Goal: Information Seeking & Learning: Find specific fact

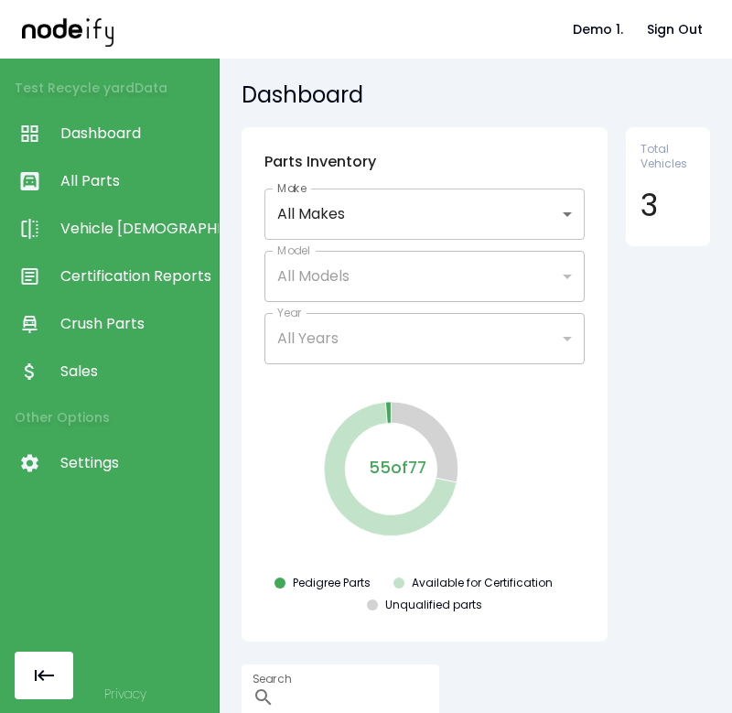
scroll to position [325, 0]
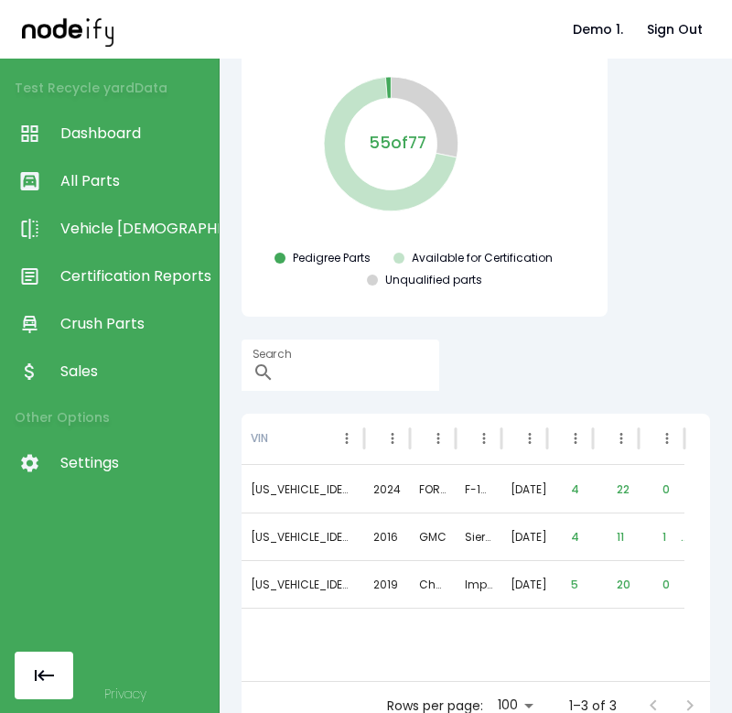
click at [666, 222] on div "**********" at bounding box center [476, 59] width 468 height 514
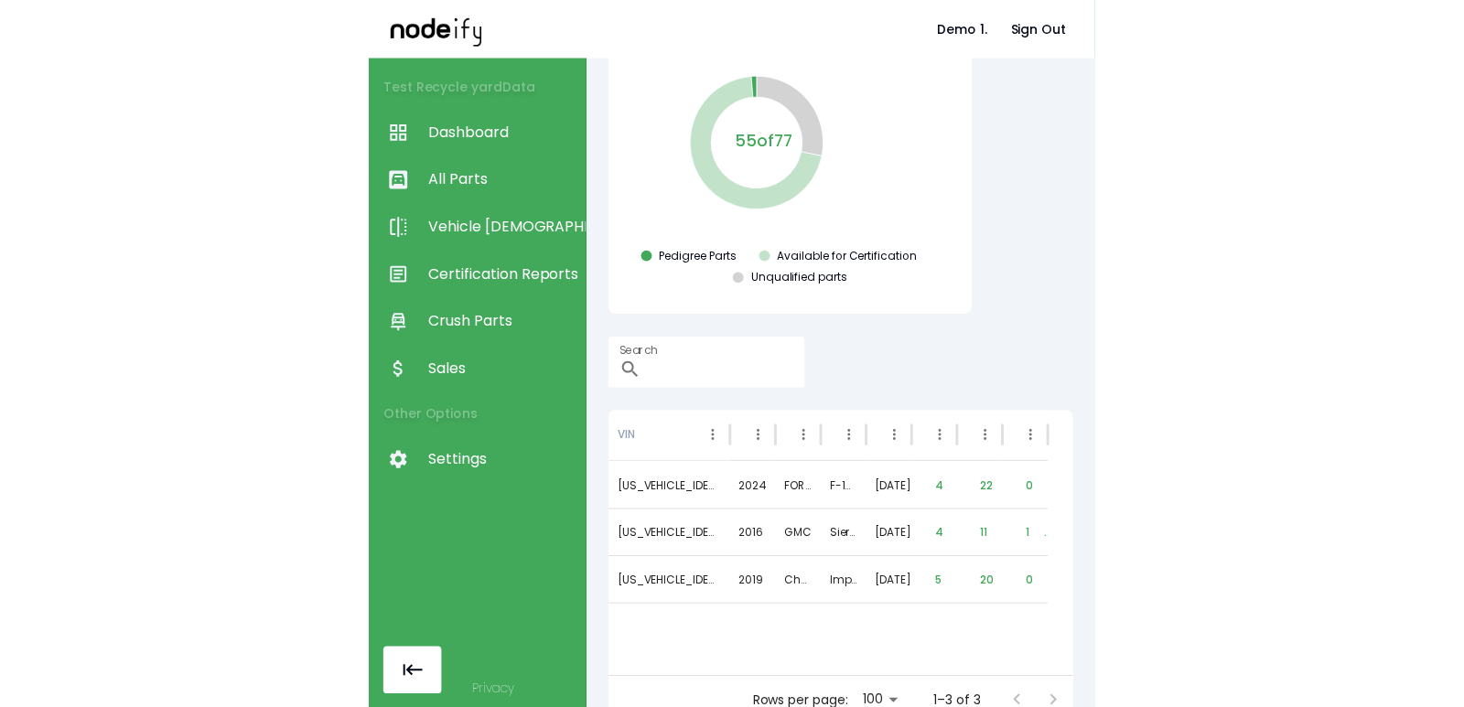
scroll to position [200, 0]
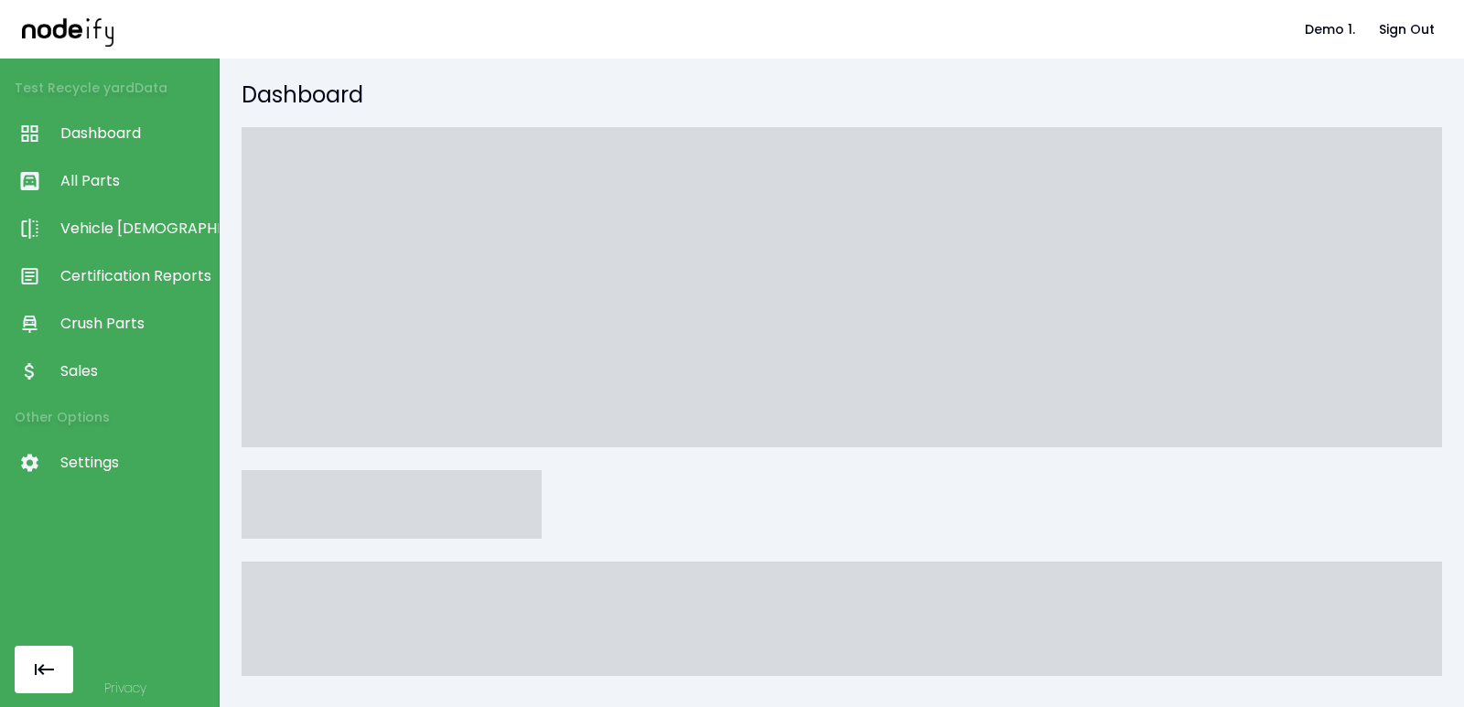
click at [461, 79] on div "Dashboard" at bounding box center [842, 383] width 1244 height 649
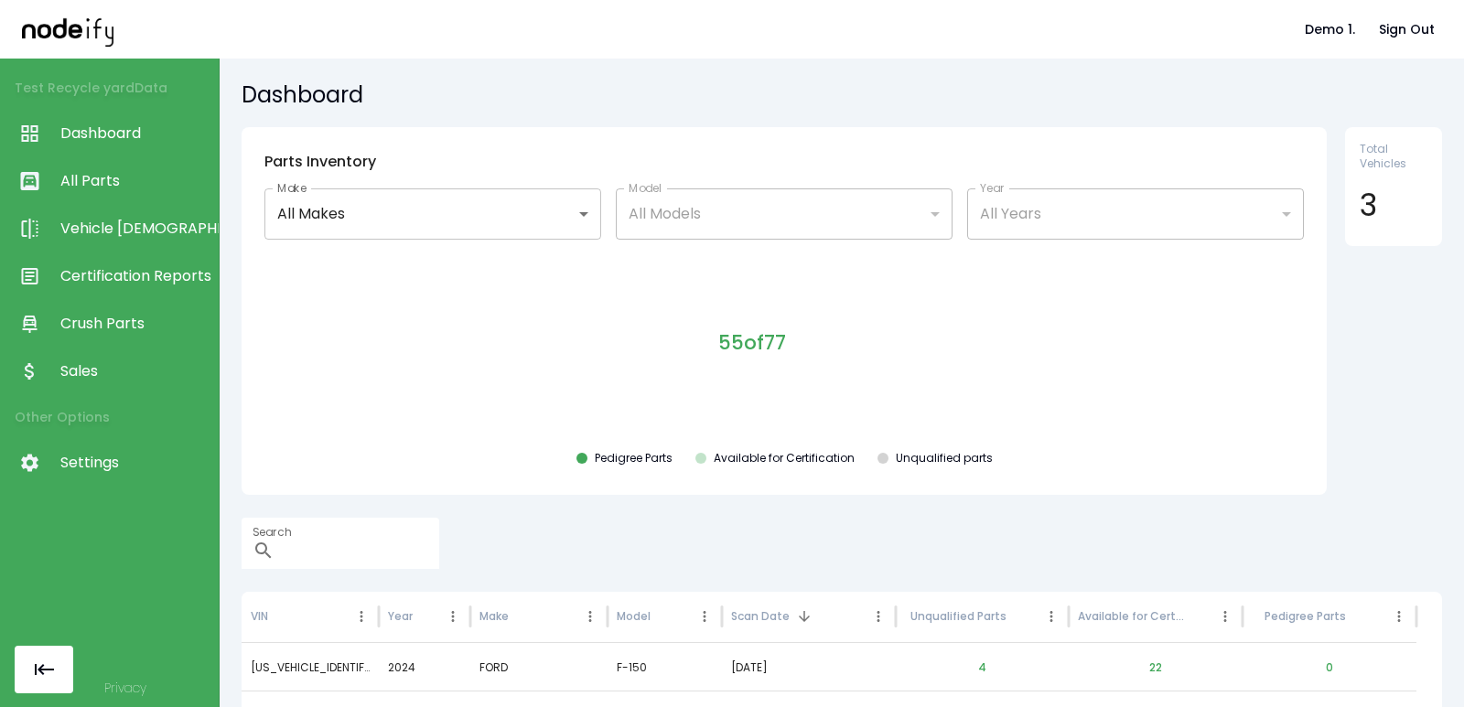
scroll to position [200, 0]
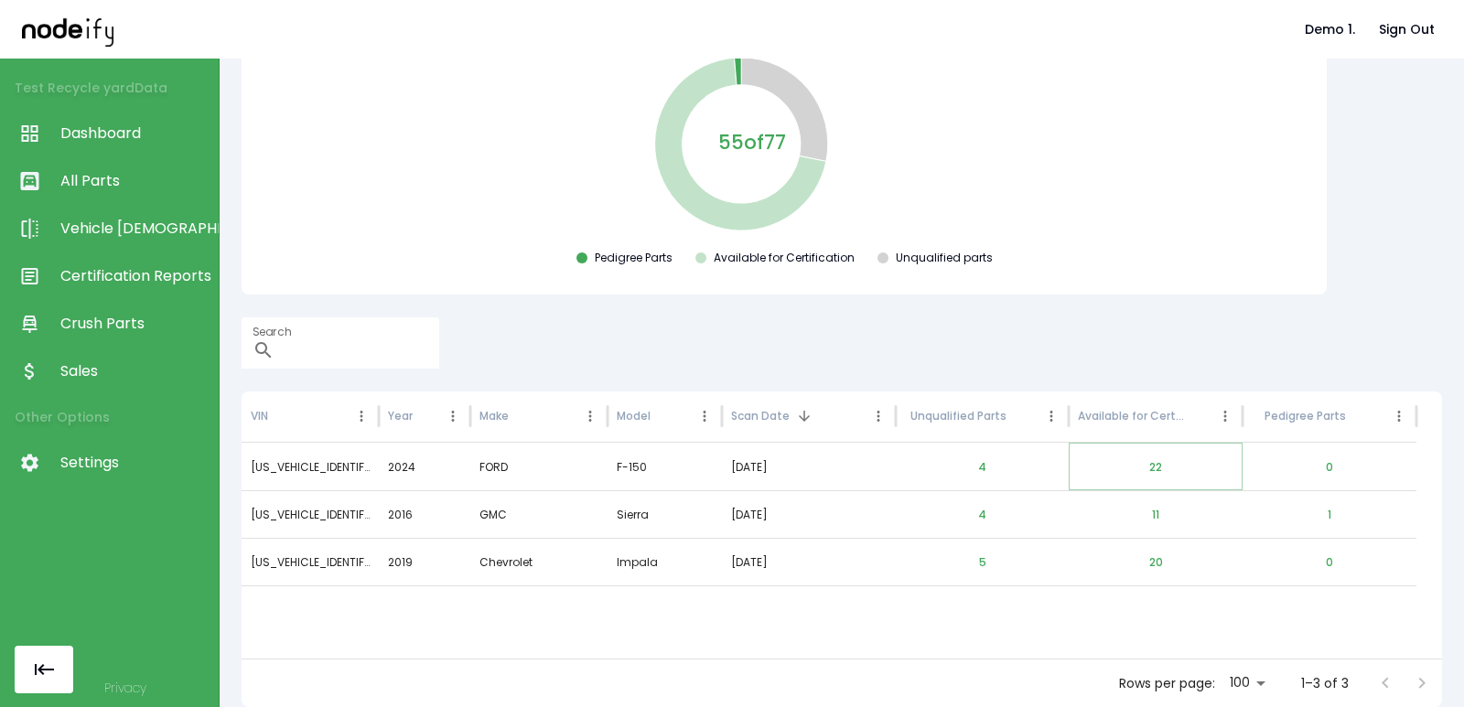
click at [1155, 462] on button "22" at bounding box center [1156, 468] width 42 height 44
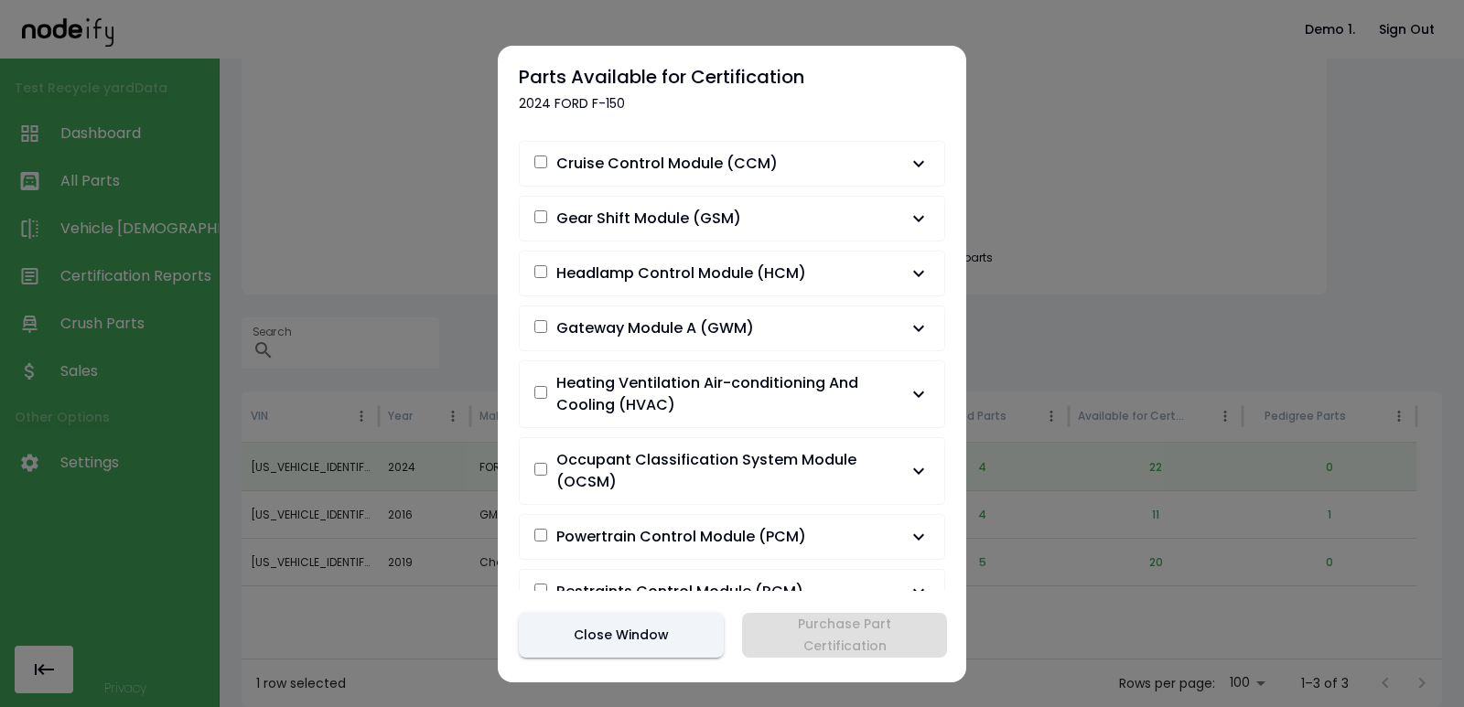
click at [716, 328] on span "Gateway Module A (GWM)" at bounding box center [655, 328] width 198 height 22
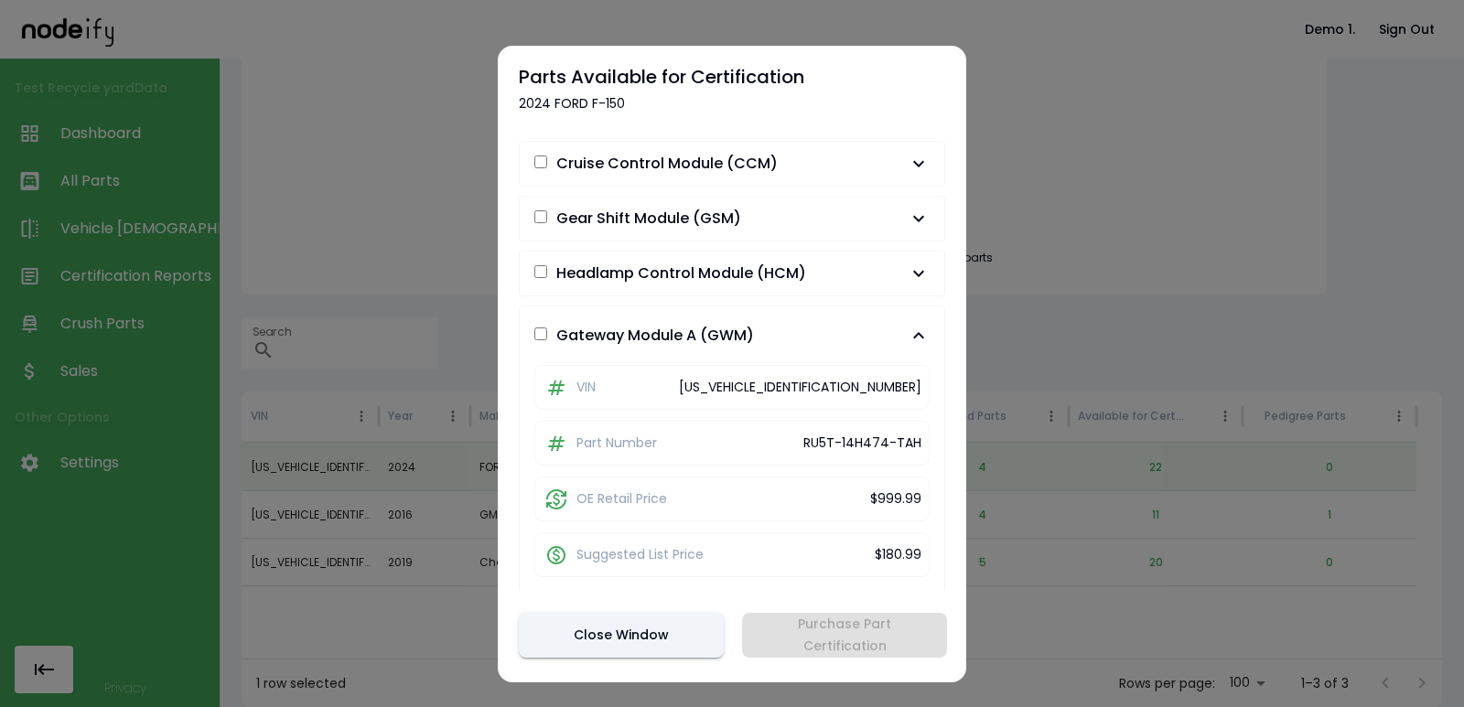
click at [845, 280] on span "Headlamp Control Module (HCM)" at bounding box center [720, 274] width 373 height 22
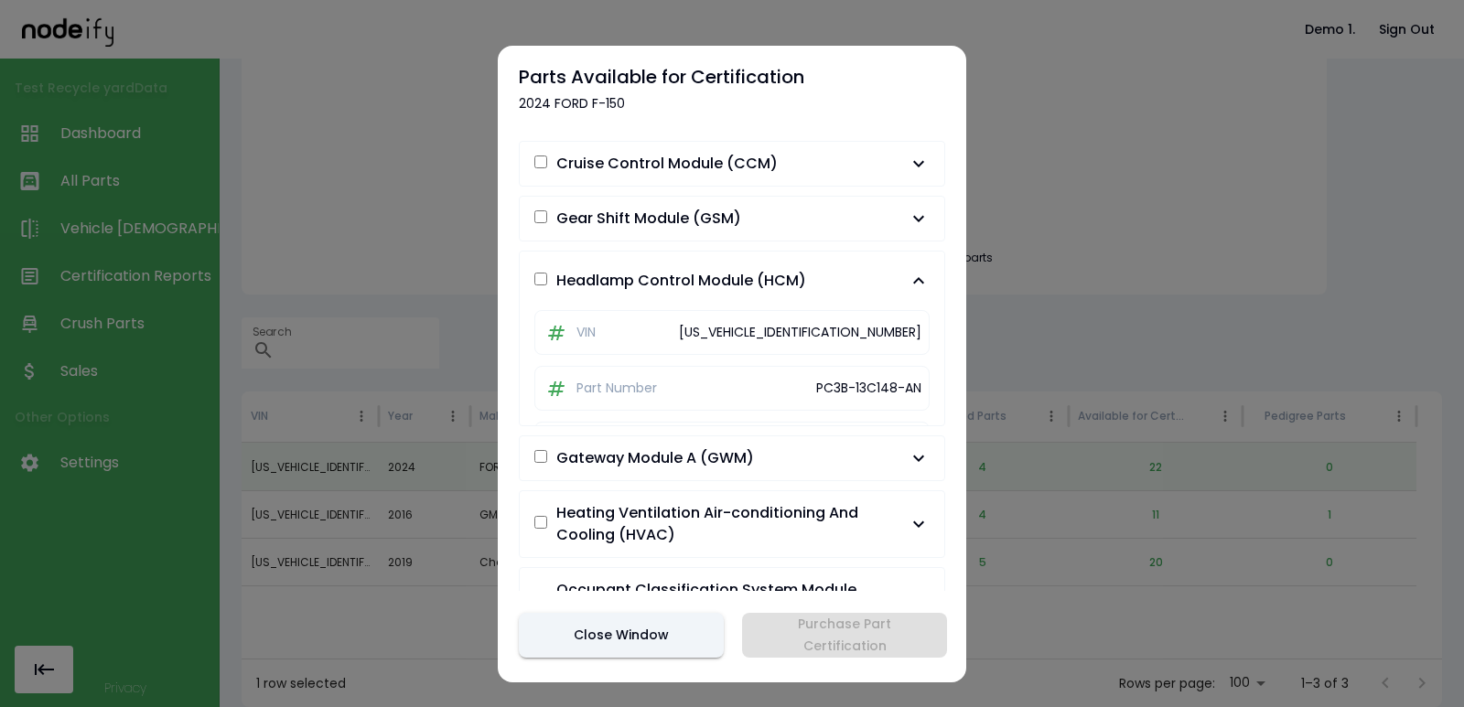
click at [842, 234] on button "Gear Shift Module (GSM)" at bounding box center [732, 219] width 425 height 44
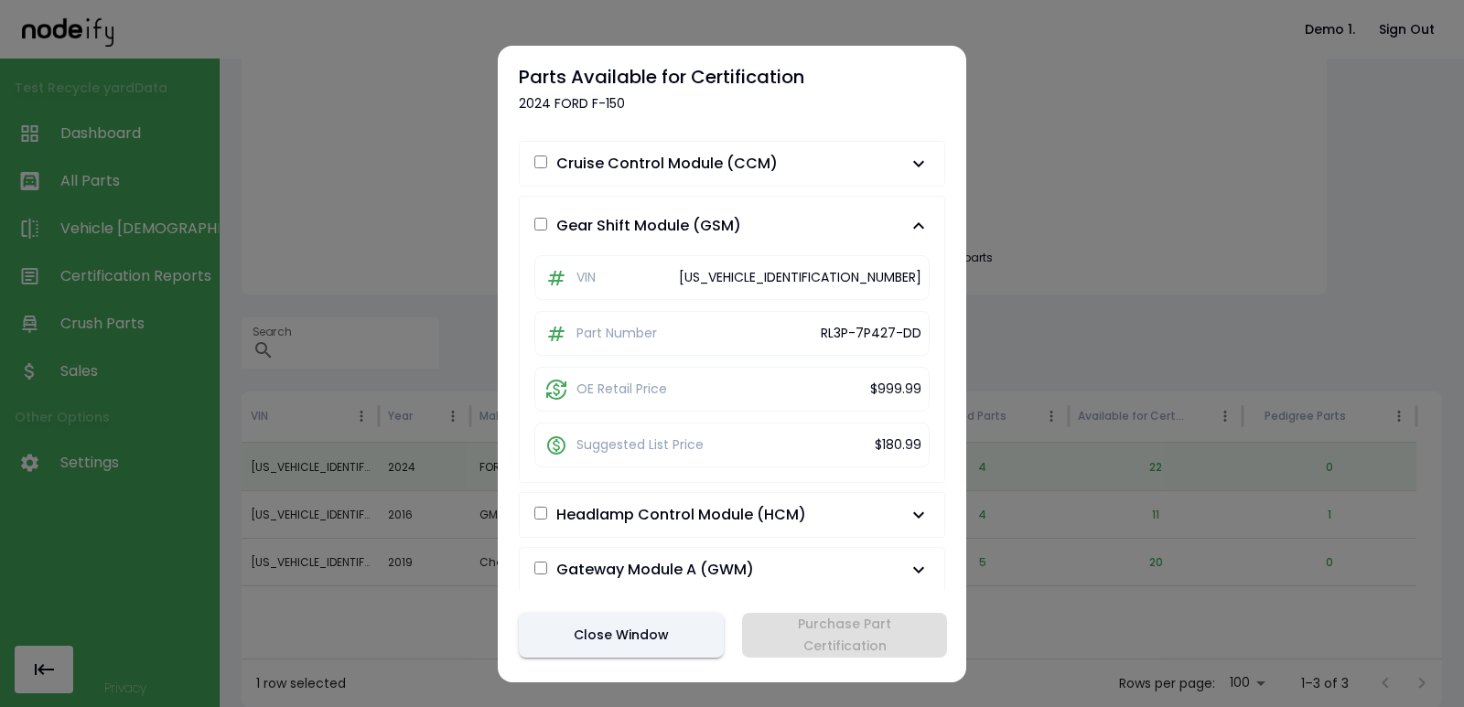
click at [839, 185] on button "Cruise Control Module (CCM)" at bounding box center [732, 164] width 425 height 44
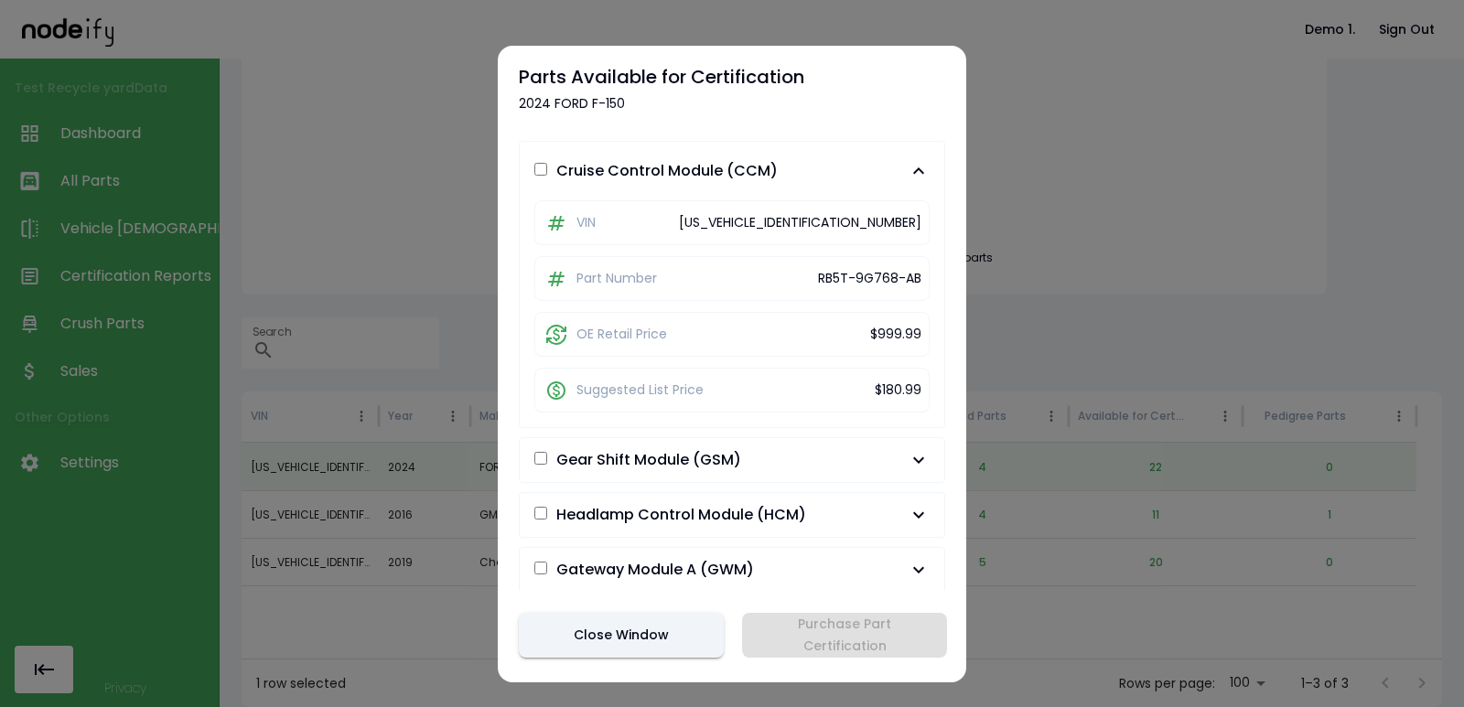
click at [818, 277] on div "RB5T-9G768-AB" at bounding box center [869, 278] width 103 height 19
drag, startPoint x: 363, startPoint y: 329, endPoint x: 405, endPoint y: 387, distance: 71.4
click at [363, 330] on div at bounding box center [732, 353] width 1464 height 707
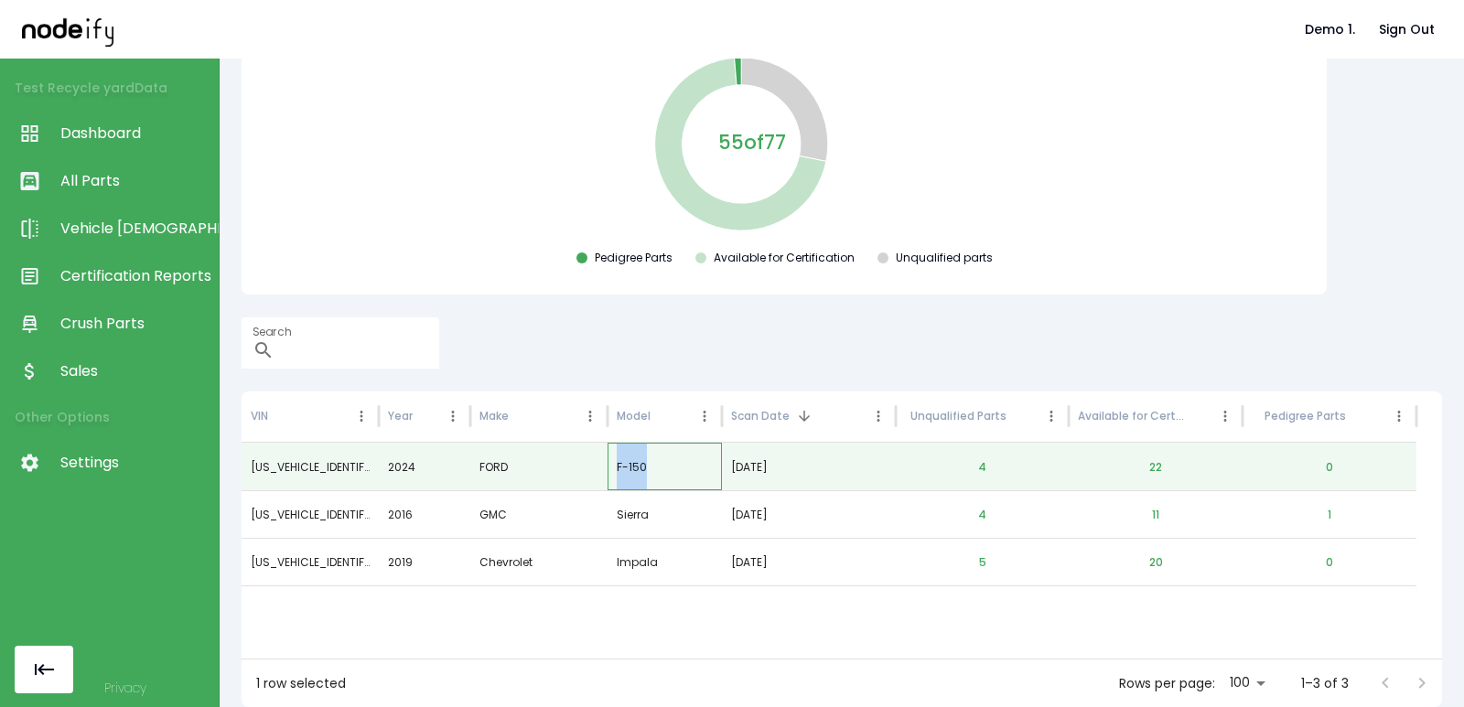
drag, startPoint x: 619, startPoint y: 465, endPoint x: 376, endPoint y: 428, distance: 245.2
click at [674, 469] on div "F-150" at bounding box center [665, 467] width 114 height 48
copy div "F-150"
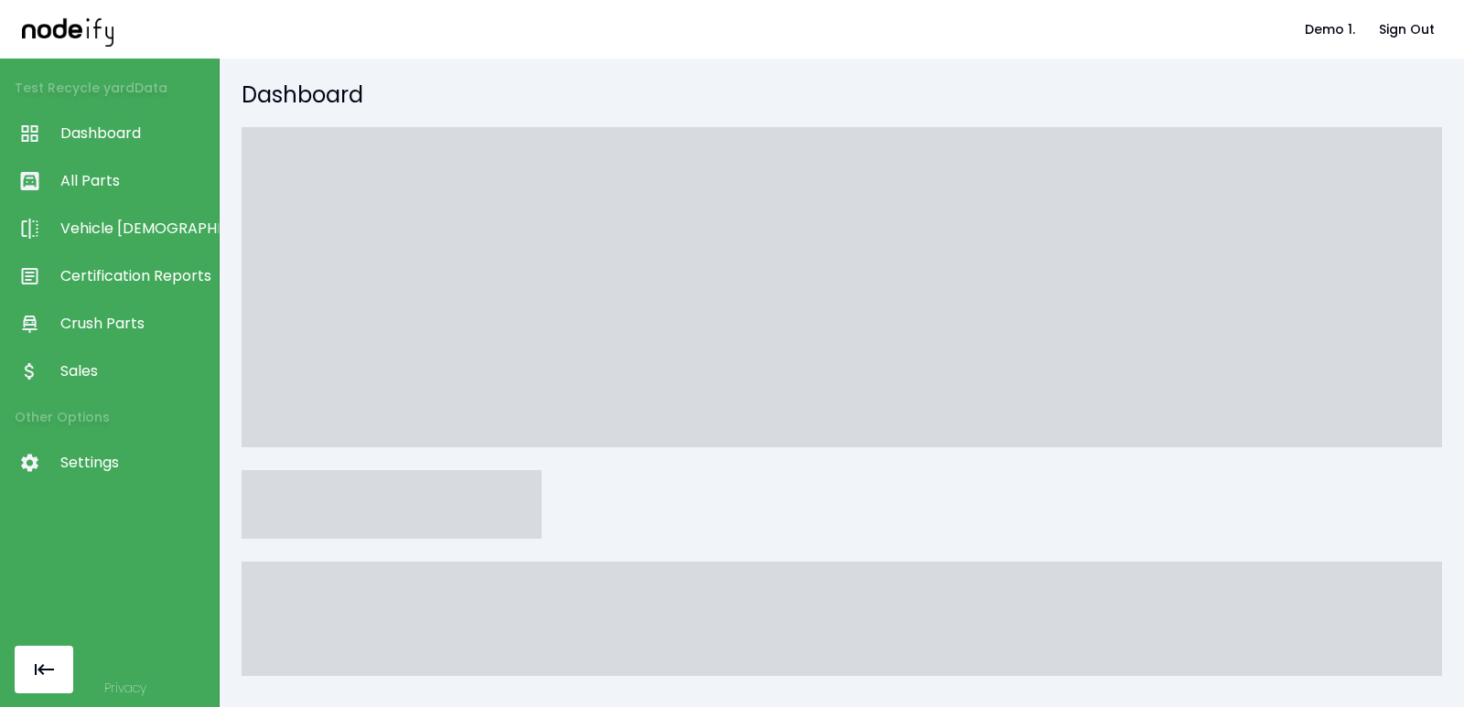
scroll to position [200, 0]
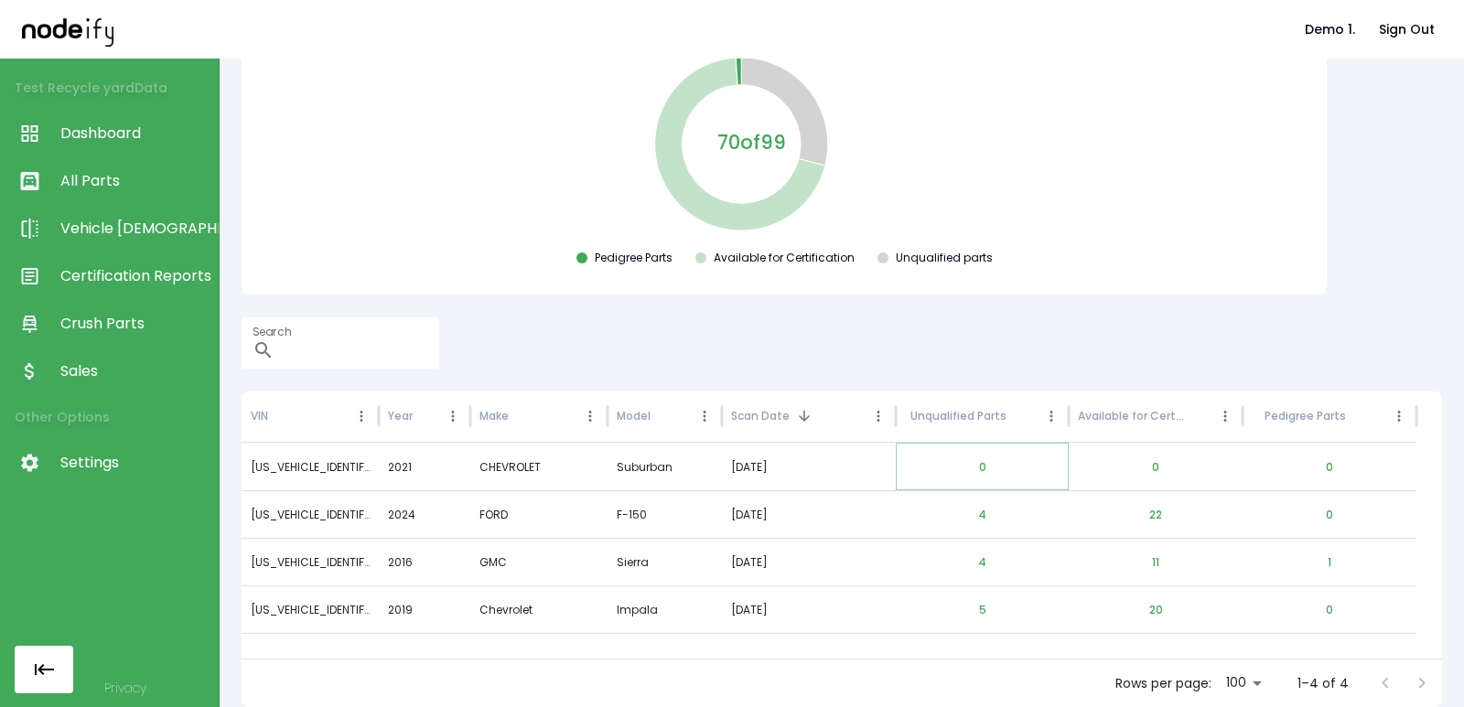
click at [990, 469] on button "0" at bounding box center [982, 468] width 37 height 44
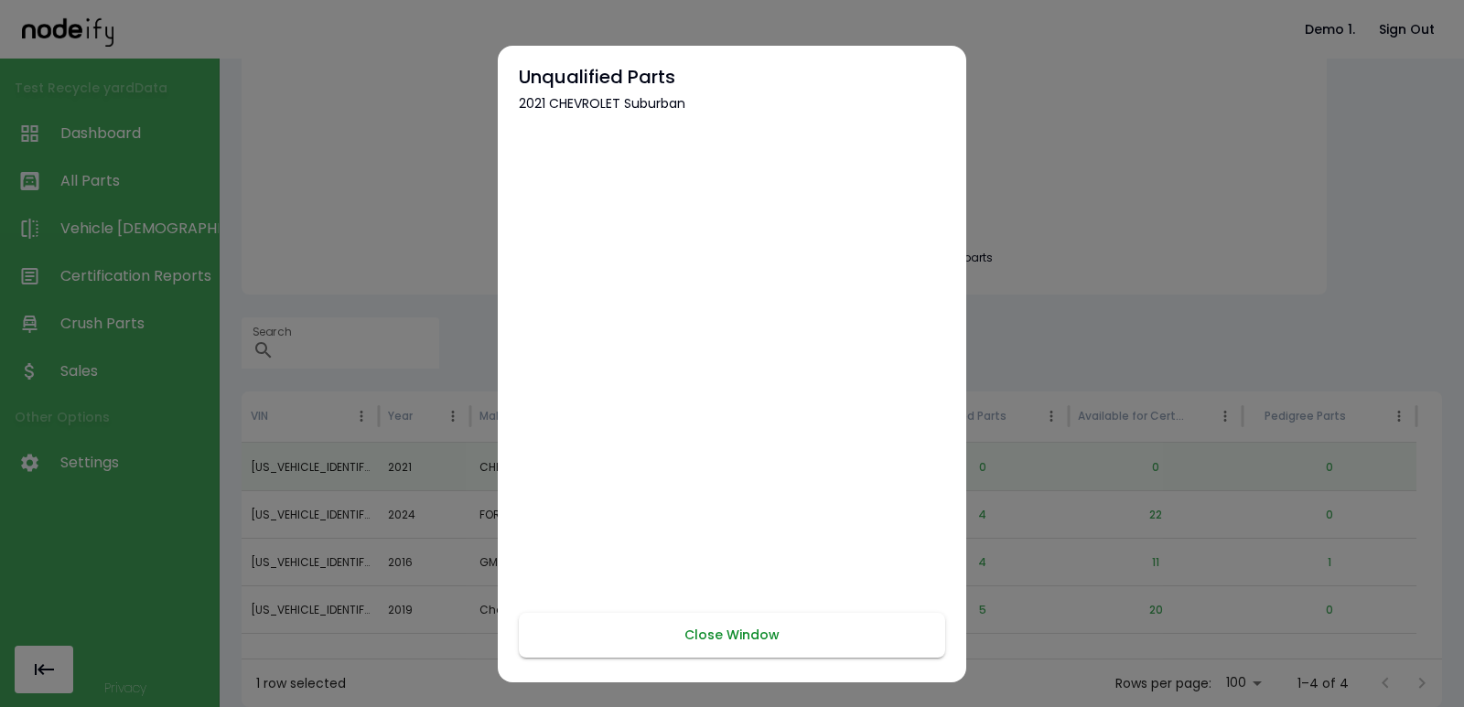
click at [753, 639] on button "Close Window" at bounding box center [732, 635] width 426 height 45
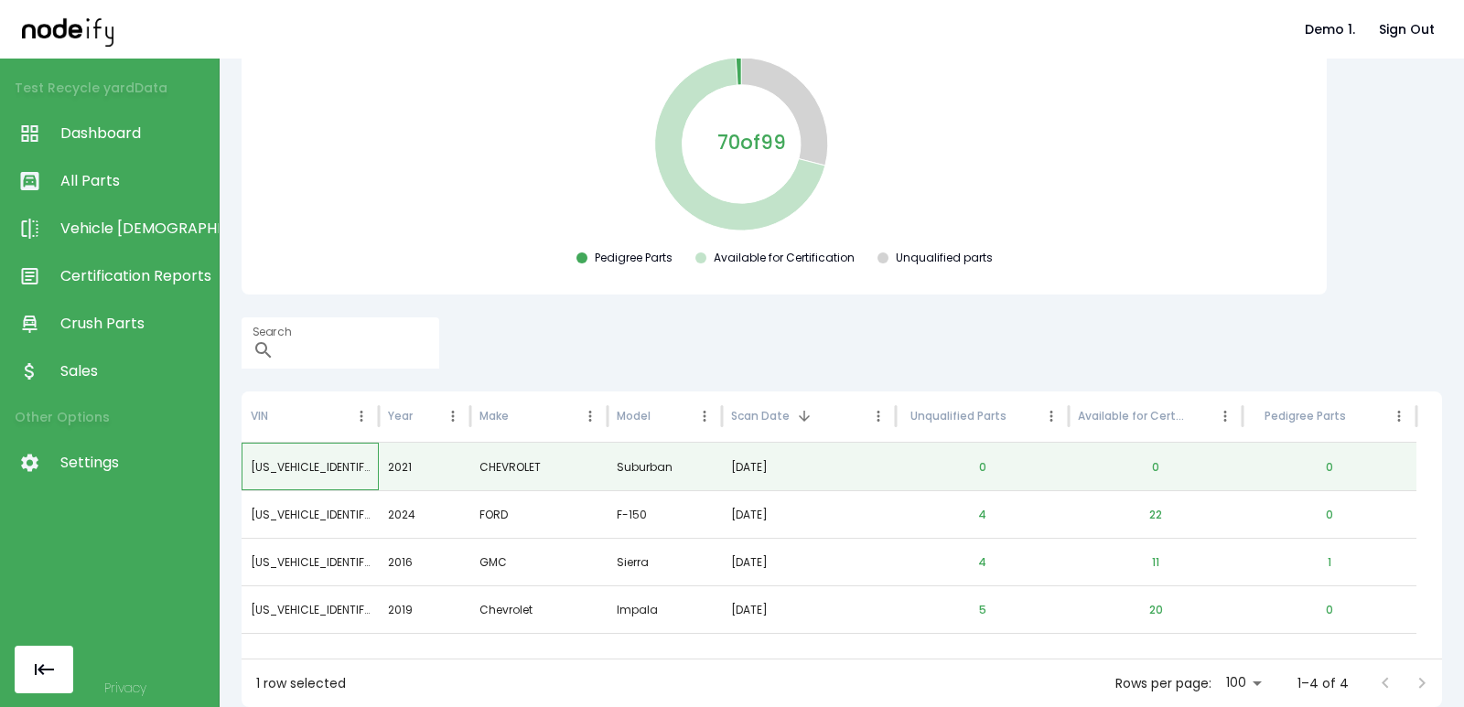
click at [341, 468] on div "[US_VEHICLE_IDENTIFICATION_NUMBER]" at bounding box center [310, 467] width 137 height 48
copy div "[US_VEHICLE_IDENTIFICATION_NUMBER]"
click at [99, 167] on link "All Parts" at bounding box center [109, 181] width 219 height 48
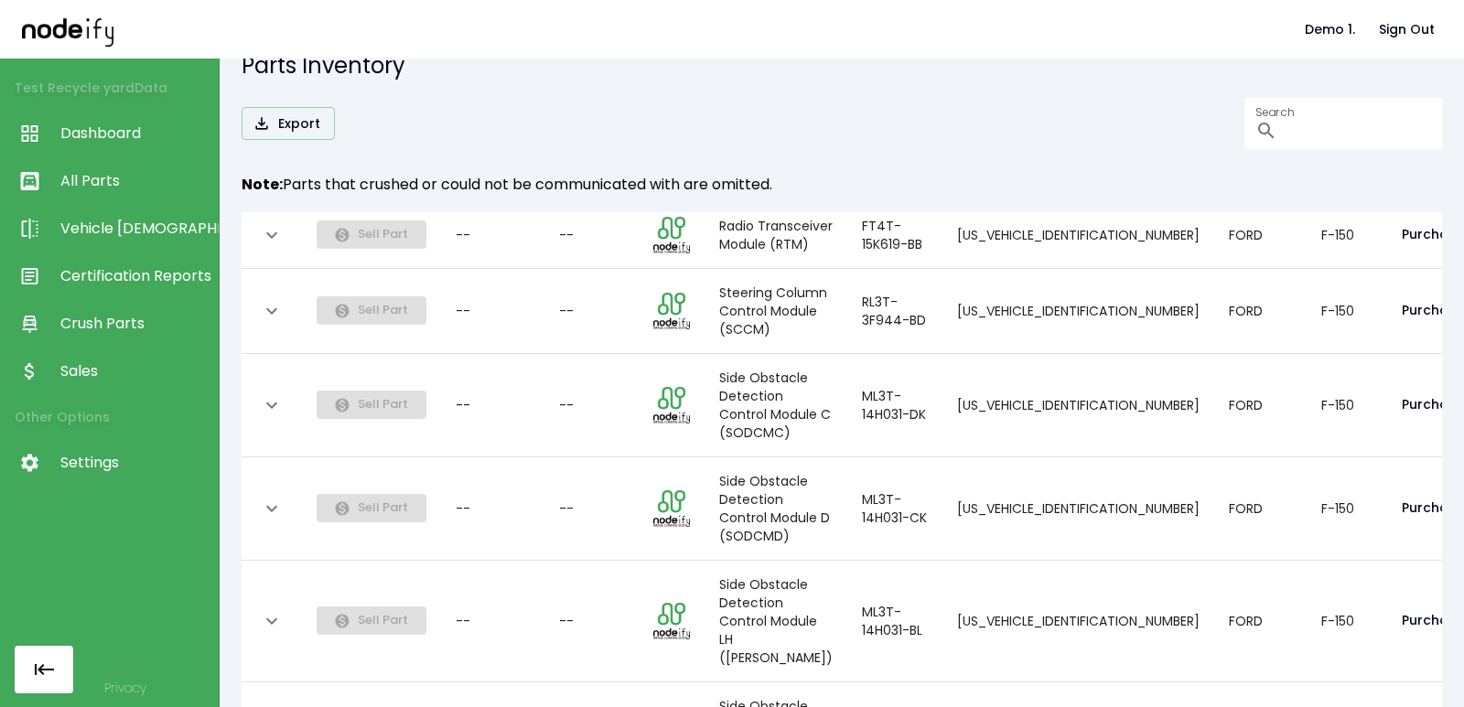
scroll to position [1761, 0]
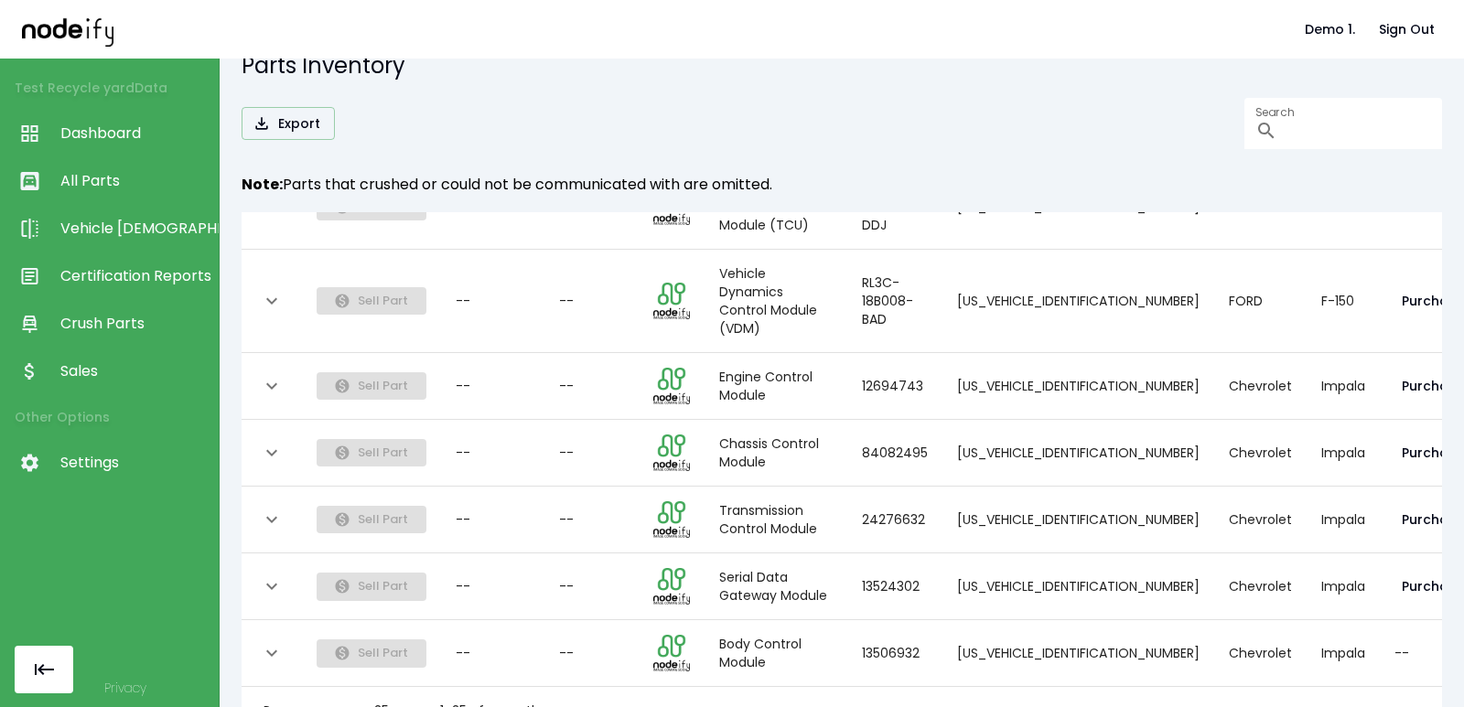
click at [647, 700] on icon "Go to next page" at bounding box center [648, 711] width 22 height 22
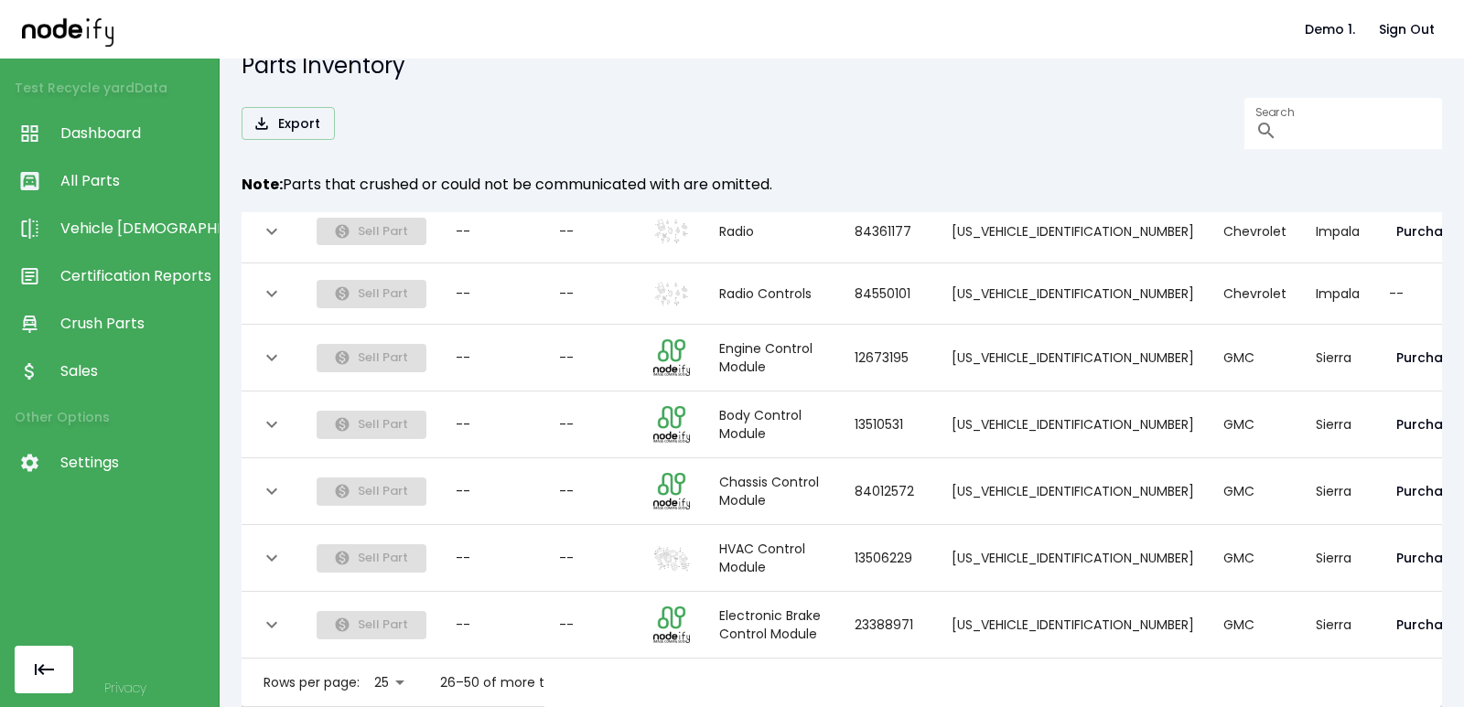
scroll to position [0, 0]
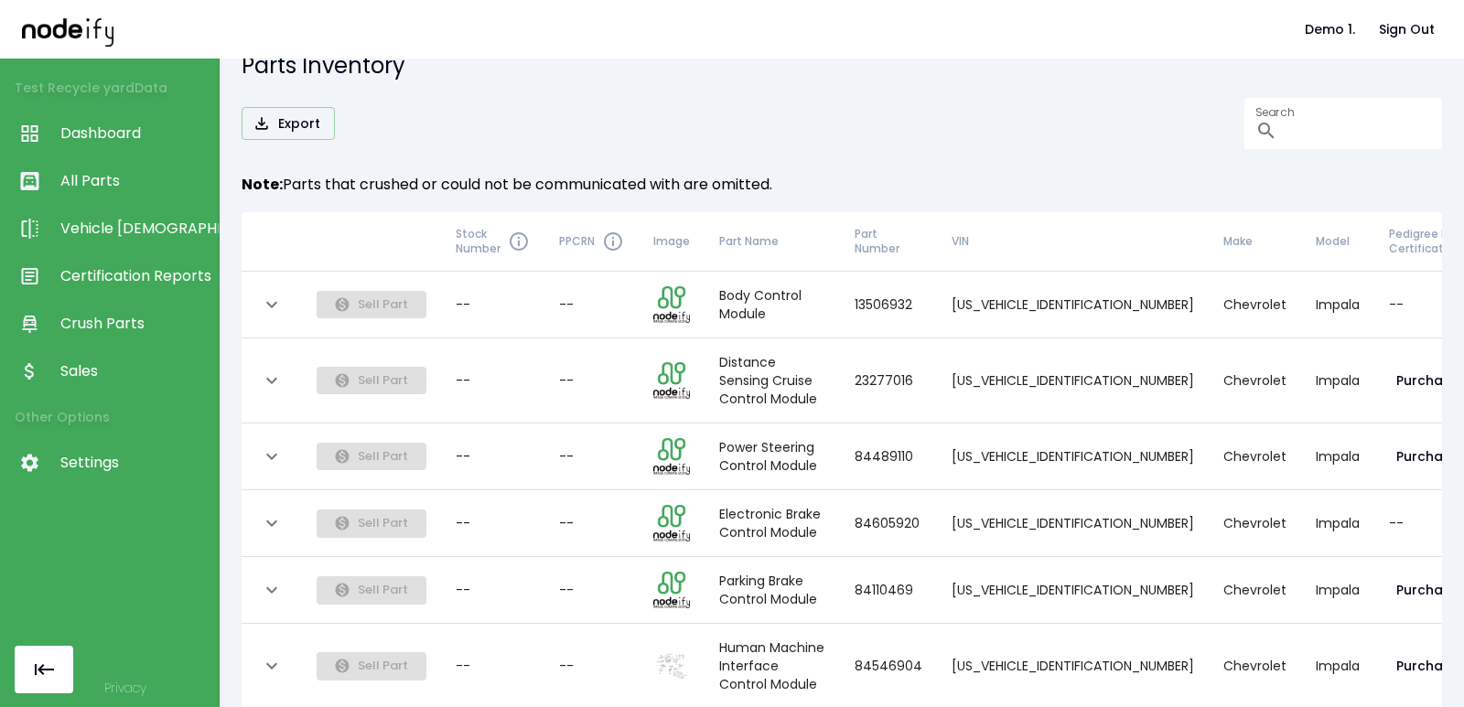
click at [1165, 156] on div "Export Search ​ Note: Parts that crushed or could not be communicated with are …" at bounding box center [842, 370] width 1200 height 544
click at [1285, 138] on input "Search" at bounding box center [1363, 123] width 157 height 51
paste input "**********"
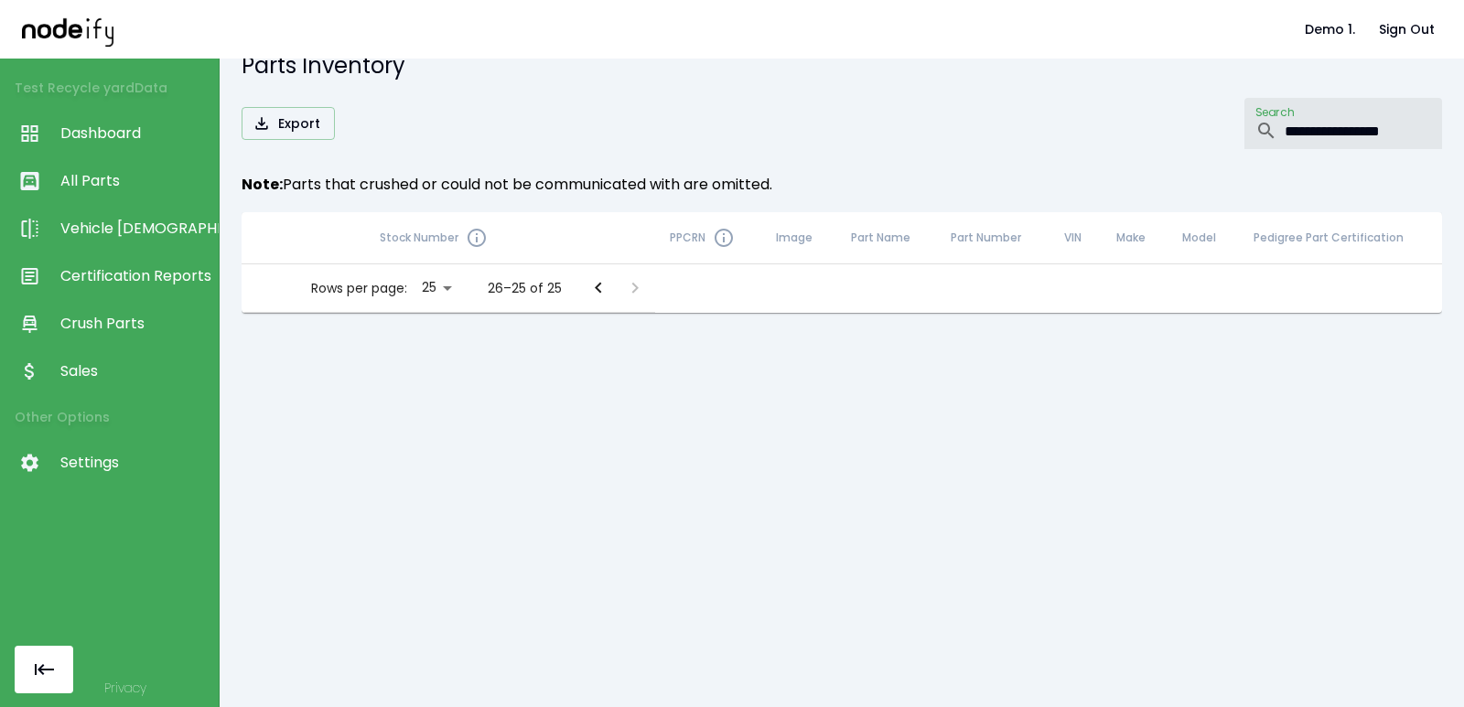
type input "**********"
click at [460, 290] on div "Rows per page: 25 ** 26–25 of 25" at bounding box center [449, 288] width 414 height 48
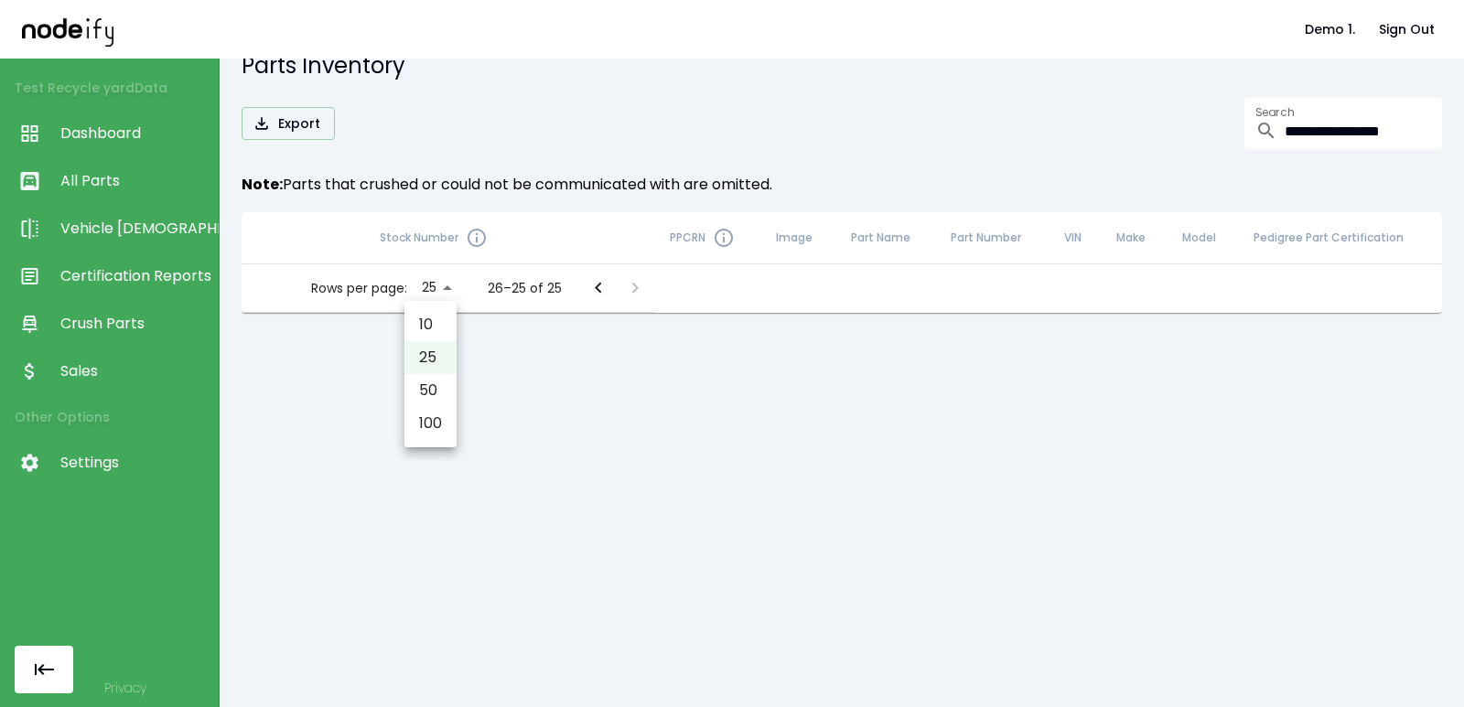
click at [429, 289] on body "**********" at bounding box center [732, 353] width 1464 height 707
click at [433, 415] on li "100" at bounding box center [430, 423] width 52 height 33
type input "***"
click at [599, 292] on icon "Go to previous page" at bounding box center [610, 288] width 22 height 22
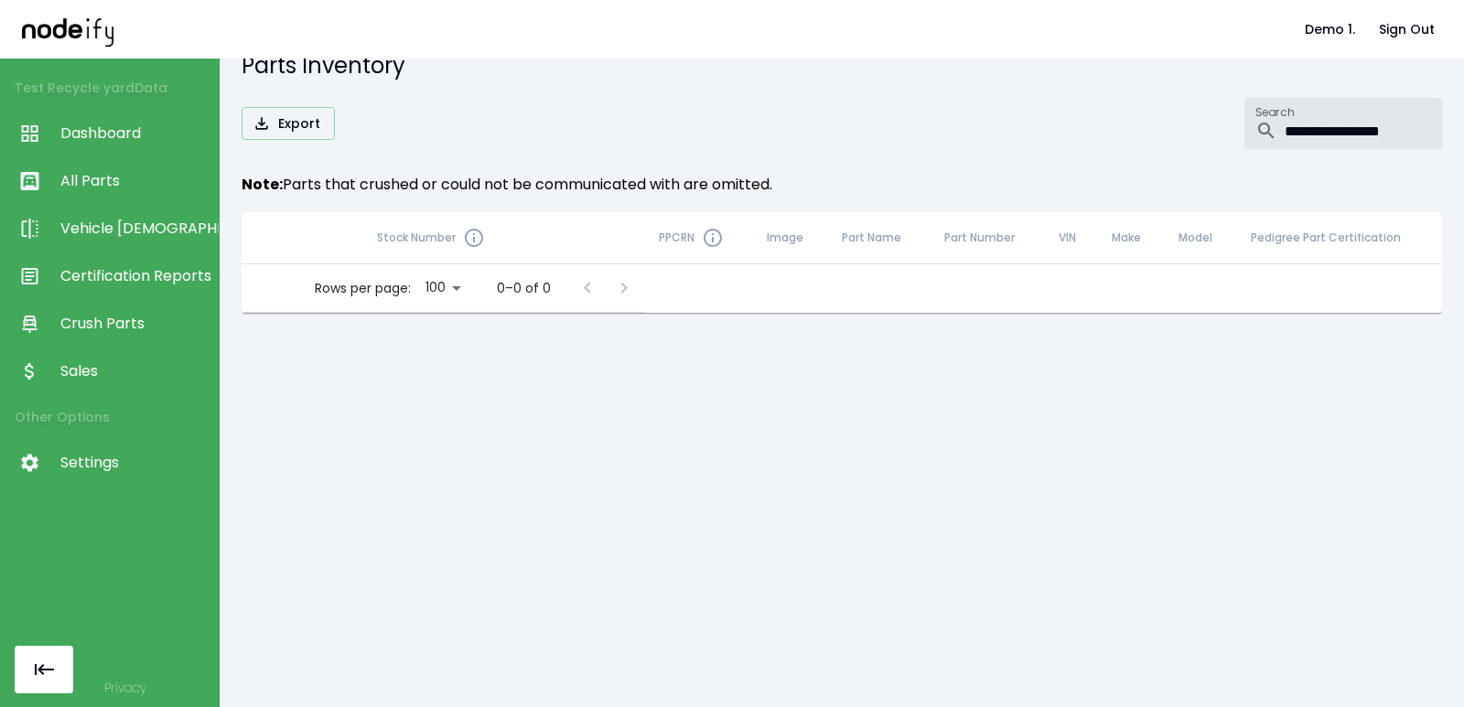
click at [1285, 124] on input "**********" at bounding box center [1363, 123] width 157 height 51
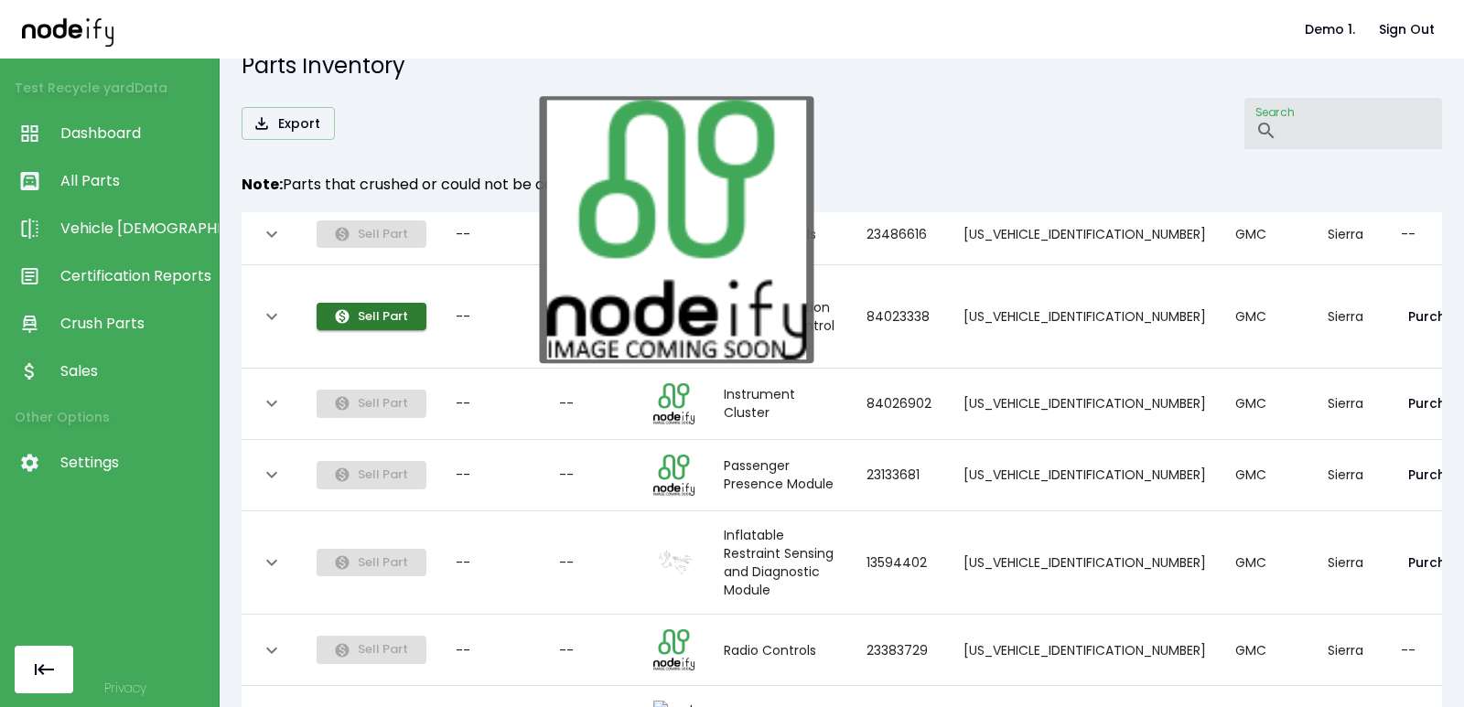
scroll to position [4852, 0]
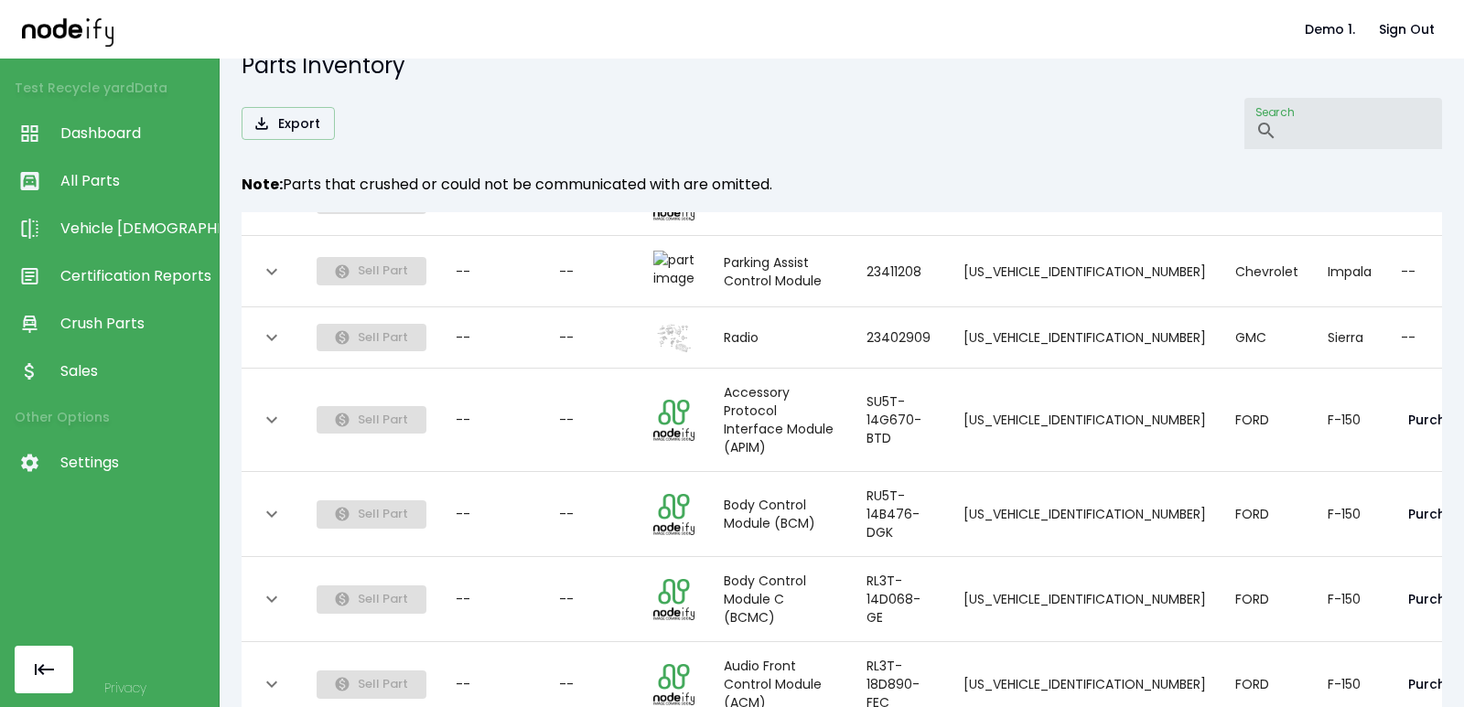
click at [401, 671] on body "Demo 1. Sign Out Test Recycle yard Data Dashboard All Parts Vehicle Scan Certif…" at bounding box center [732, 353] width 1464 height 707
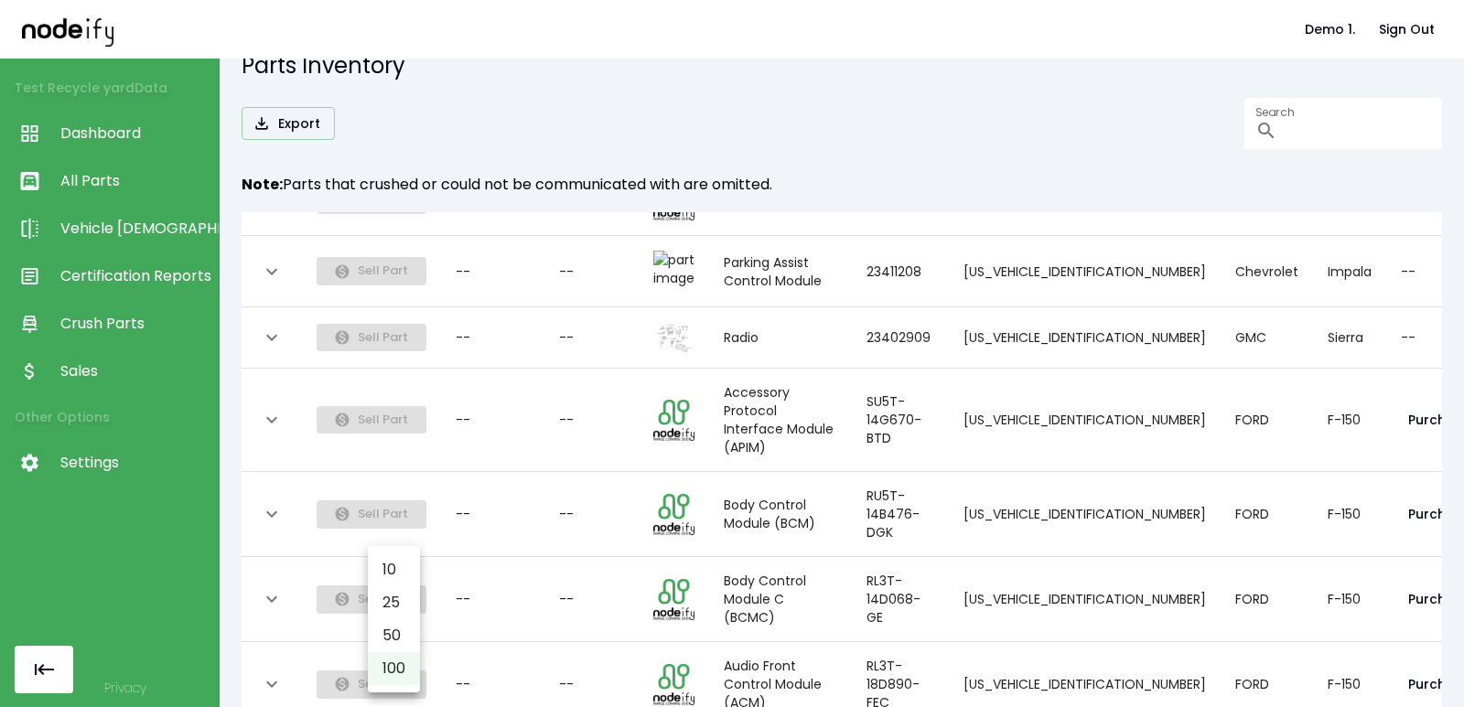
click at [393, 664] on li "100" at bounding box center [394, 668] width 52 height 33
click at [387, 666] on body "Demo 1. Sign Out Test Recycle yard Data Dashboard All Parts Vehicle Scan Certif…" at bounding box center [732, 353] width 1464 height 707
click at [382, 583] on li "10" at bounding box center [394, 570] width 52 height 33
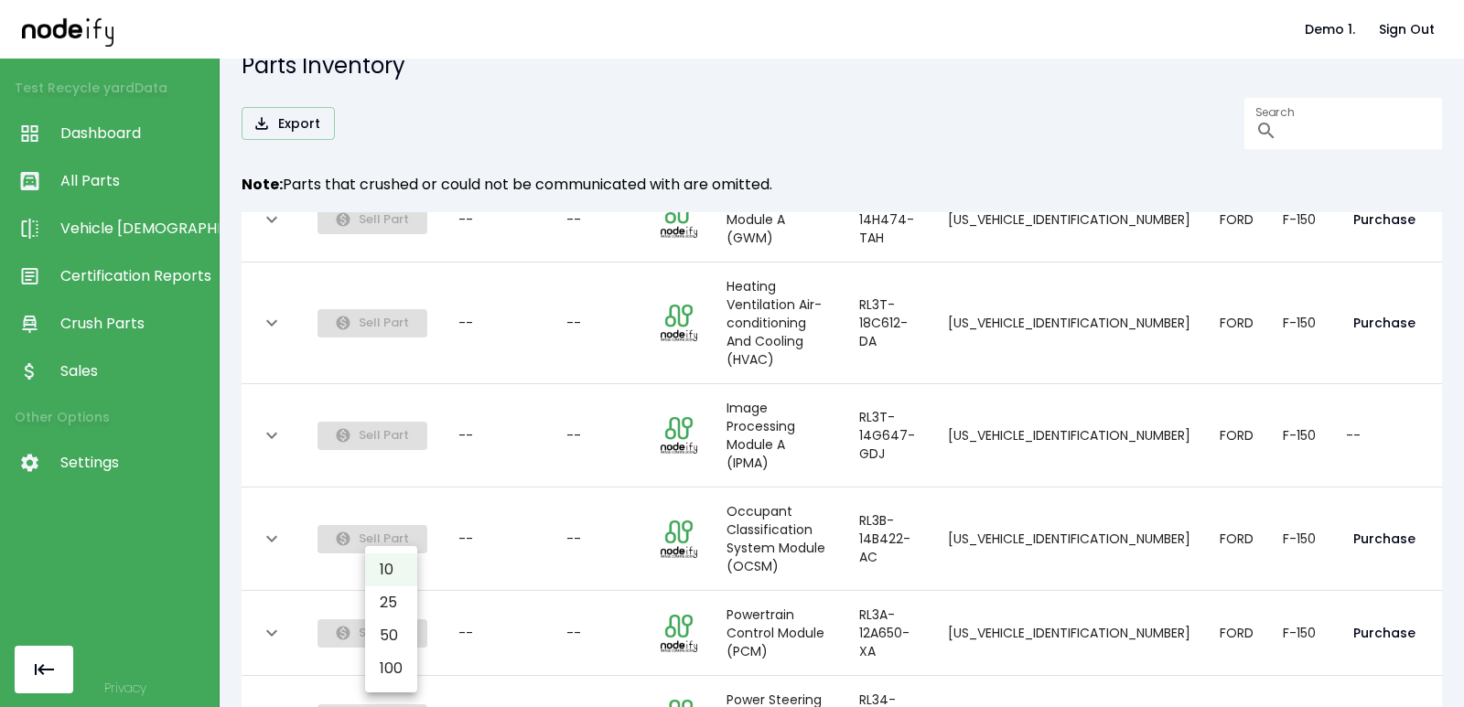
click at [400, 665] on body "Demo 1. Sign Out Test Recycle yard Data Dashboard All Parts Vehicle Scan Certif…" at bounding box center [732, 353] width 1464 height 707
click at [400, 665] on li "100" at bounding box center [391, 668] width 52 height 33
type input "***"
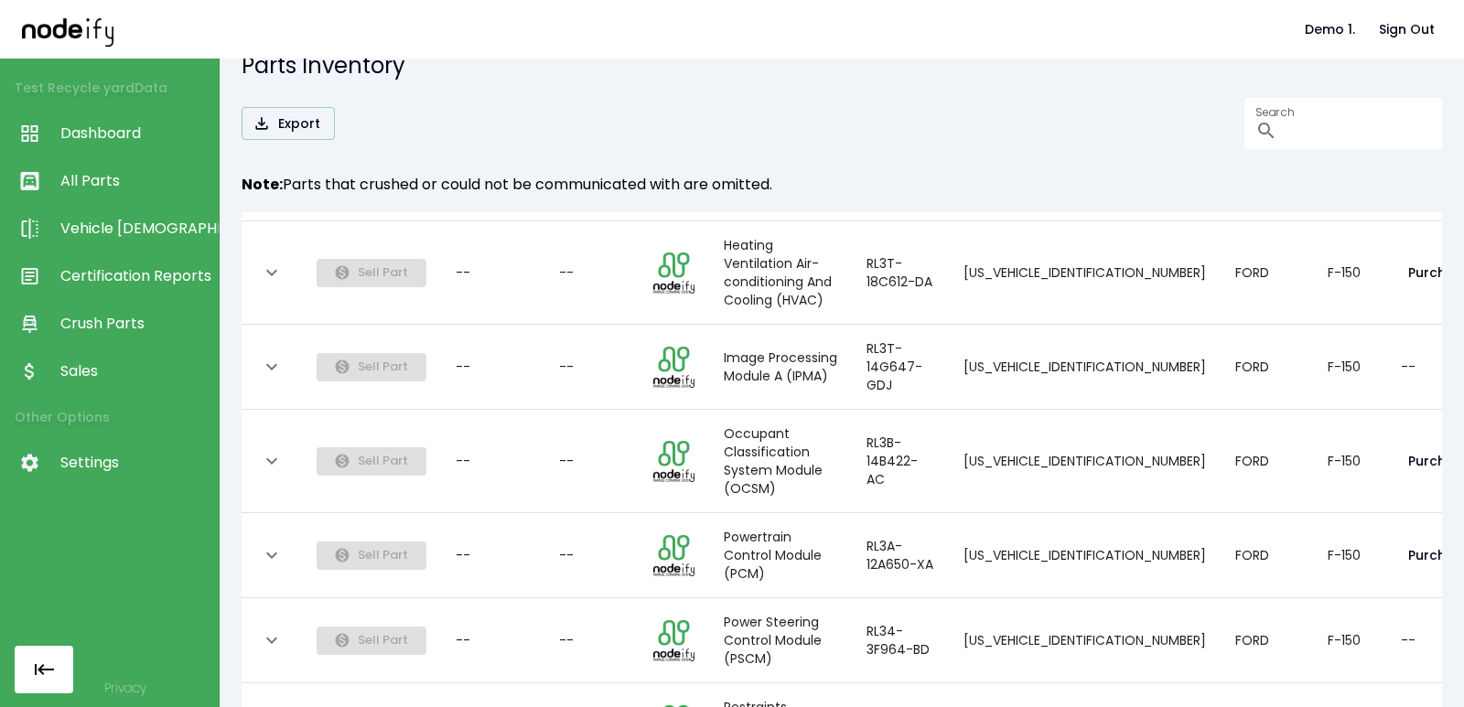
scroll to position [4834, 0]
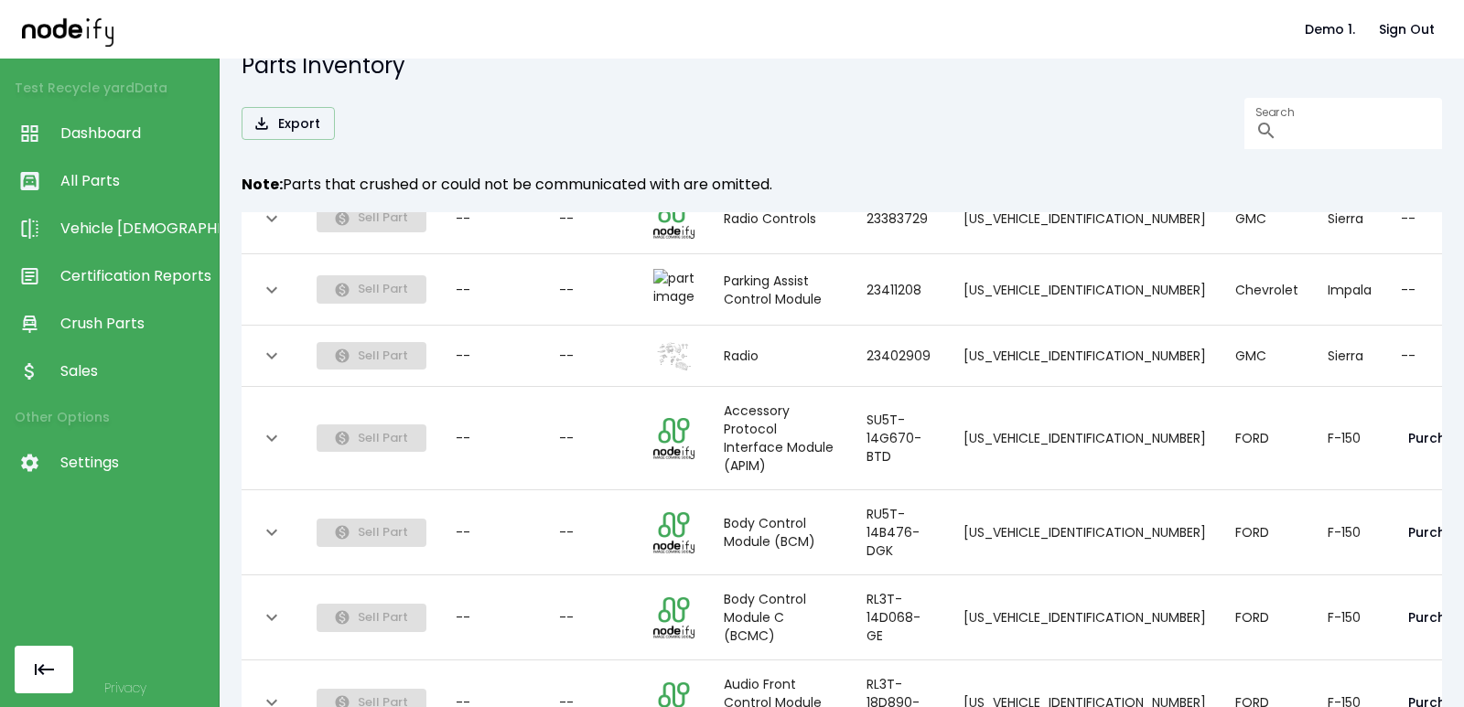
click at [140, 142] on span "Dashboard" at bounding box center [134, 134] width 149 height 22
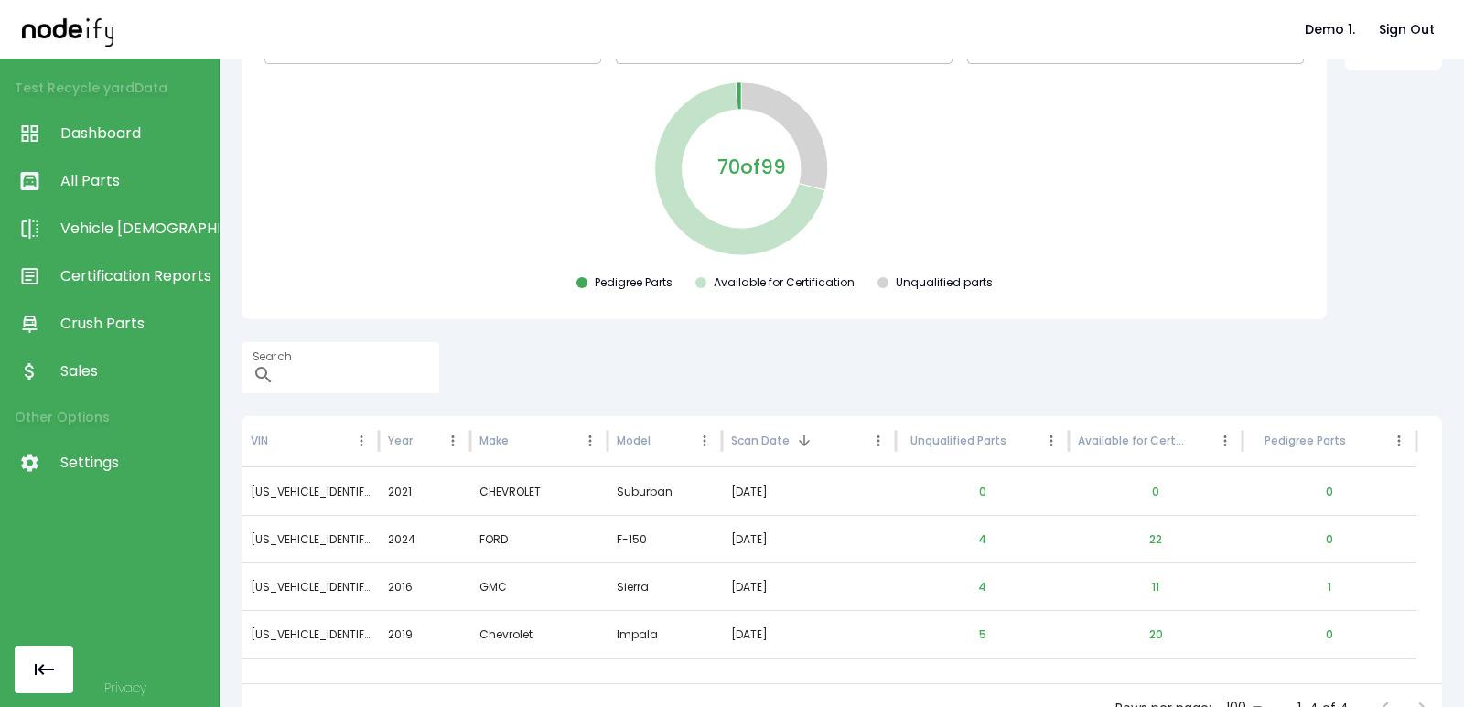
scroll to position [200, 0]
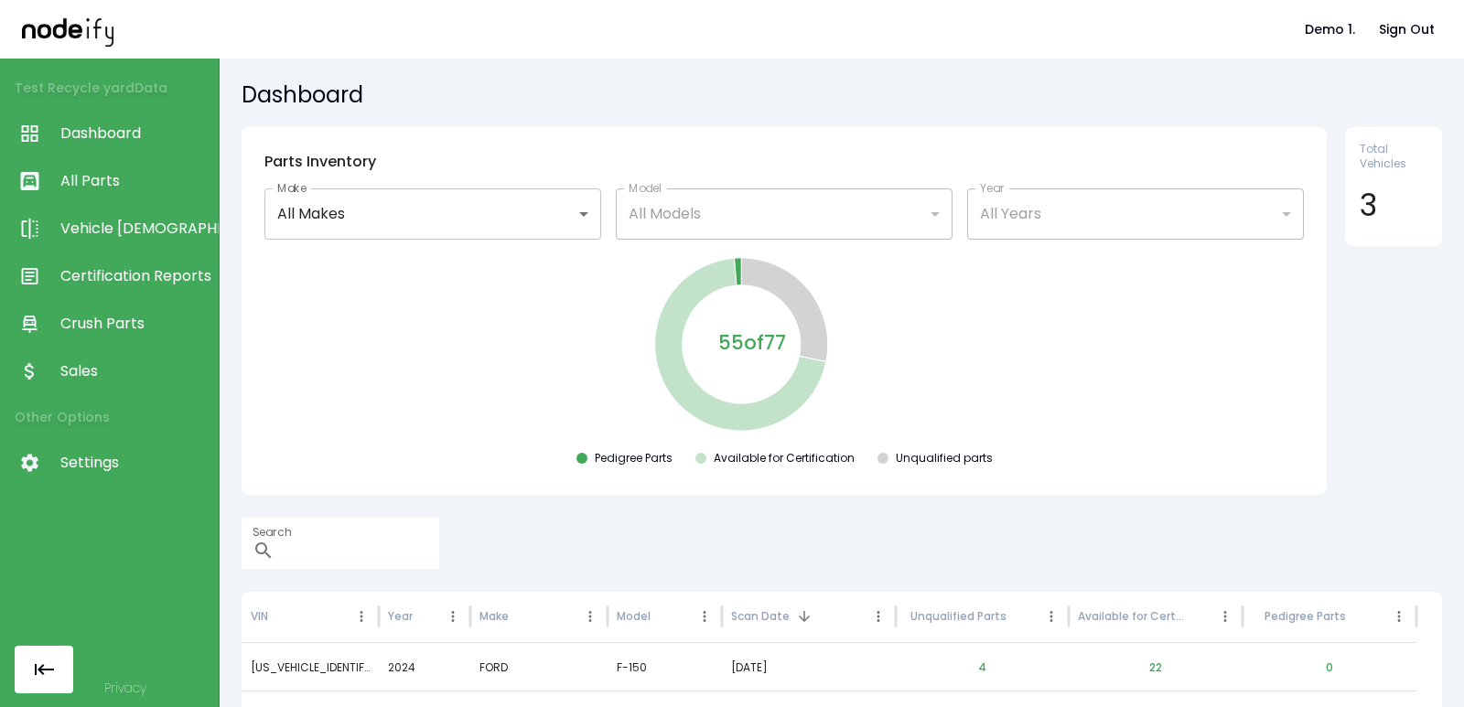
scroll to position [200, 0]
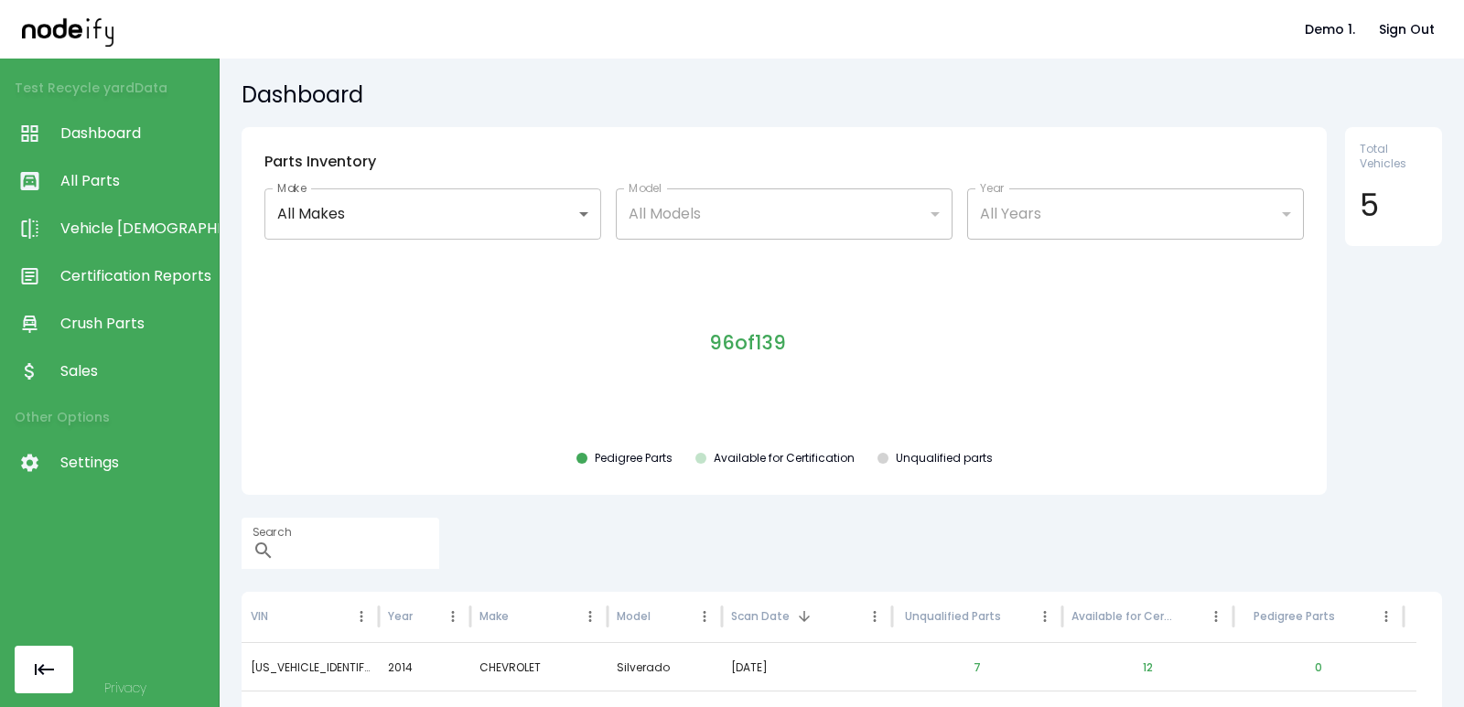
scroll to position [200, 0]
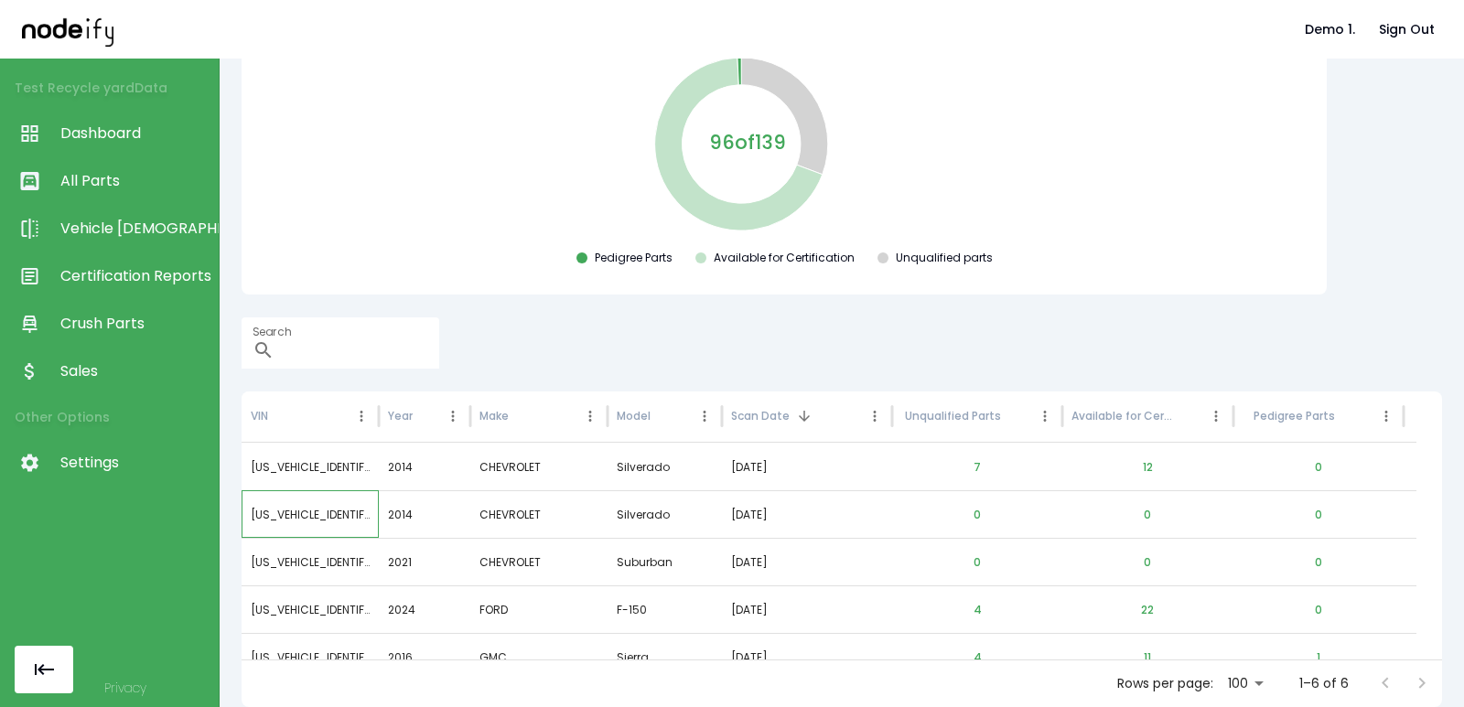
click at [333, 513] on div "[US_VEHICLE_IDENTIFICATION_NUMBER]" at bounding box center [310, 514] width 137 height 48
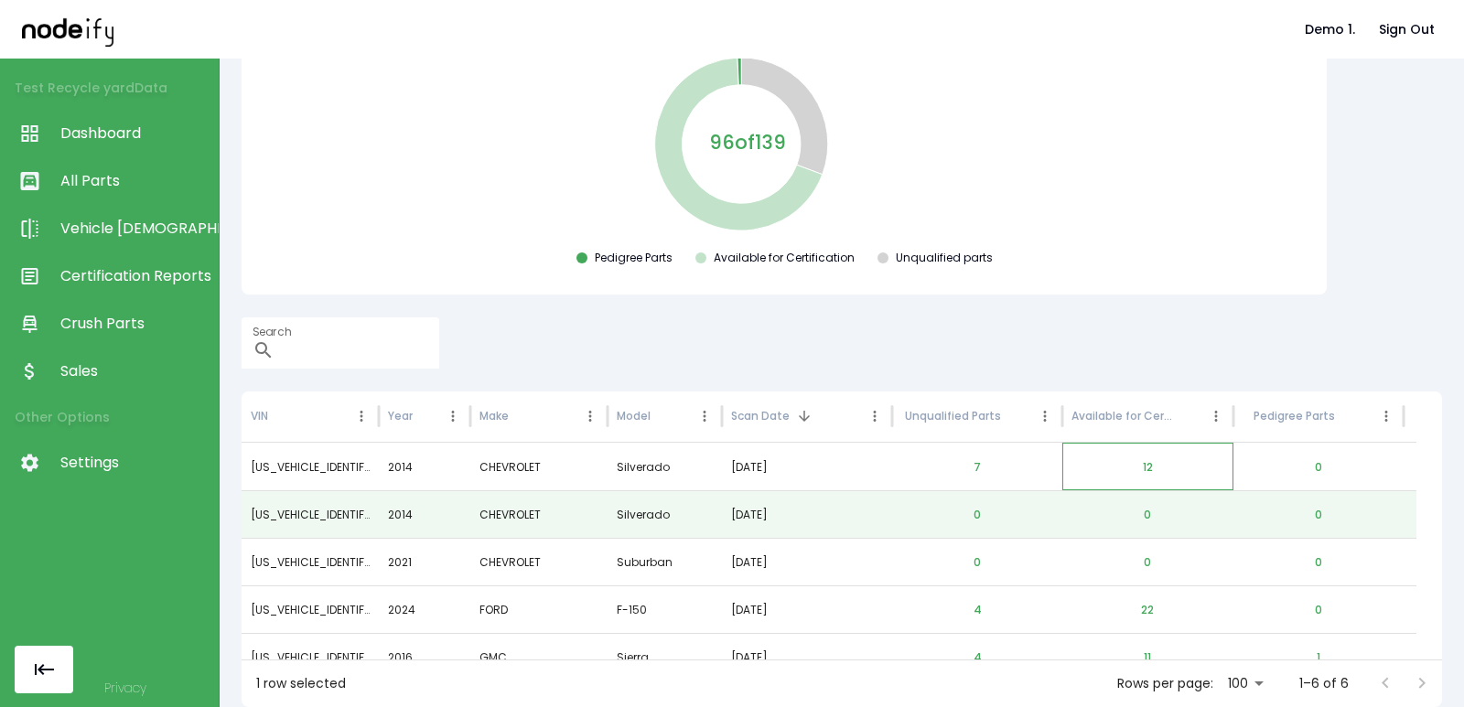
click at [1170, 465] on div "12" at bounding box center [1147, 467] width 170 height 48
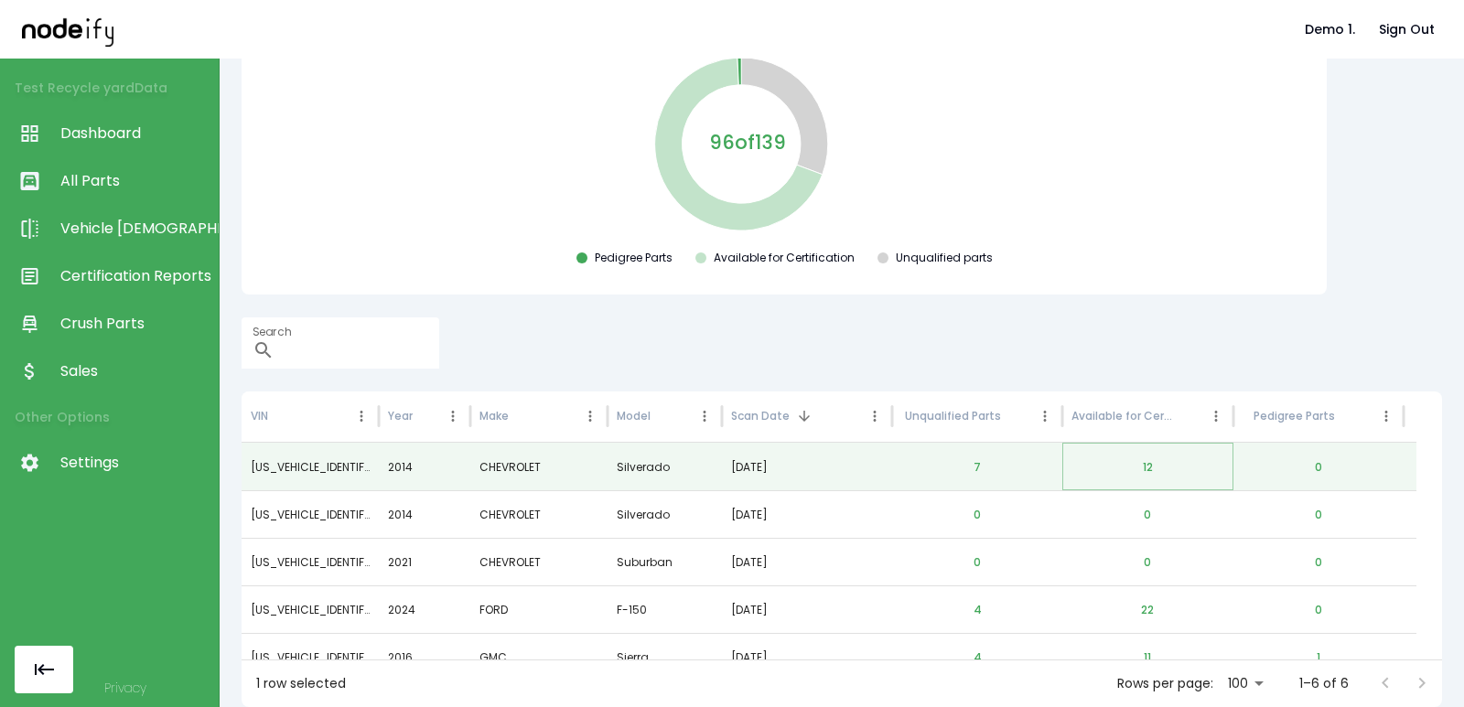
click at [1163, 465] on button "12" at bounding box center [1147, 468] width 39 height 44
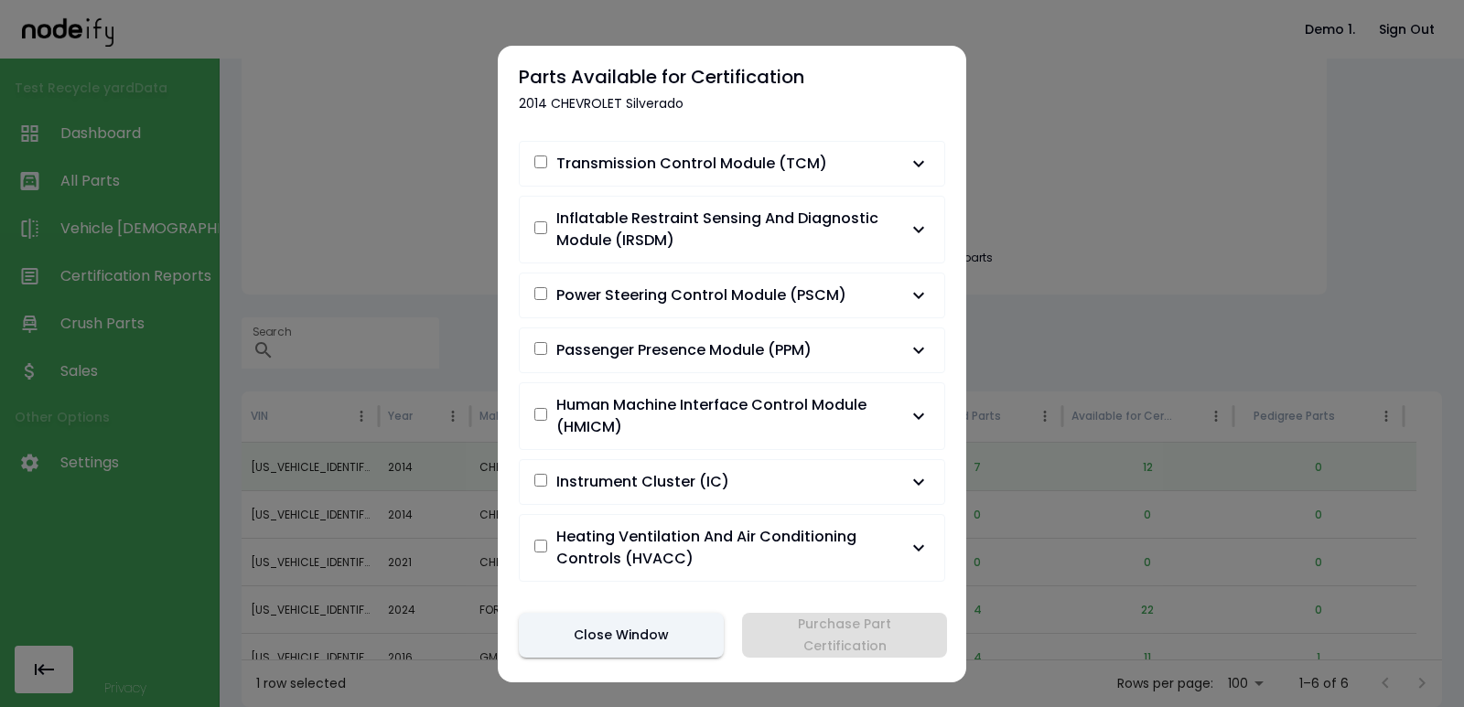
drag, startPoint x: 722, startPoint y: 300, endPoint x: 734, endPoint y: 297, distance: 12.2
click at [722, 299] on span "Power Steering Control Module (PSCM)" at bounding box center [701, 296] width 290 height 22
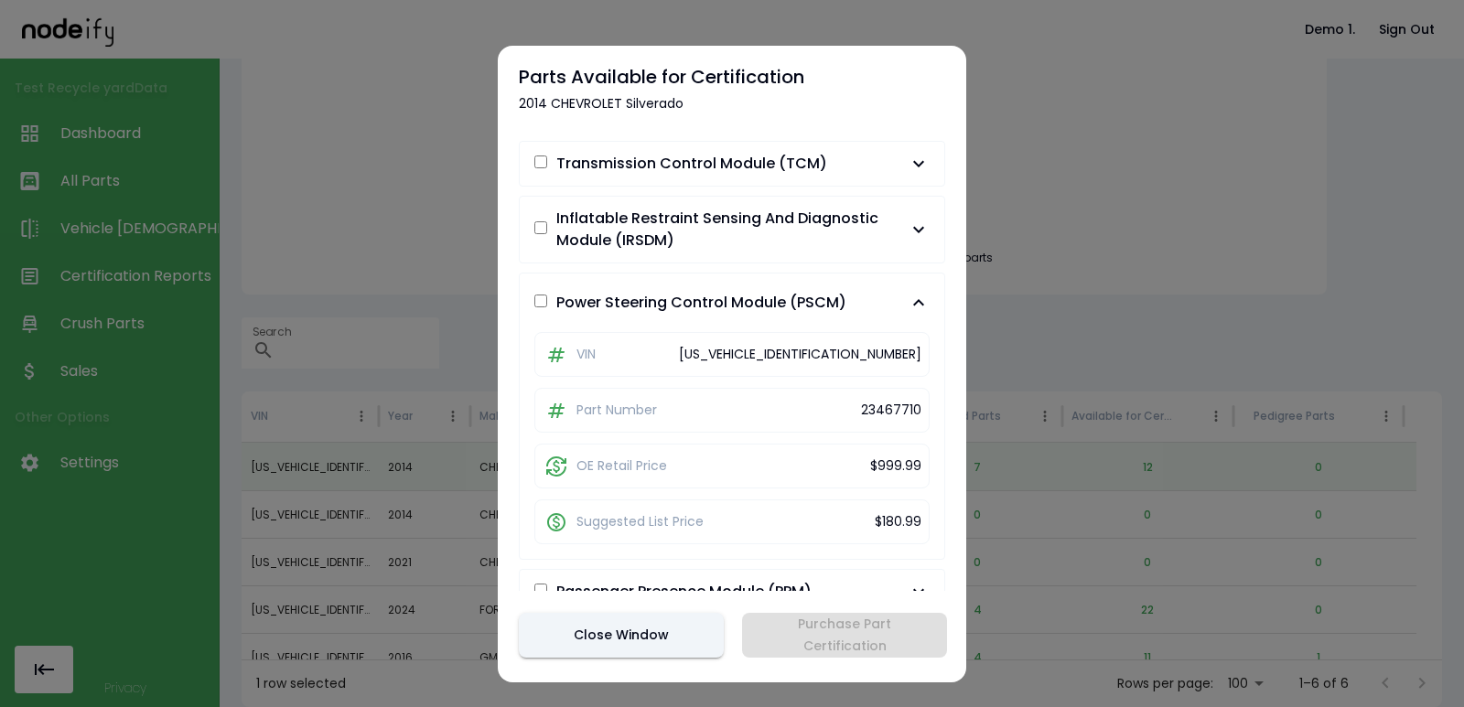
click at [857, 239] on span "Inflatable Restraint Sensing And Diagnostic Module (IRSDM)" at bounding box center [731, 230] width 351 height 44
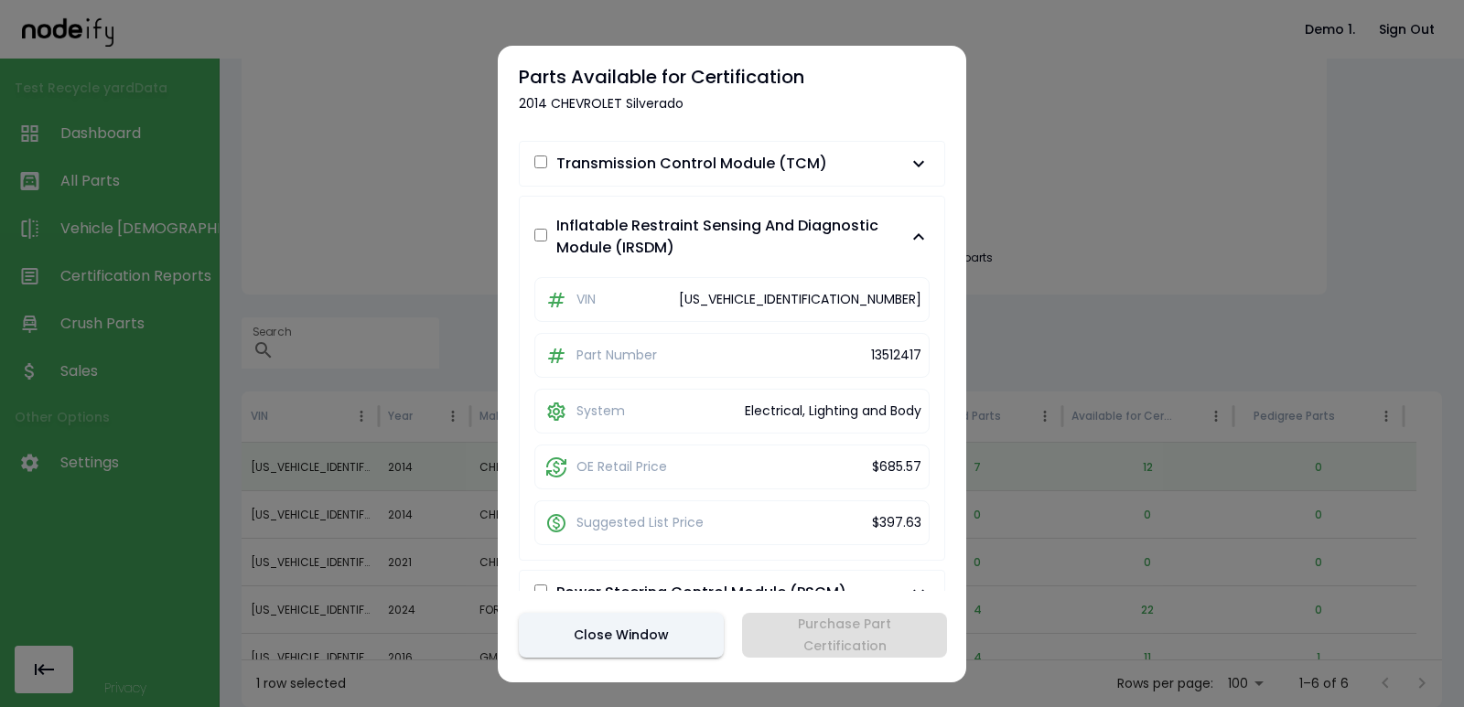
click at [866, 166] on span "Transmission Control Module (TCM)" at bounding box center [720, 164] width 373 height 22
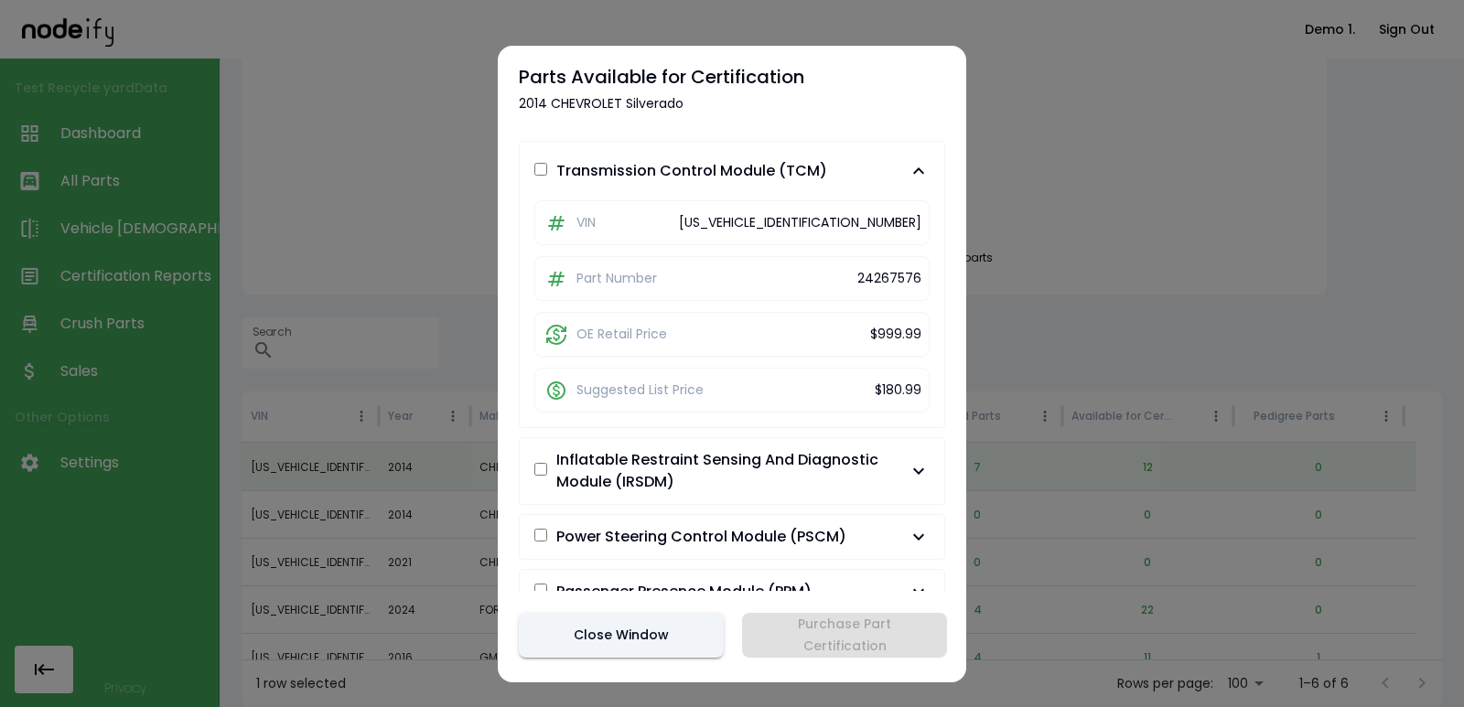
click at [870, 221] on div "[US_VEHICLE_IDENTIFICATION_NUMBER]" at bounding box center [800, 222] width 242 height 19
click at [870, 181] on span "Transmission Control Module (TCM)" at bounding box center [720, 171] width 373 height 22
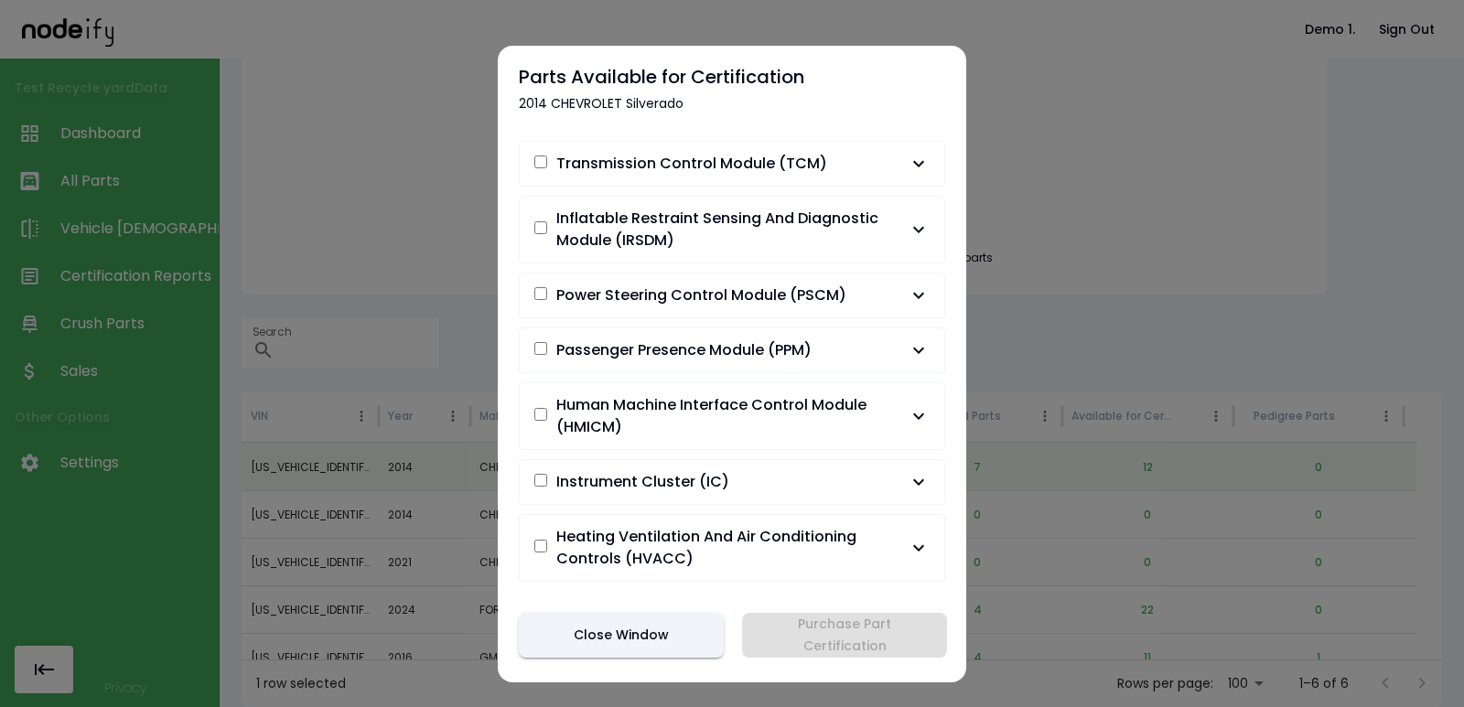
click at [858, 241] on span "Inflatable Restraint Sensing And Diagnostic Module (IRSDM)" at bounding box center [731, 230] width 351 height 44
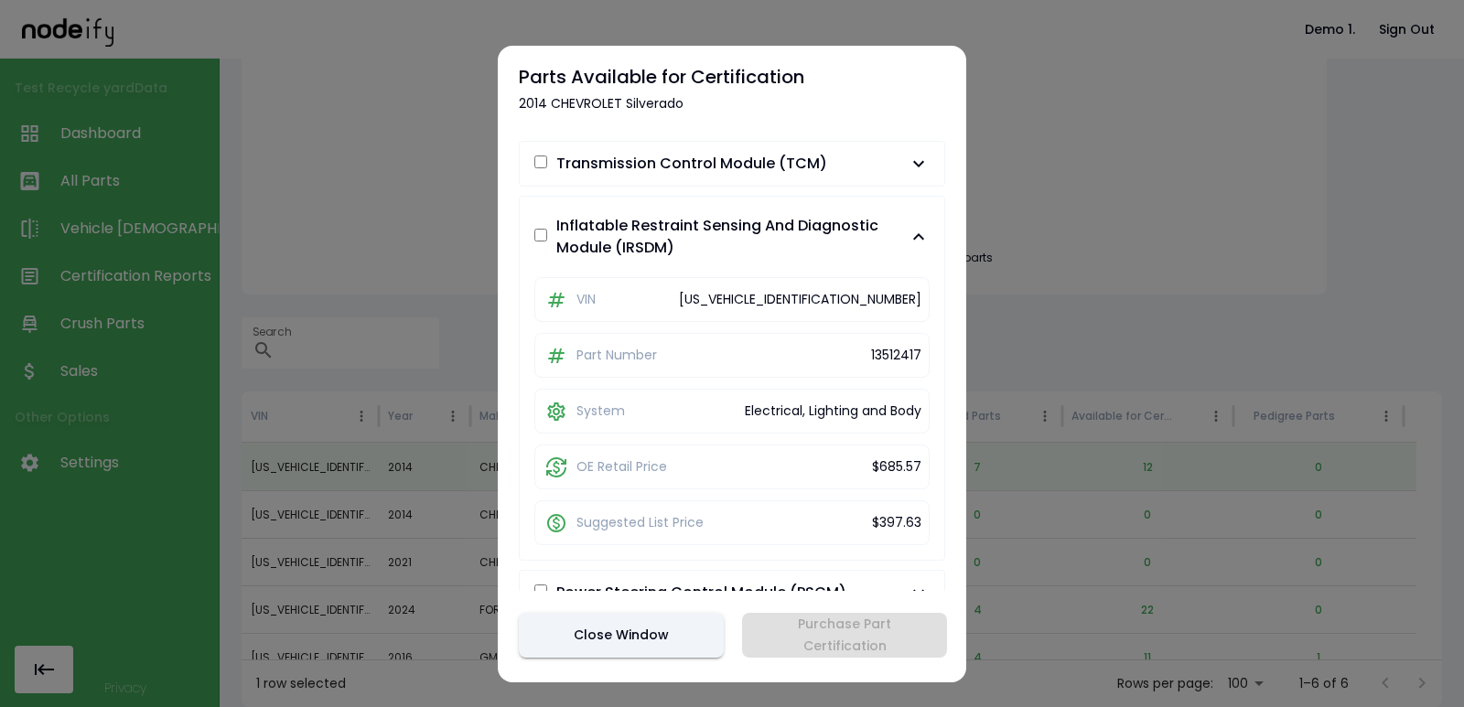
click at [857, 236] on span "Inflatable Restraint Sensing And Diagnostic Module (IRSDM)" at bounding box center [731, 237] width 351 height 44
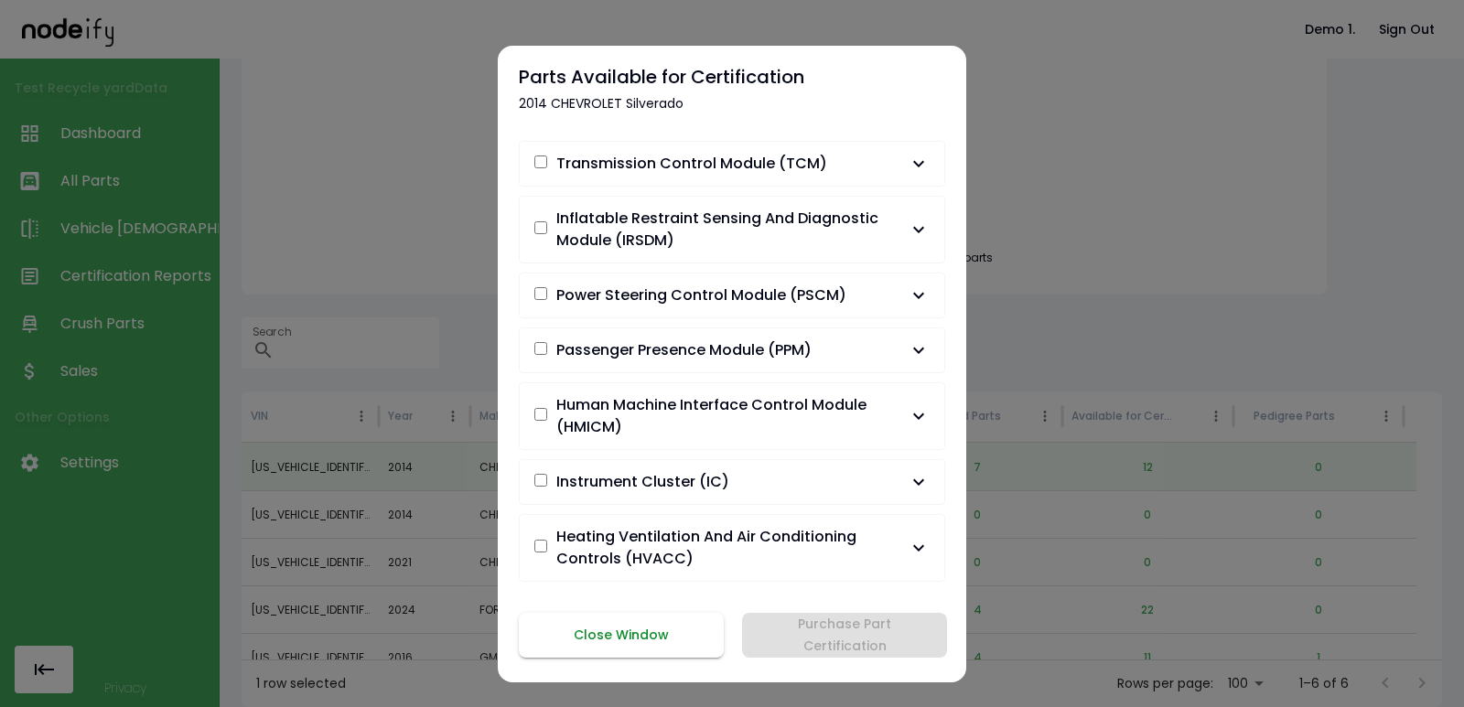
click at [625, 626] on button "Close Window" at bounding box center [621, 635] width 205 height 45
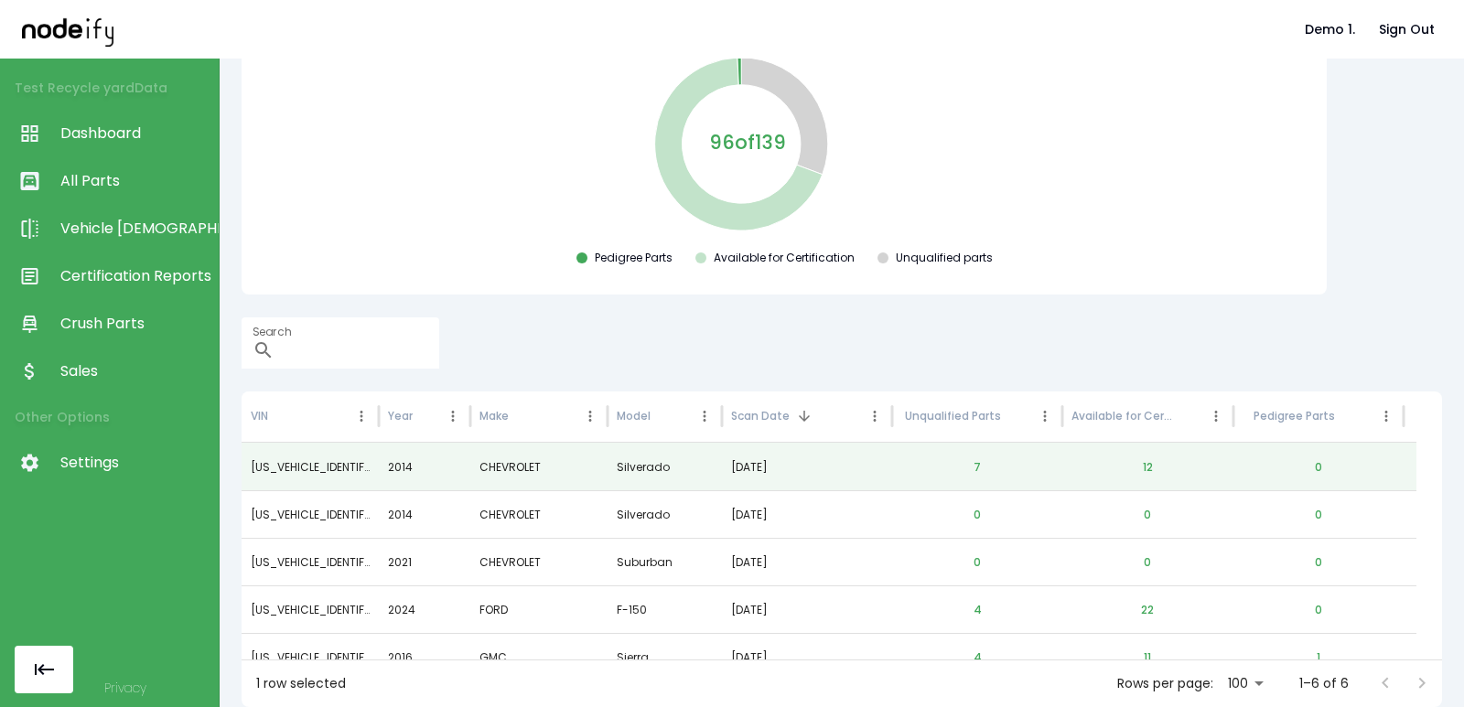
click at [135, 174] on span "All Parts" at bounding box center [134, 181] width 149 height 22
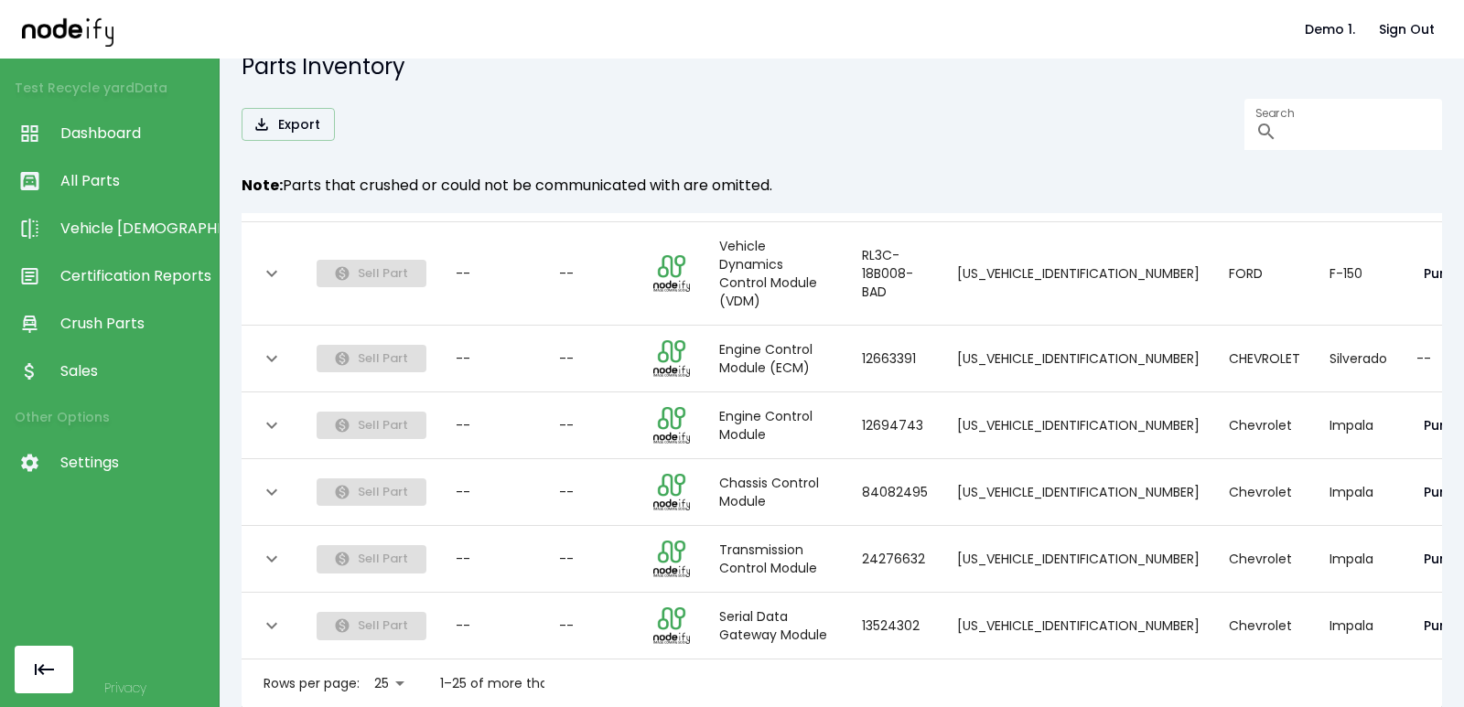
scroll to position [29, 0]
click at [382, 683] on div "Rows per page: 25 ** 1–25 of more than 25" at bounding box center [393, 683] width 303 height 48
click at [386, 669] on body "Demo 1. Sign Out Test Recycle yard Data Dashboard All Parts Vehicle Scan Certif…" at bounding box center [732, 353] width 1464 height 707
click at [386, 669] on li "100" at bounding box center [391, 668] width 52 height 33
type input "***"
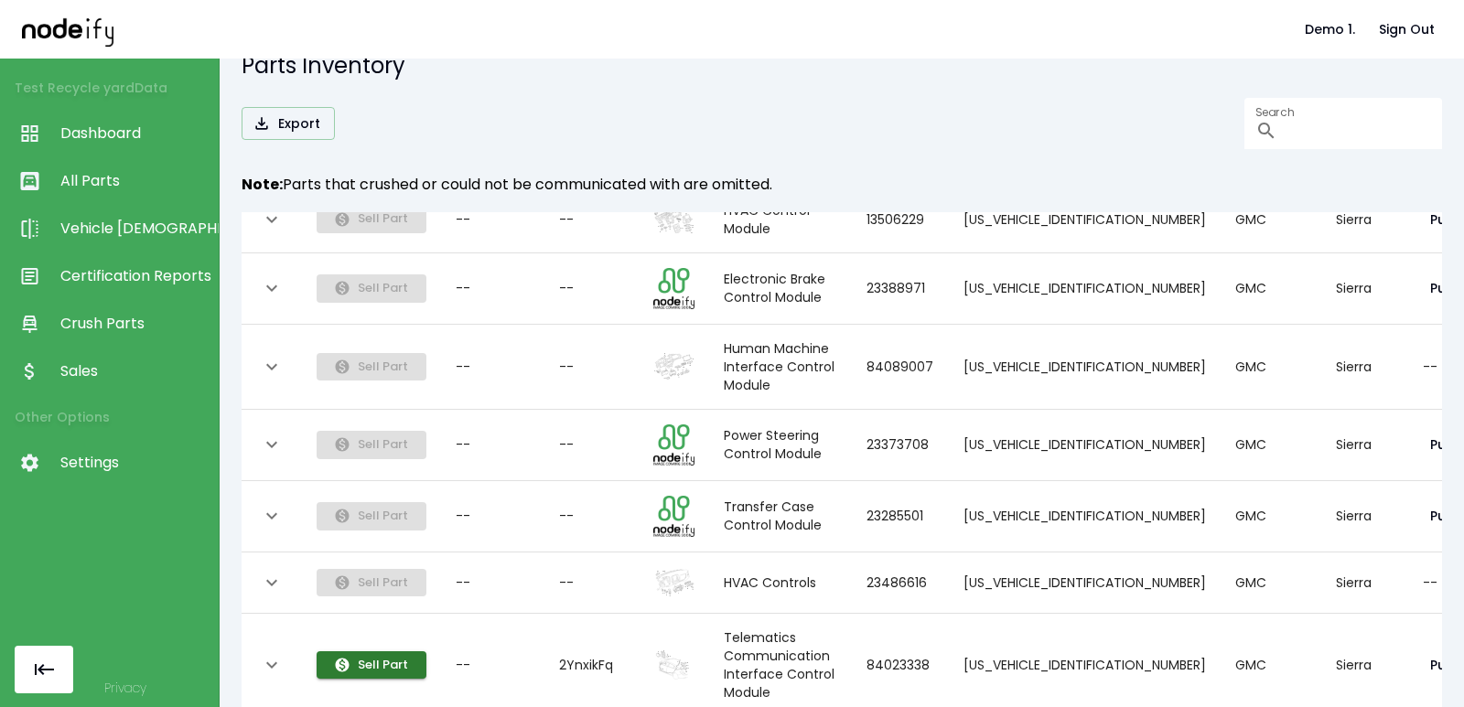
scroll to position [4195, 0]
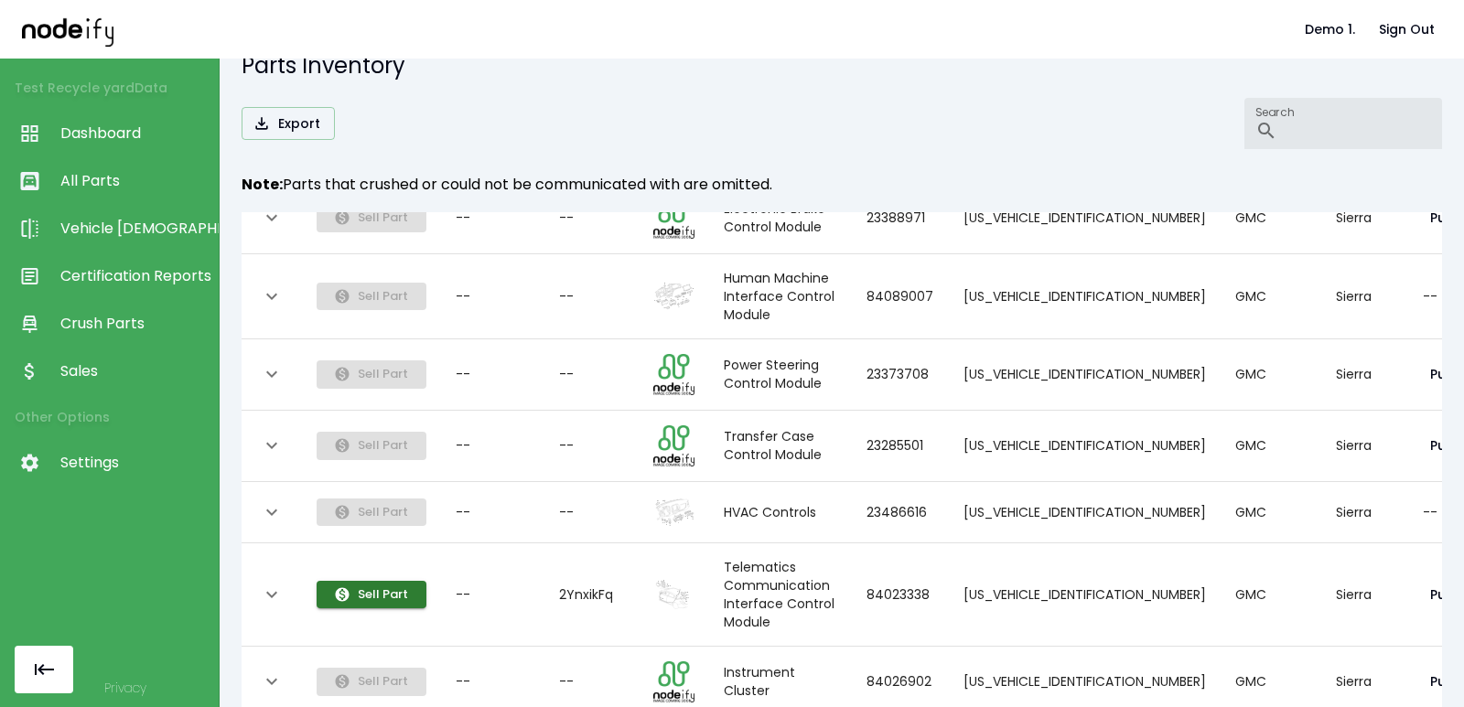
click at [1285, 136] on input "Search" at bounding box center [1363, 123] width 157 height 51
paste input "**********"
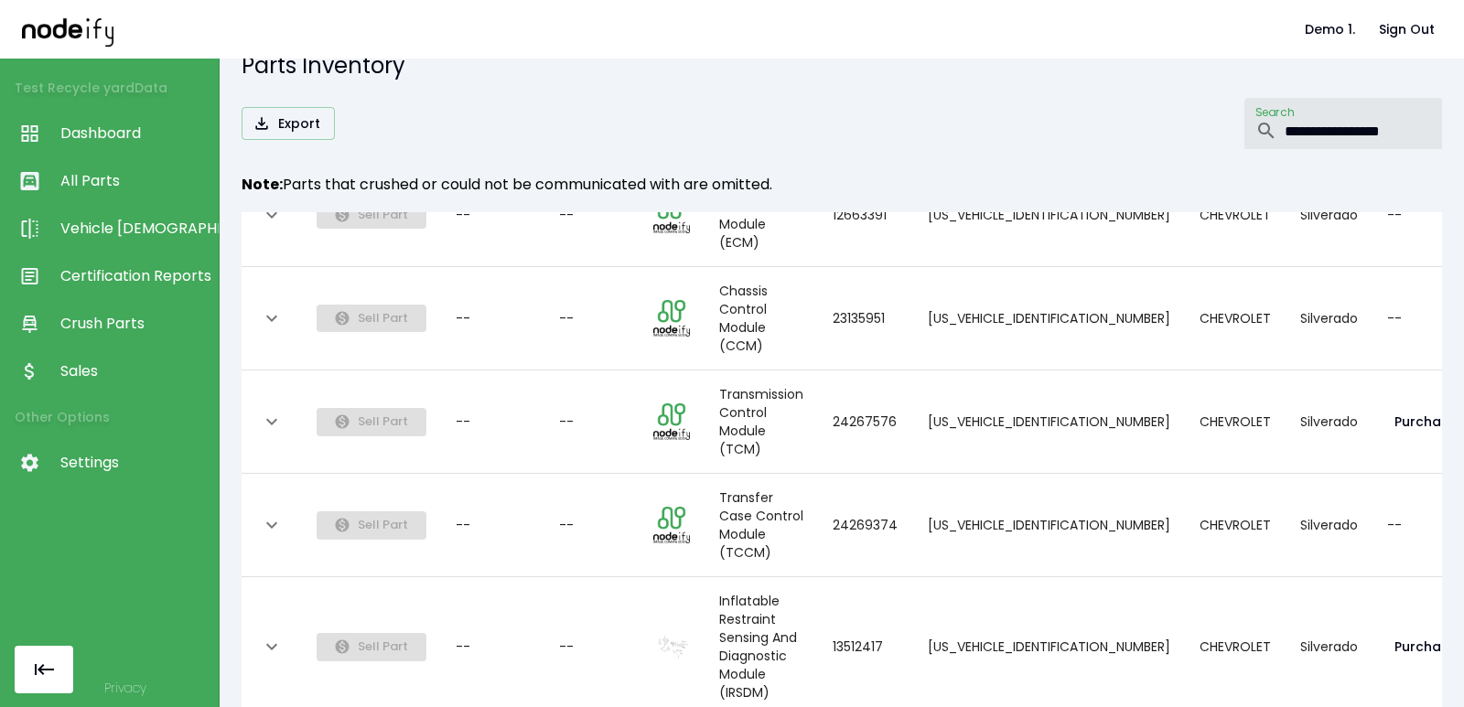
scroll to position [329, 0]
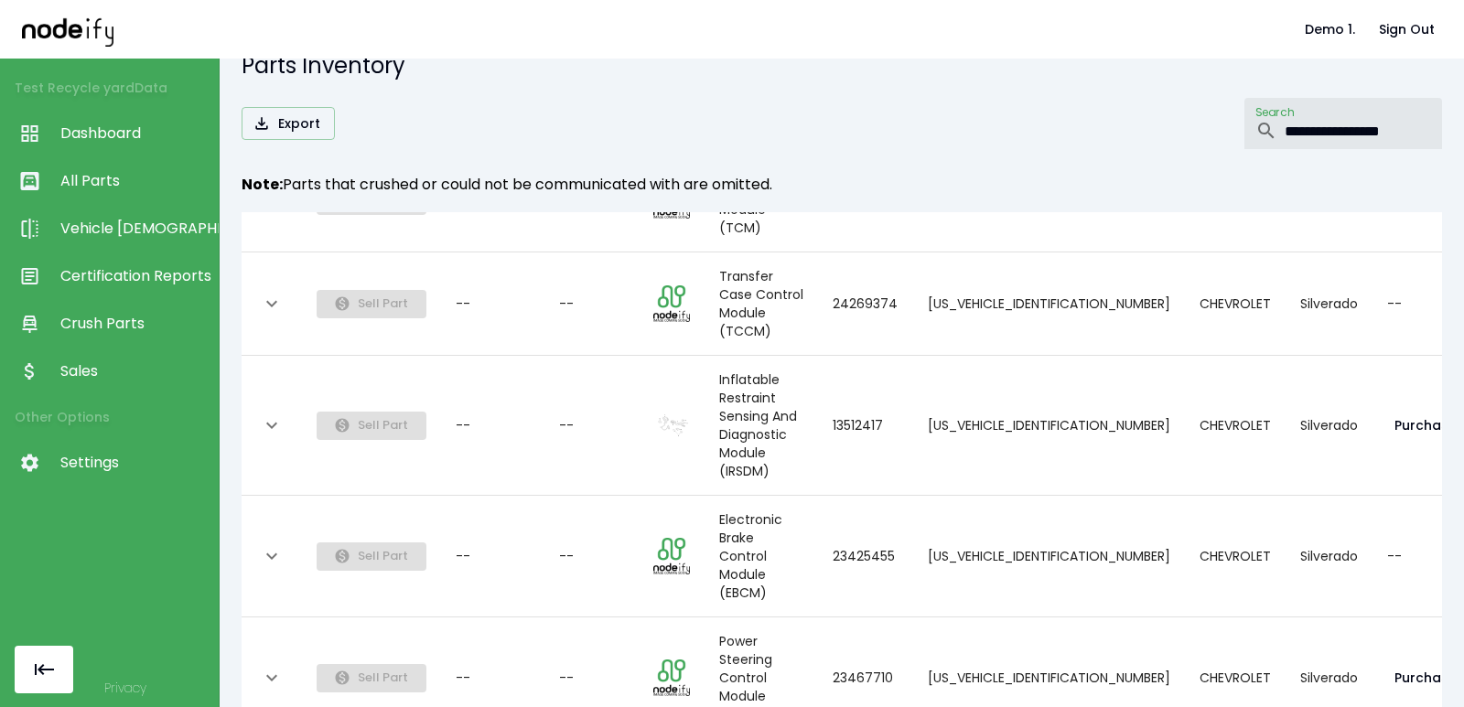
type input "**********"
click at [293, 356] on th "collapsible table" at bounding box center [272, 426] width 60 height 140
click at [281, 410] on button "expand row" at bounding box center [271, 425] width 31 height 31
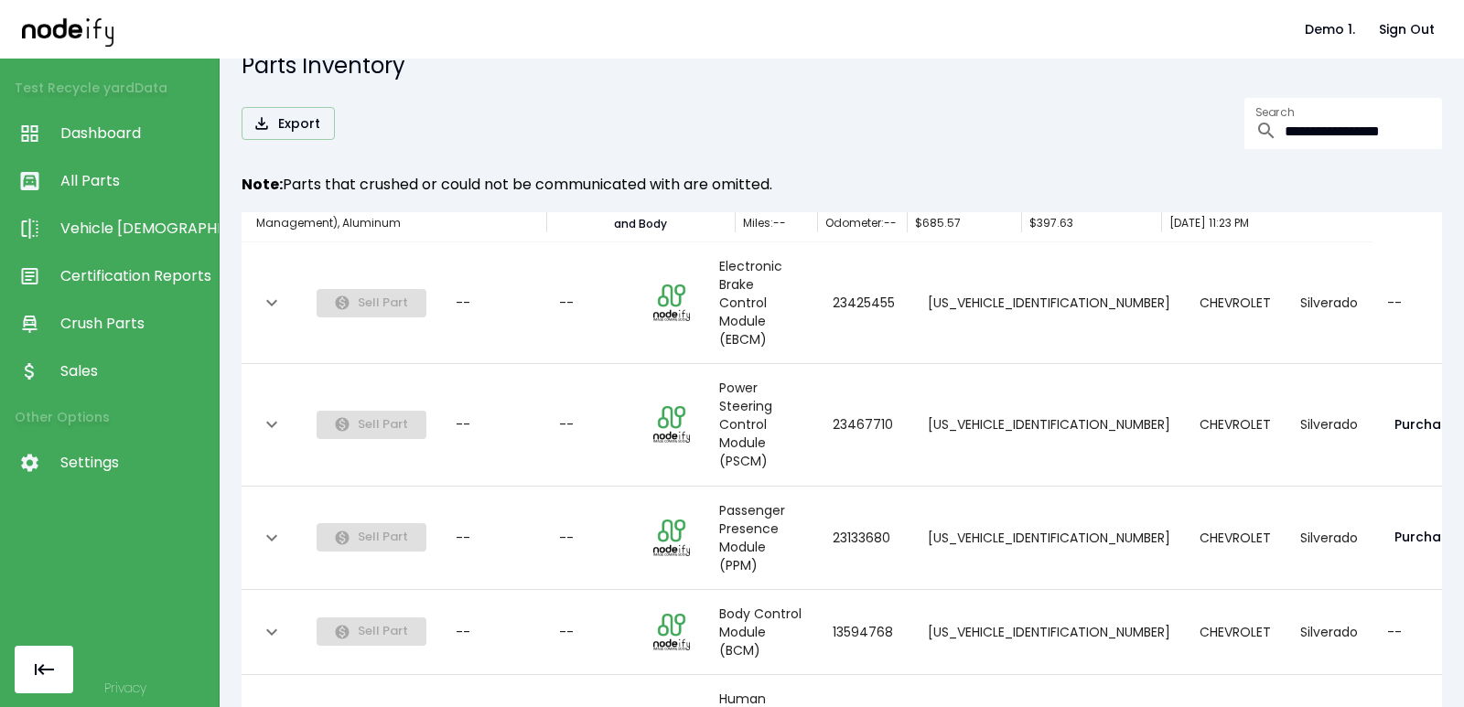
scroll to position [659, 0]
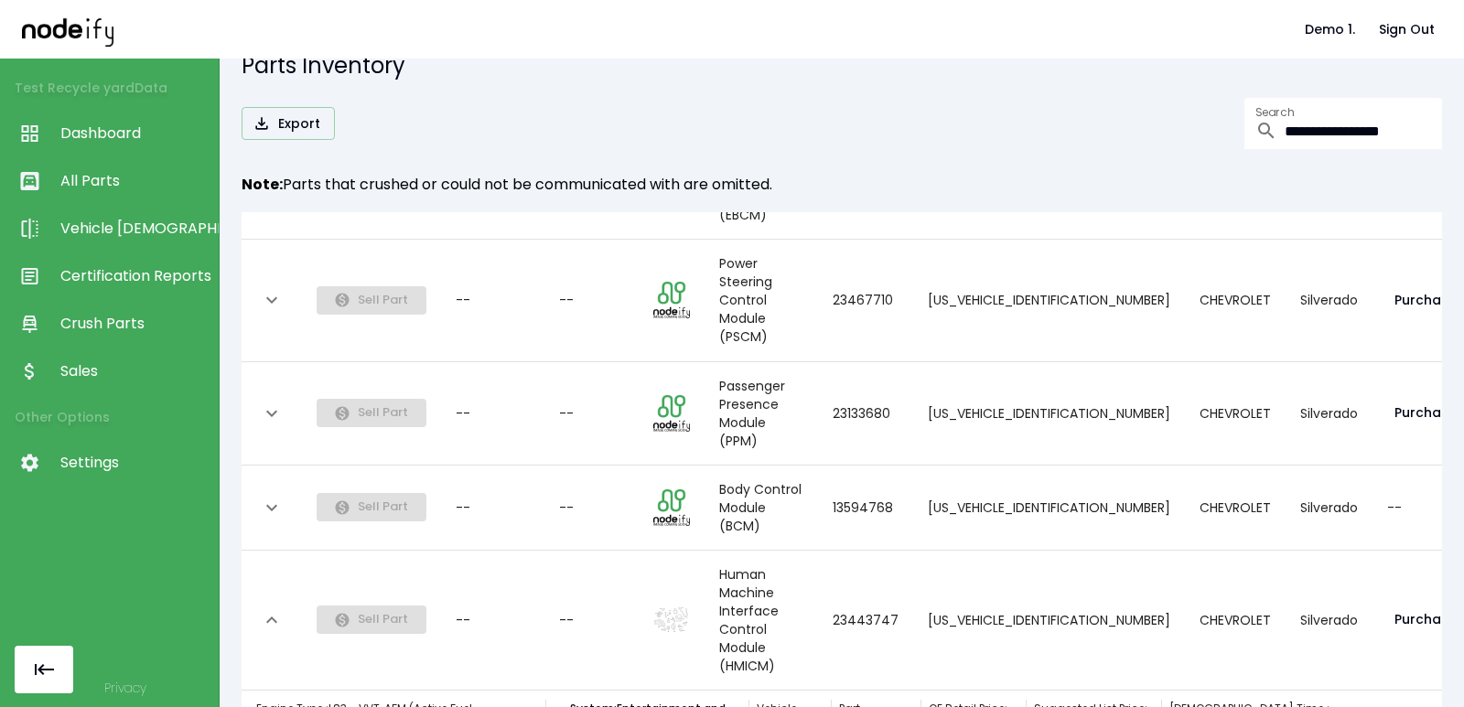
scroll to position [769, 0]
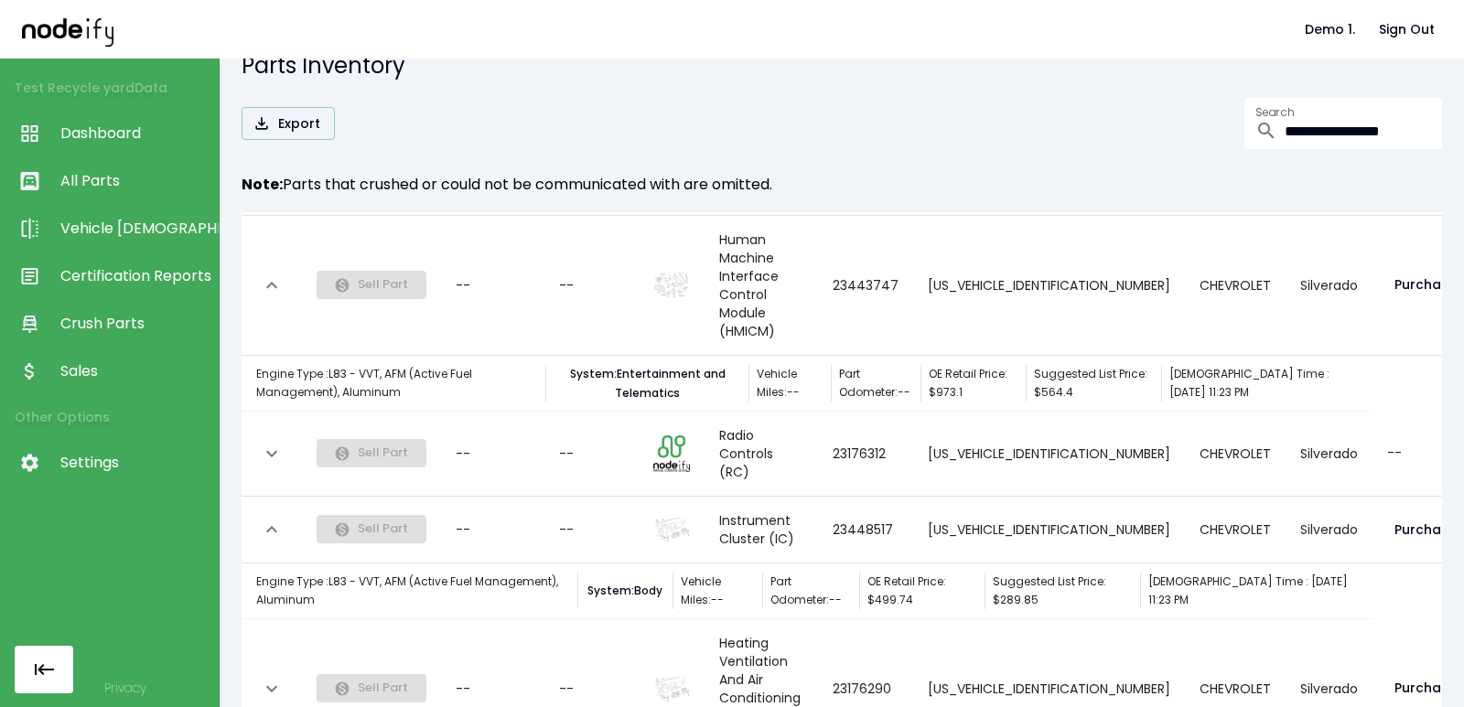
scroll to position [988, 0]
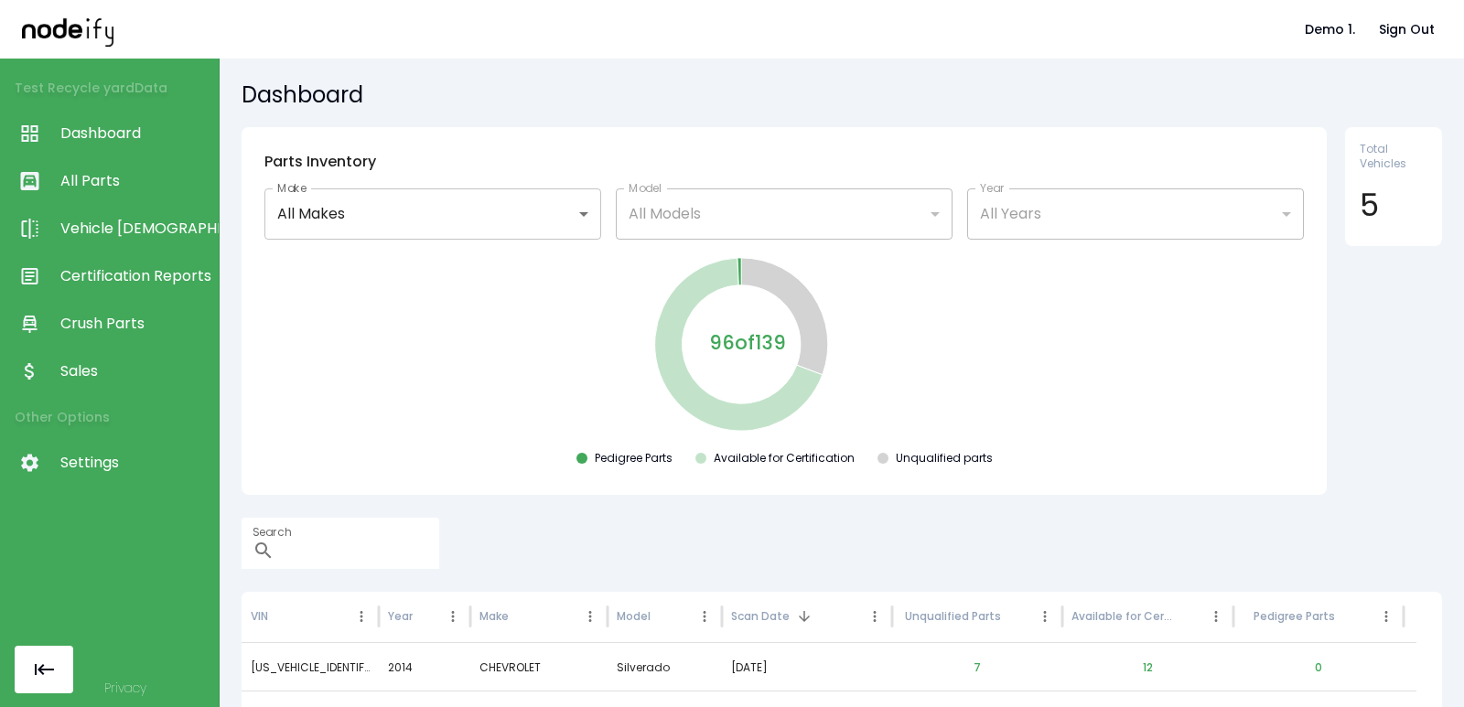
scroll to position [200, 0]
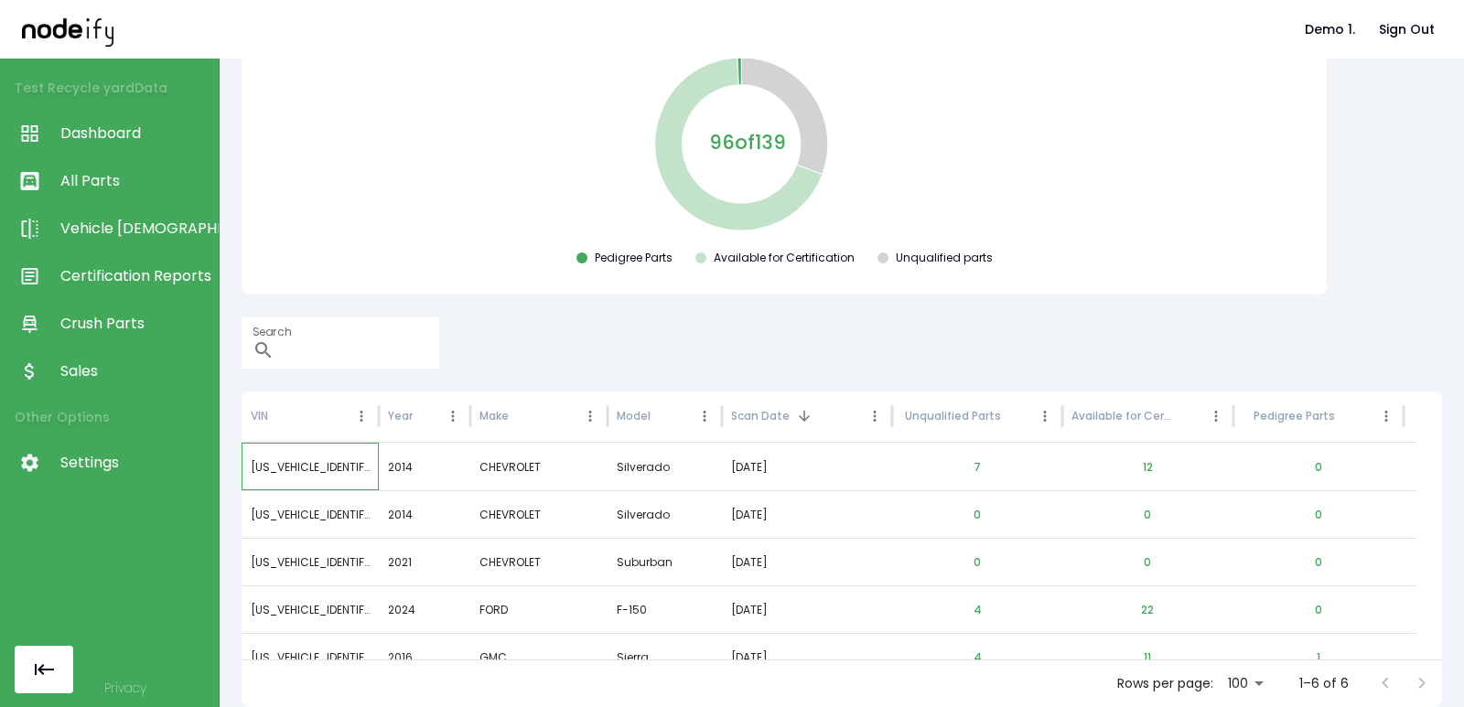
click at [343, 457] on div "[US_VEHICLE_IDENTIFICATION_NUMBER]" at bounding box center [310, 467] width 137 height 48
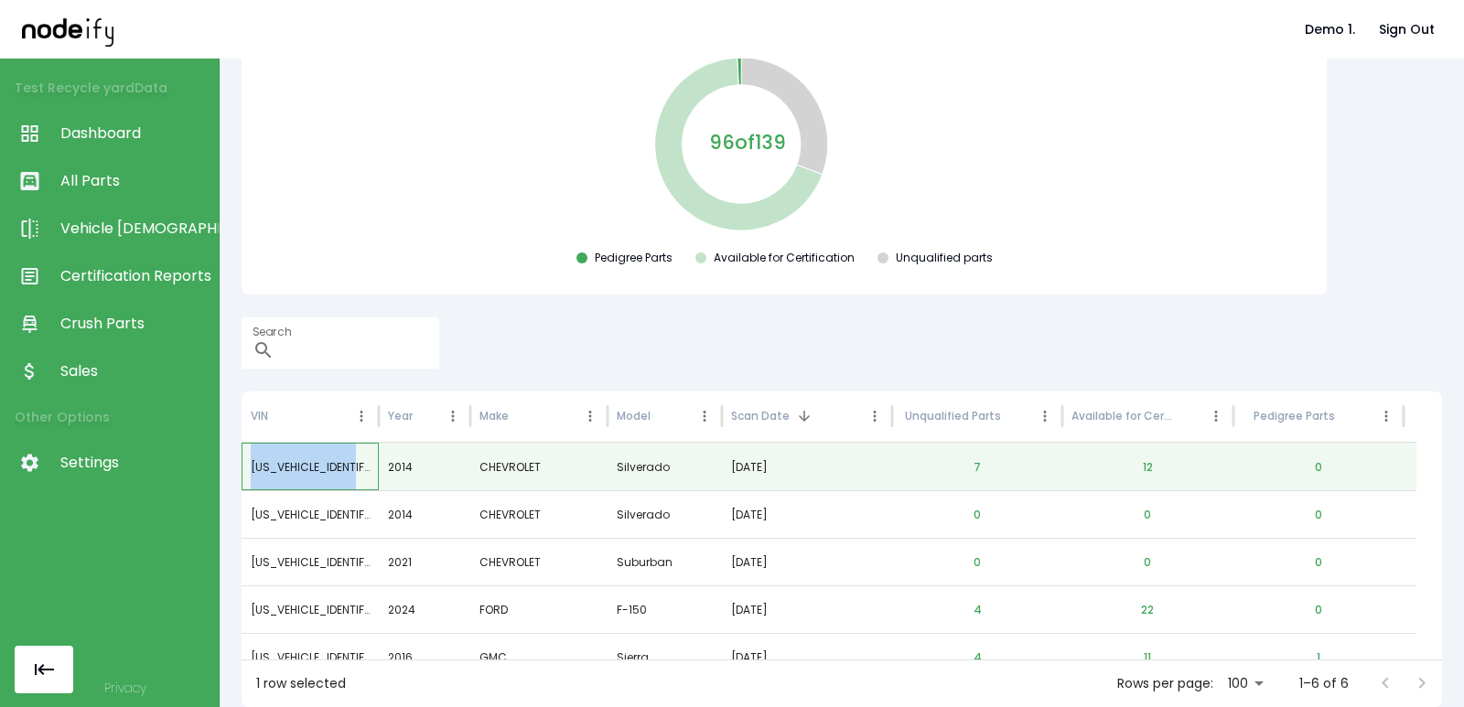
copy div "[US_VEHICLE_IDENTIFICATION_NUMBER]"
click at [309, 514] on div "[US_VEHICLE_IDENTIFICATION_NUMBER]" at bounding box center [310, 514] width 137 height 48
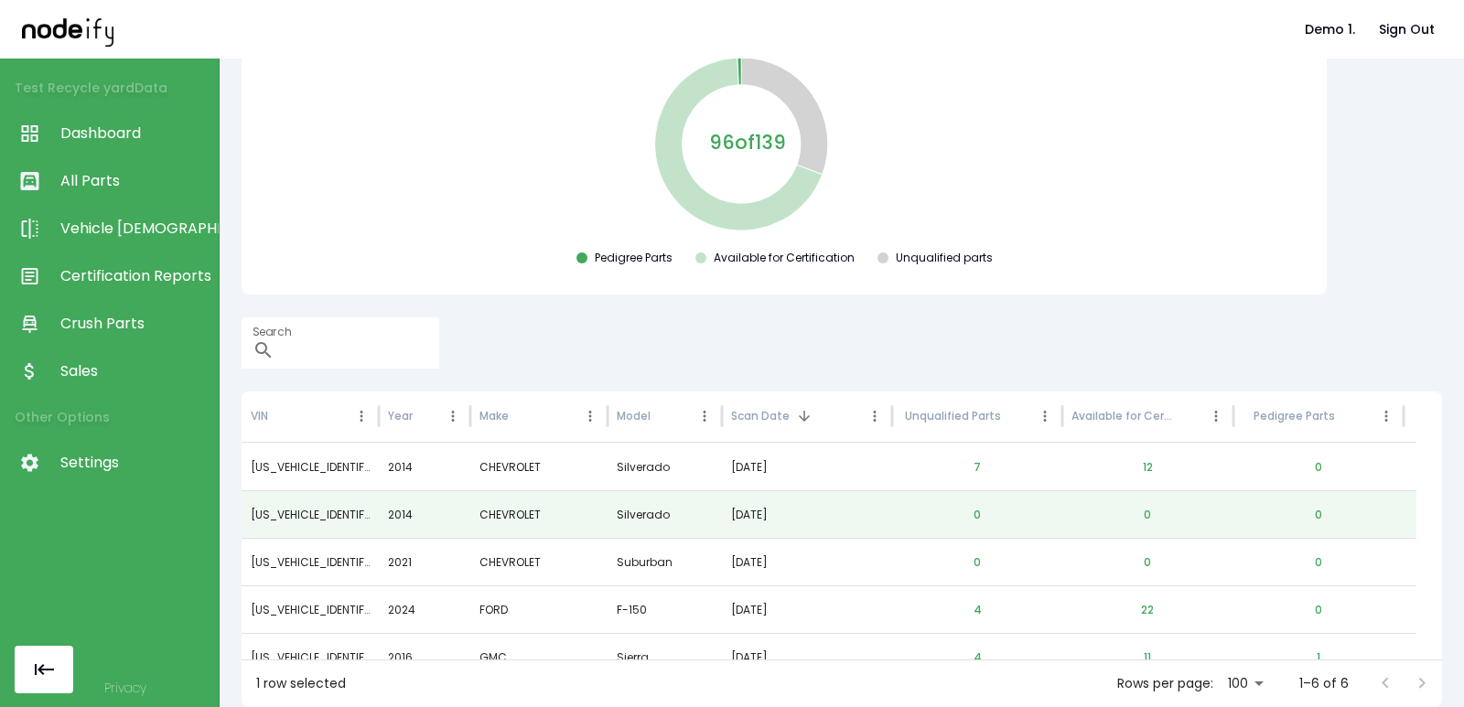
click at [716, 338] on div "Search ​" at bounding box center [842, 342] width 1200 height 51
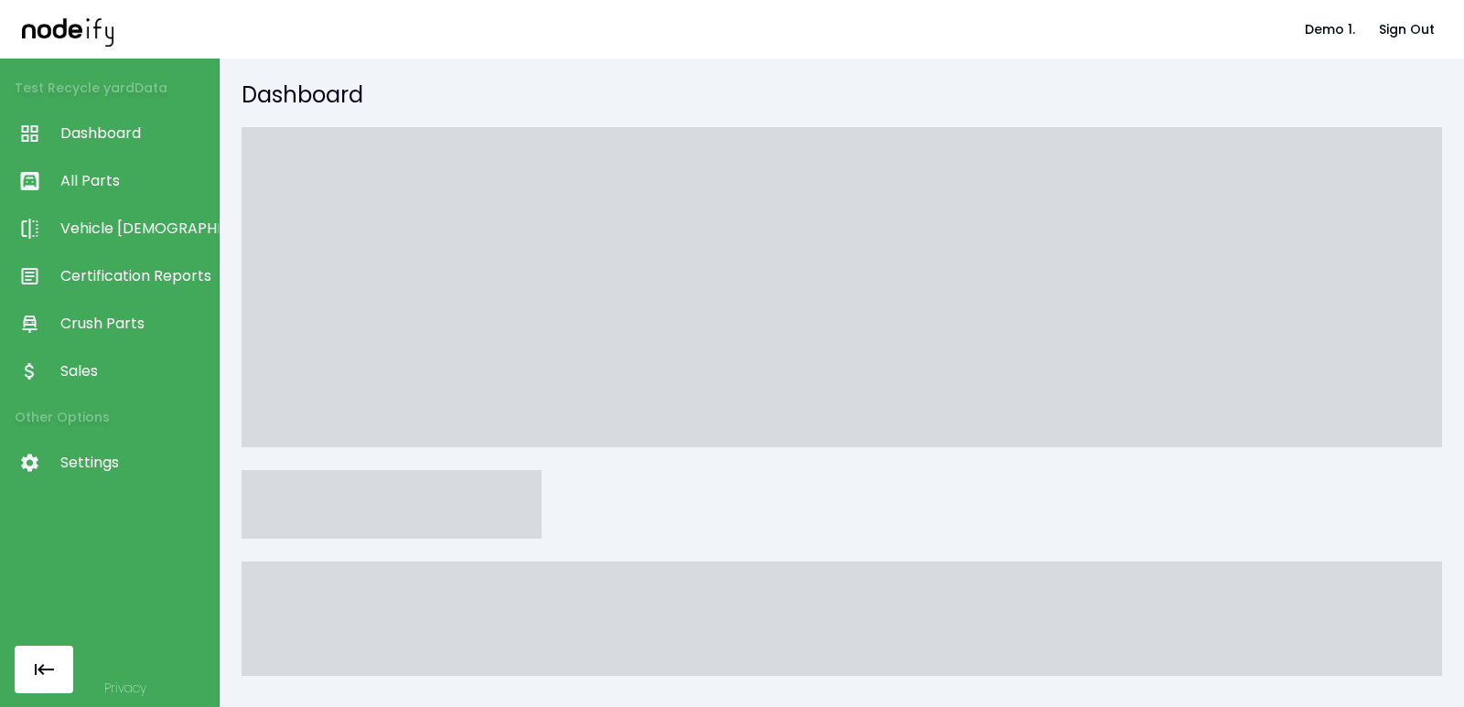
scroll to position [200, 0]
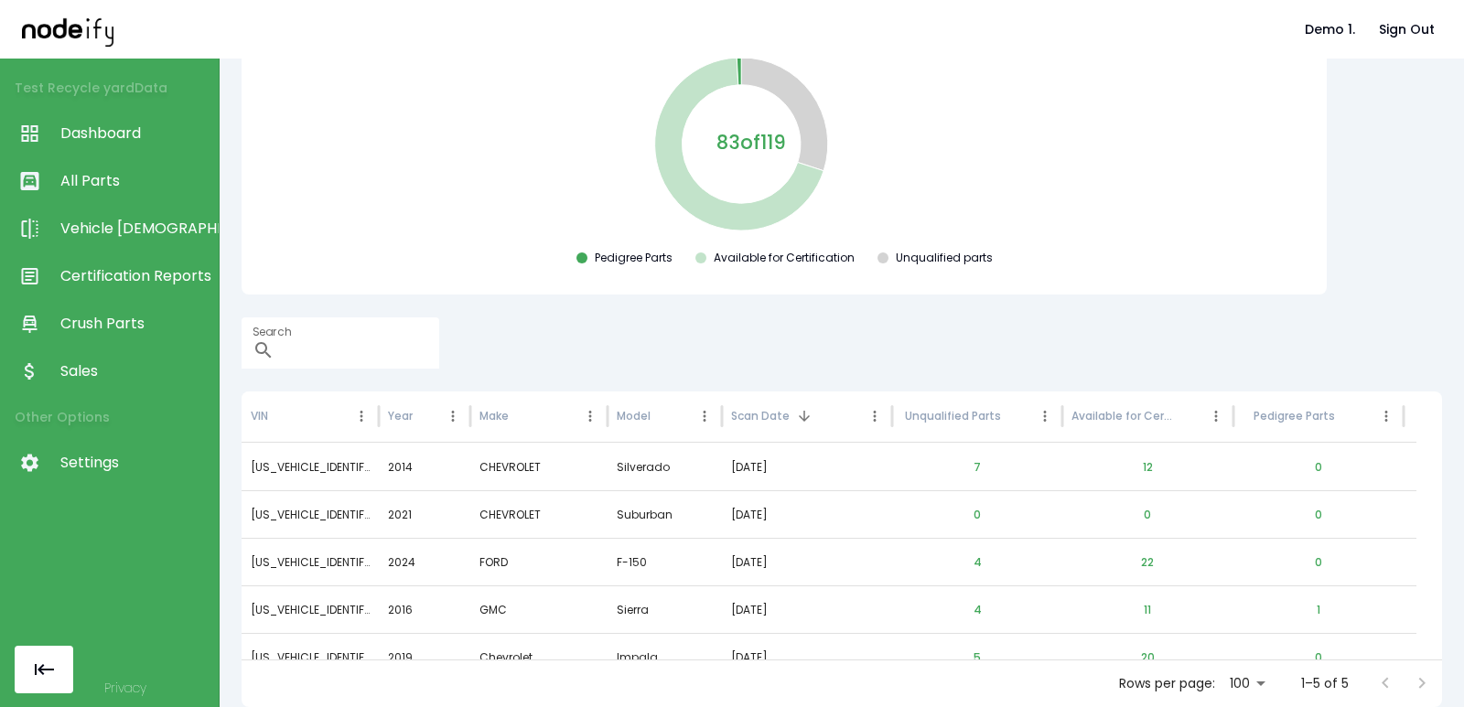
click at [723, 317] on div "Search ​" at bounding box center [842, 342] width 1200 height 51
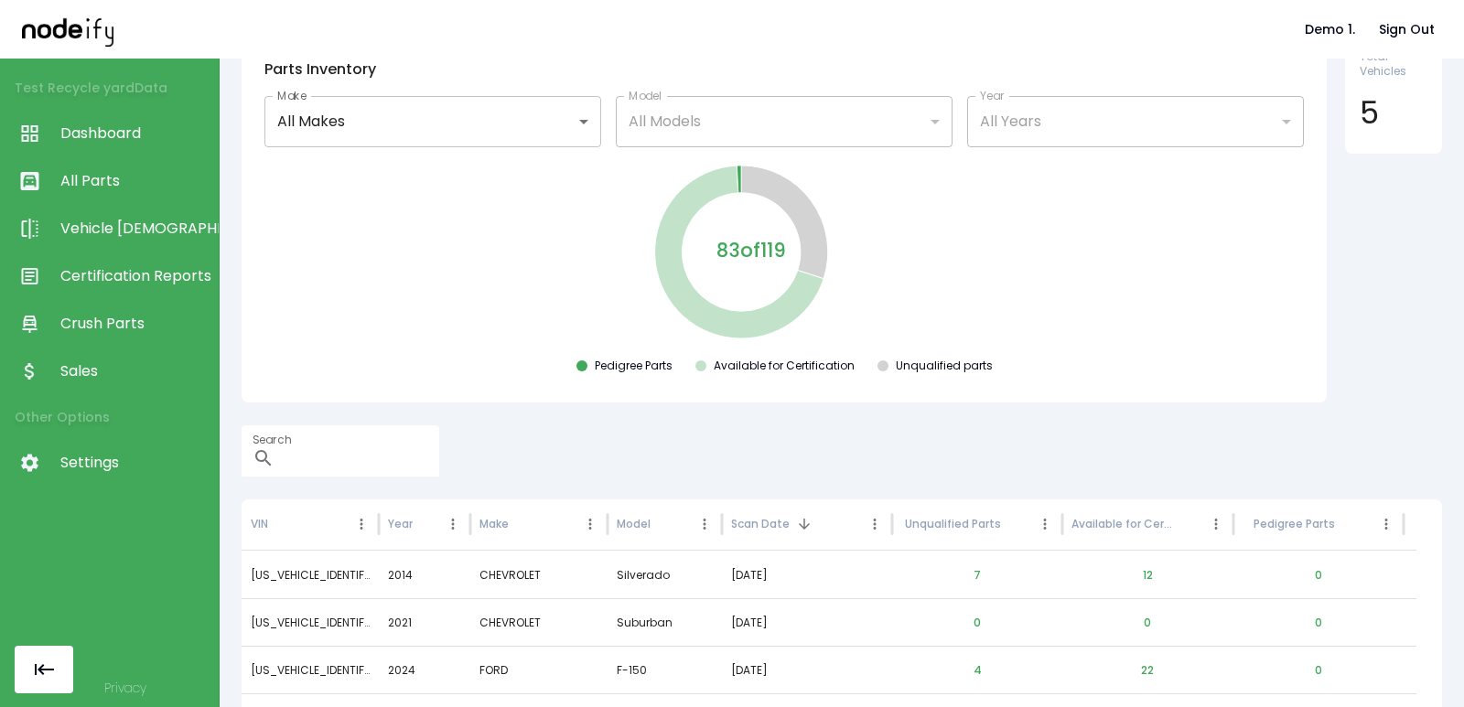
scroll to position [200, 0]
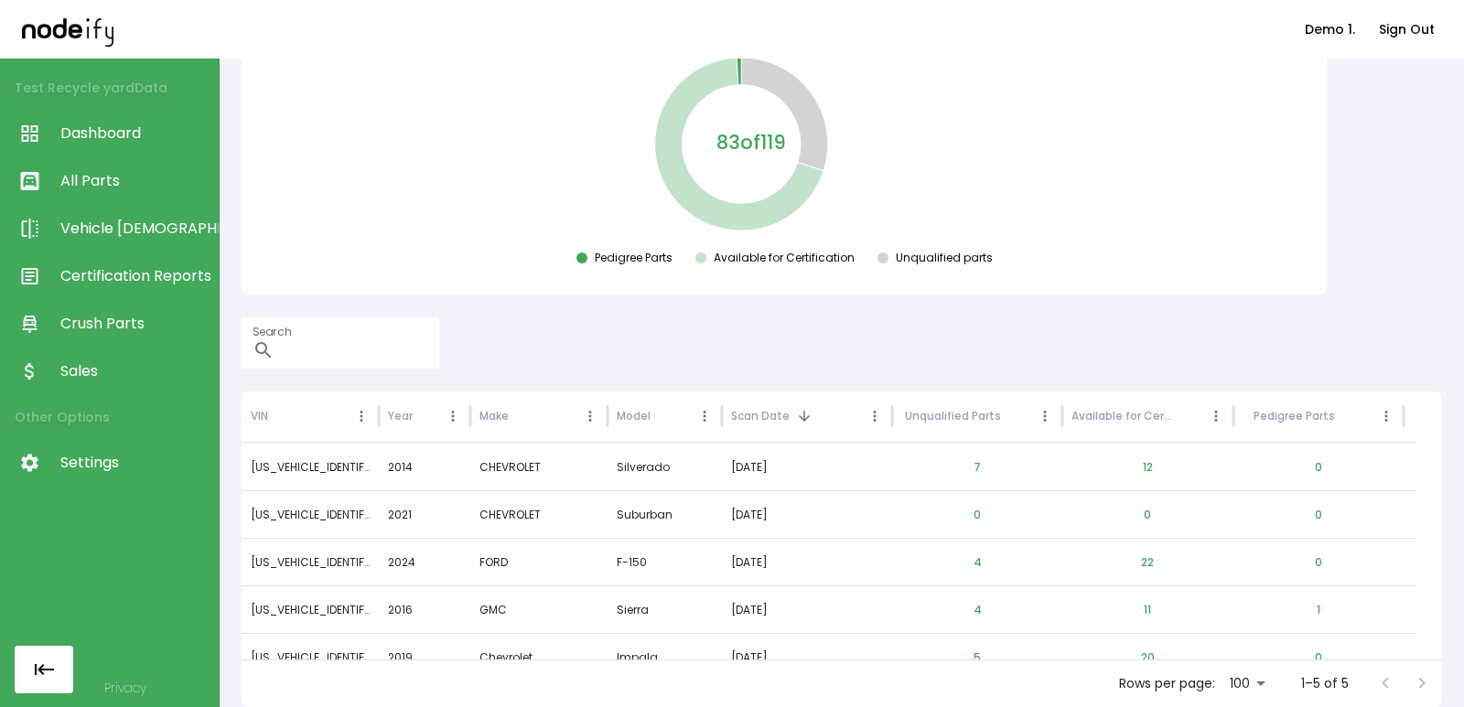
click at [442, 265] on div "Pedigree Parts Available for Certification Unqualified parts" at bounding box center [784, 262] width 1056 height 22
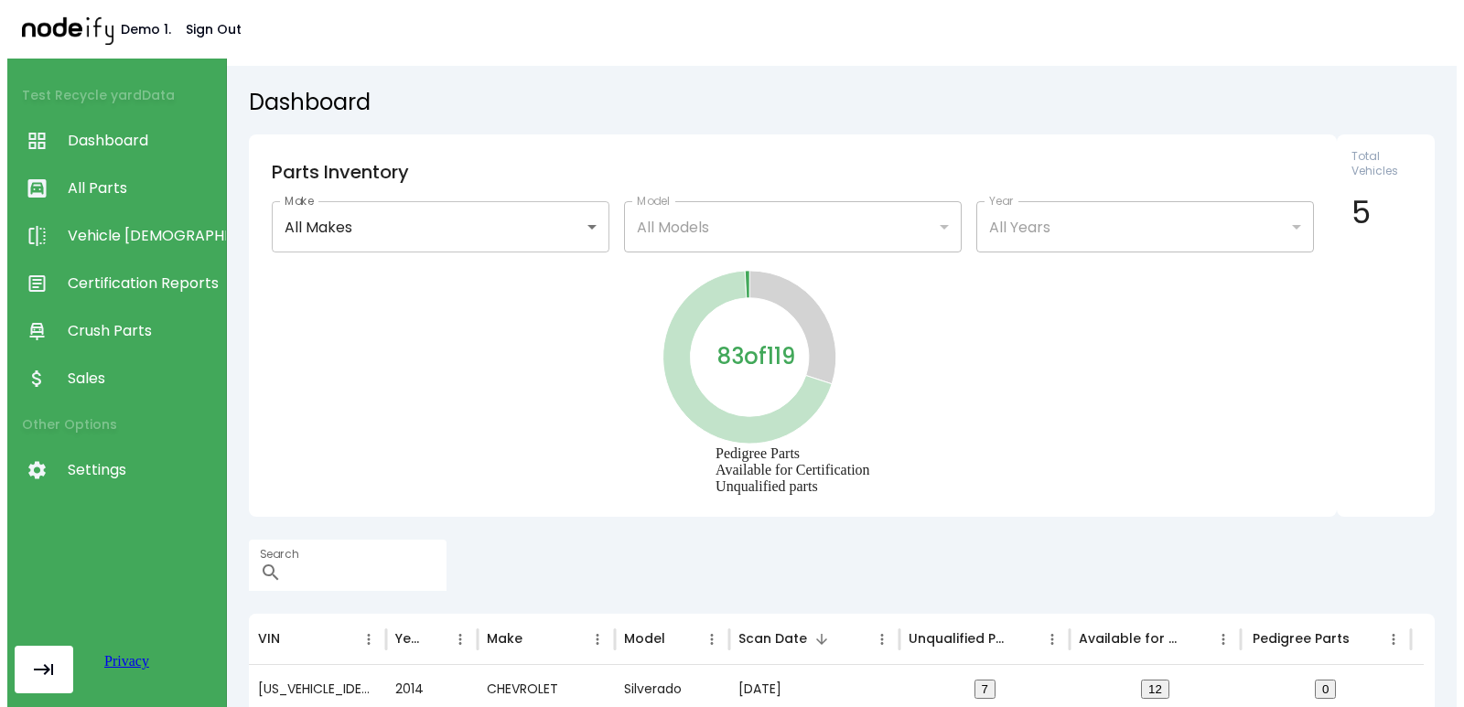
scroll to position [200, 0]
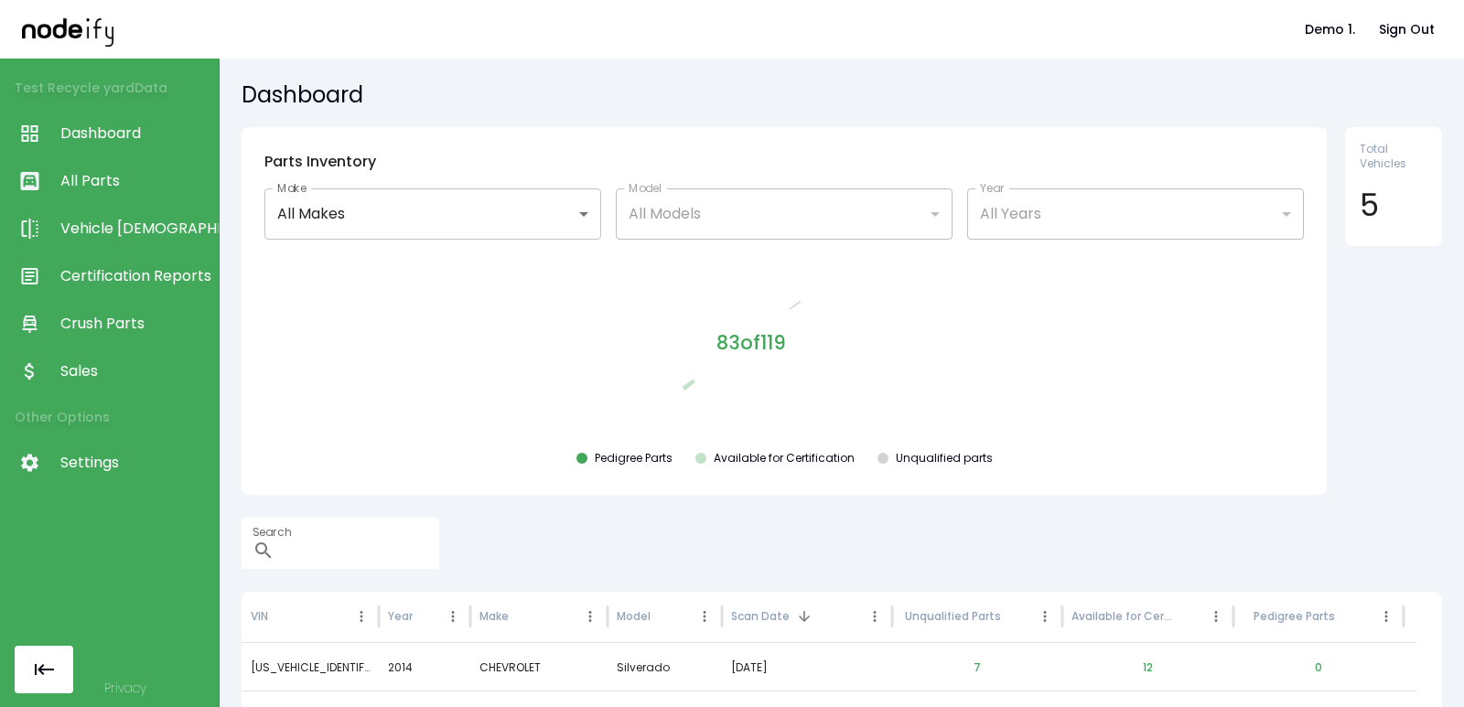
scroll to position [200, 0]
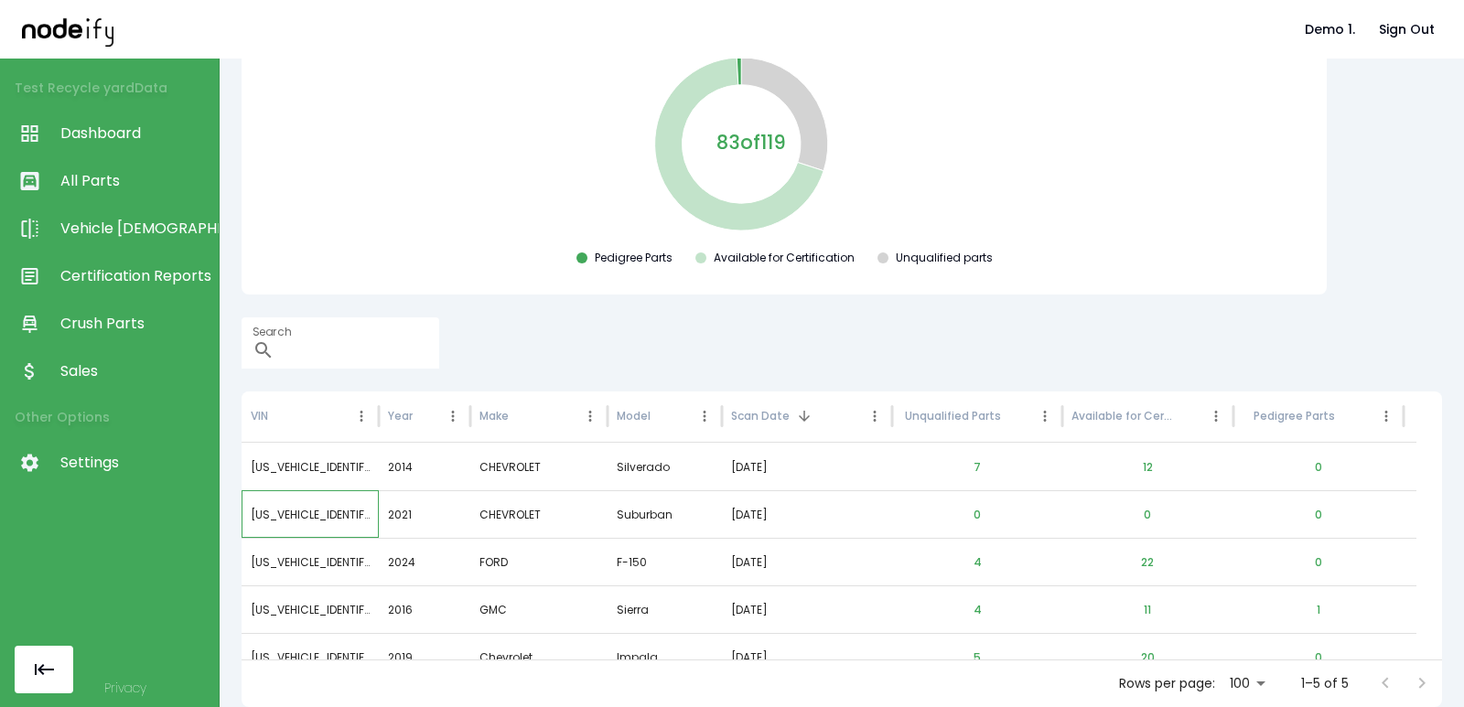
click at [301, 520] on div "[US_VEHICLE_IDENTIFICATION_NUMBER]" at bounding box center [310, 514] width 137 height 48
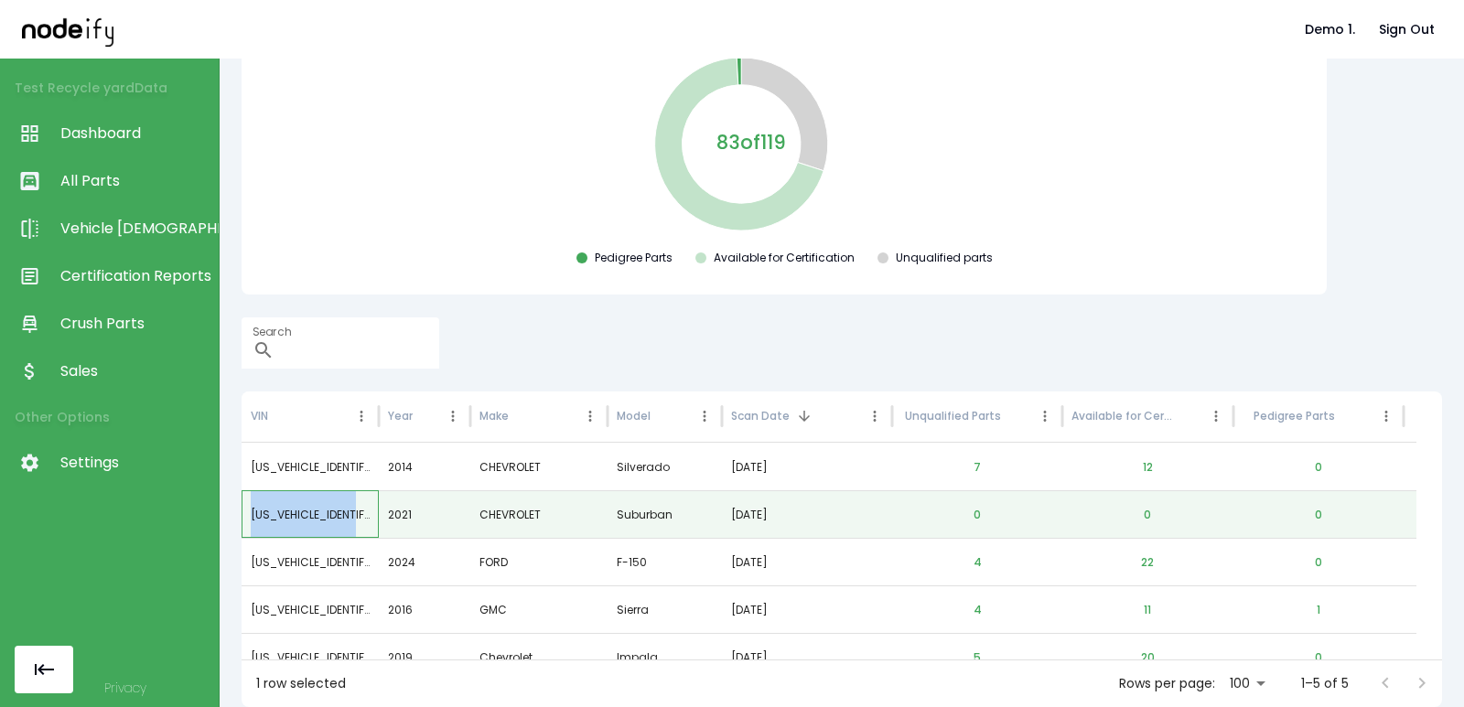
click at [301, 520] on div "[US_VEHICLE_IDENTIFICATION_NUMBER]" at bounding box center [310, 514] width 137 height 48
copy div "[US_VEHICLE_IDENTIFICATION_NUMBER]"
click at [1148, 466] on button "12" at bounding box center [1147, 468] width 39 height 44
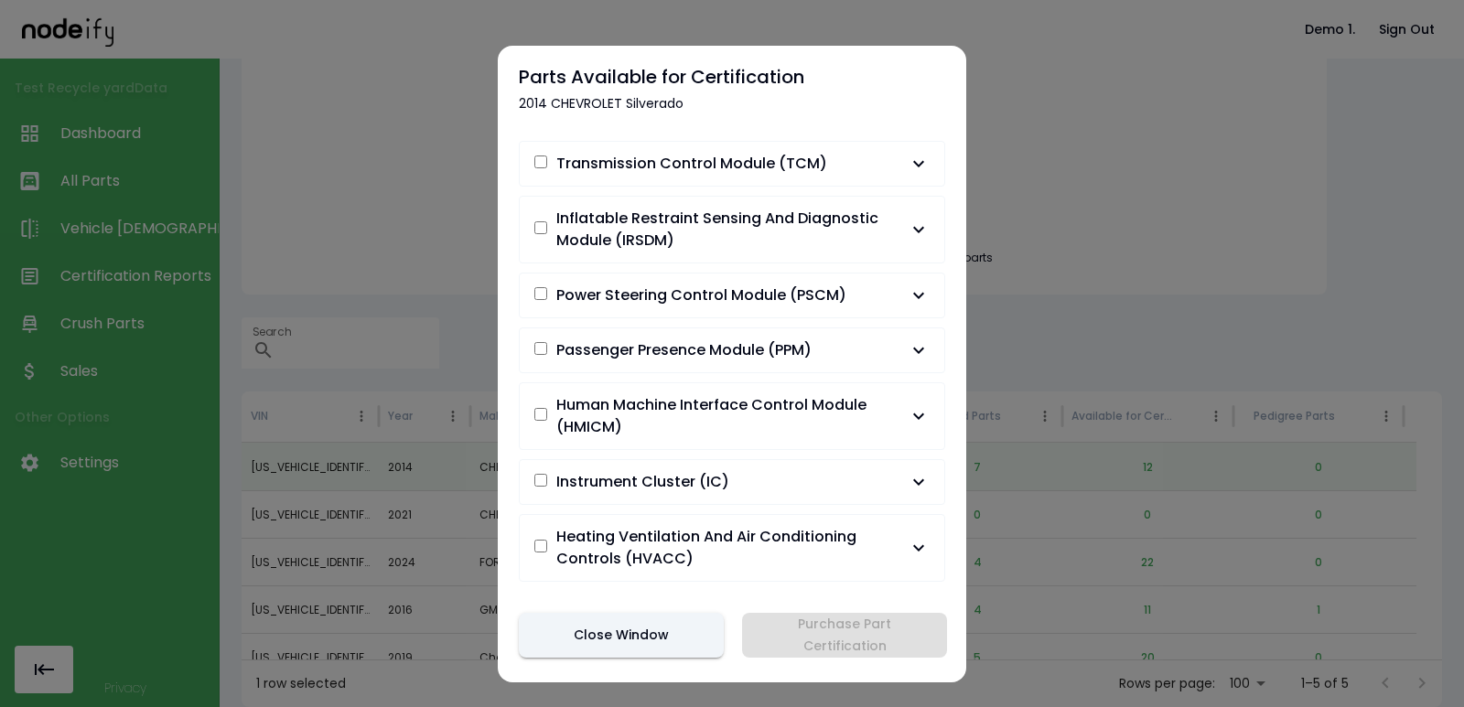
click at [823, 403] on span "Human Machine Interface Control Module (HMICM)" at bounding box center [731, 416] width 351 height 44
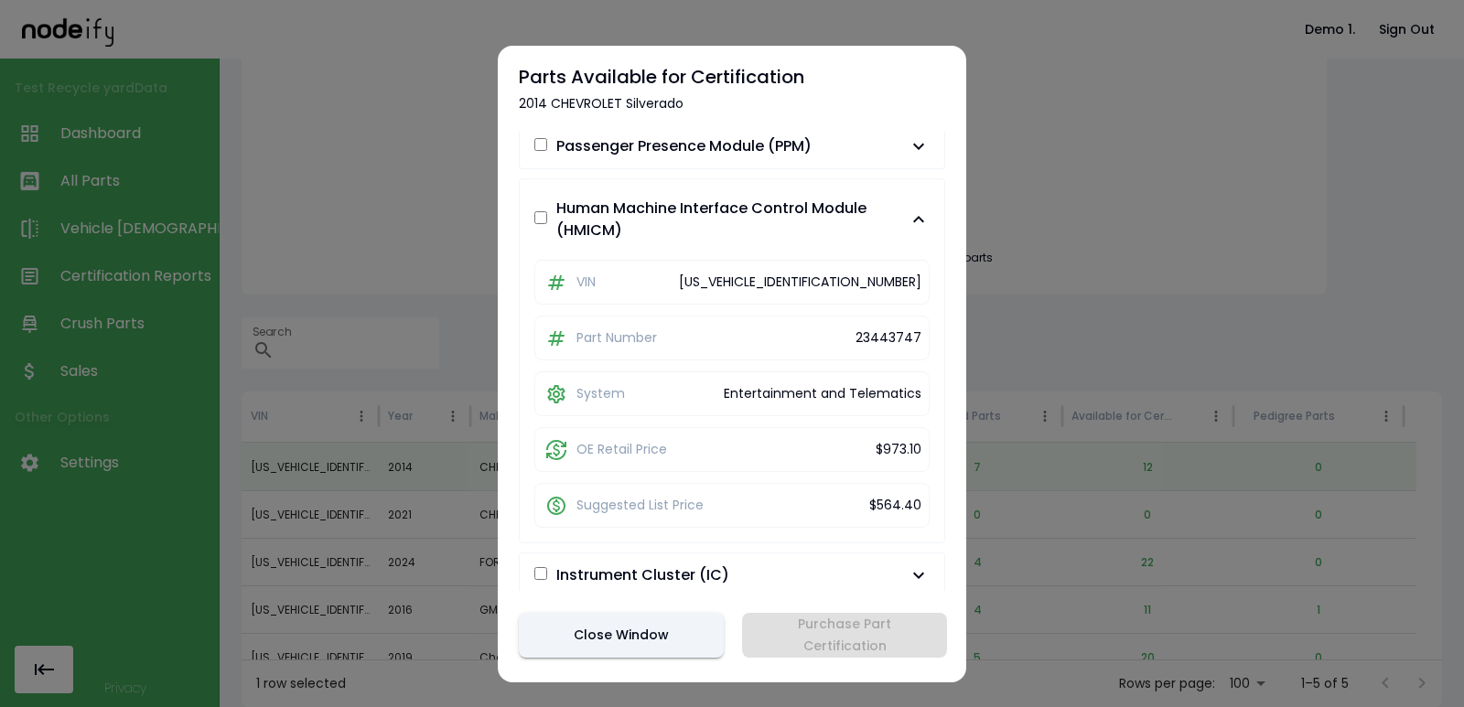
scroll to position [220, 0]
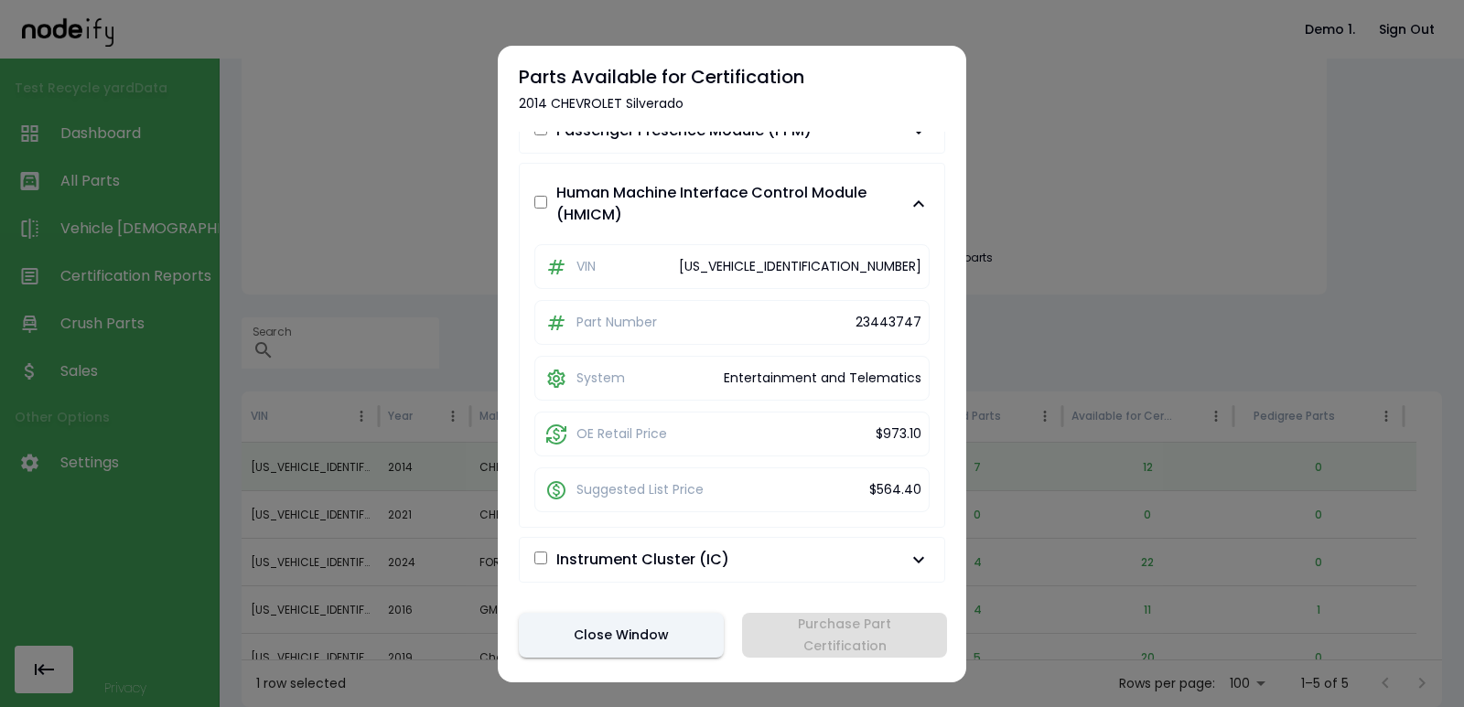
click at [543, 210] on div "button" at bounding box center [540, 204] width 13 height 19
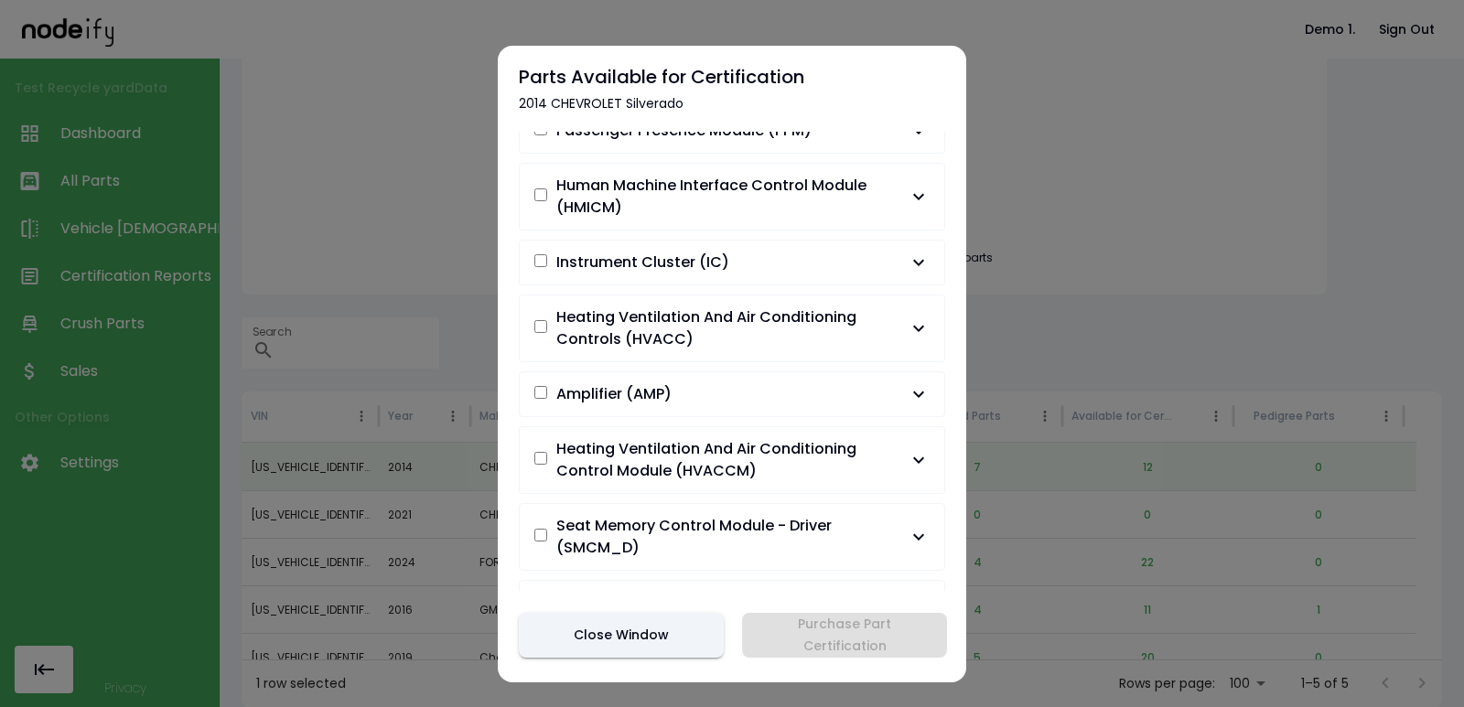
click at [548, 192] on div "Human Machine Interface Control Module (HMICM)" at bounding box center [720, 197] width 373 height 44
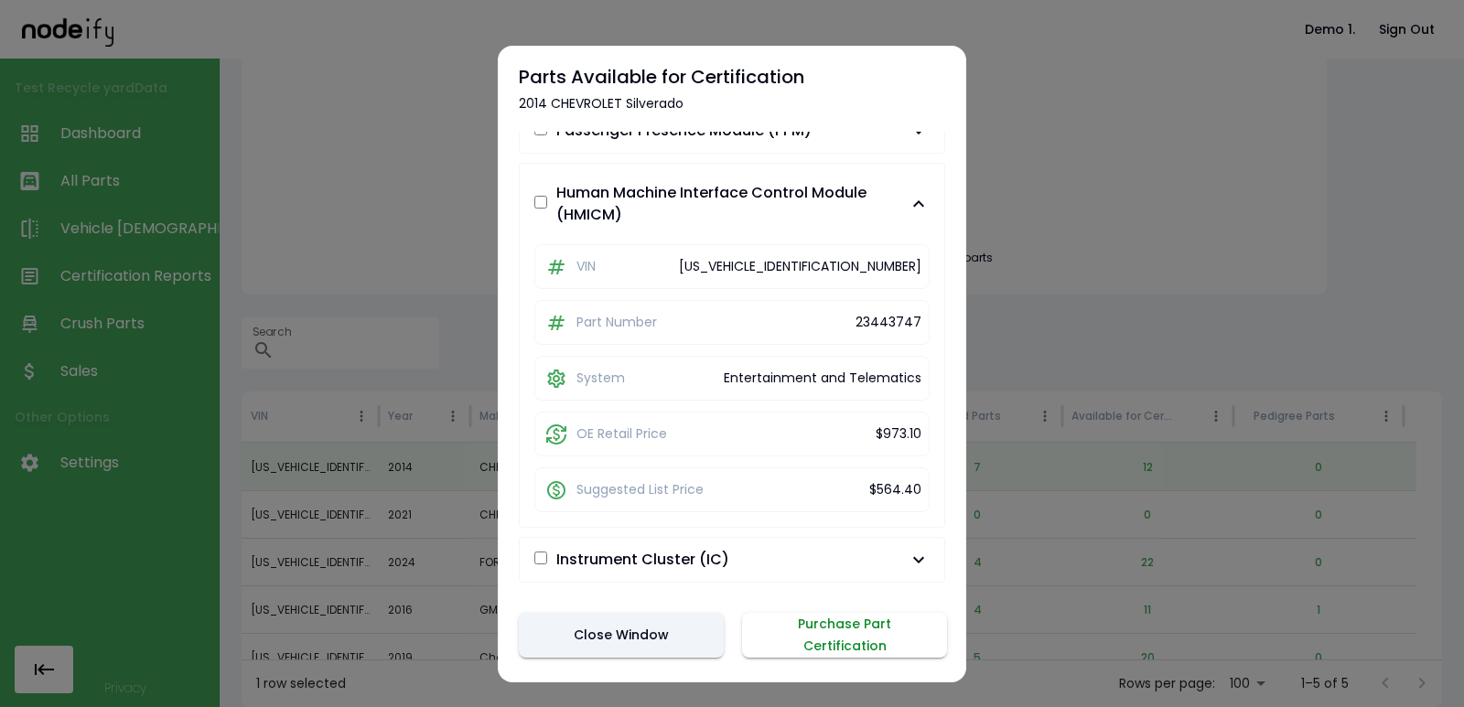
click at [860, 634] on button "Purchase Part Certification" at bounding box center [844, 635] width 205 height 45
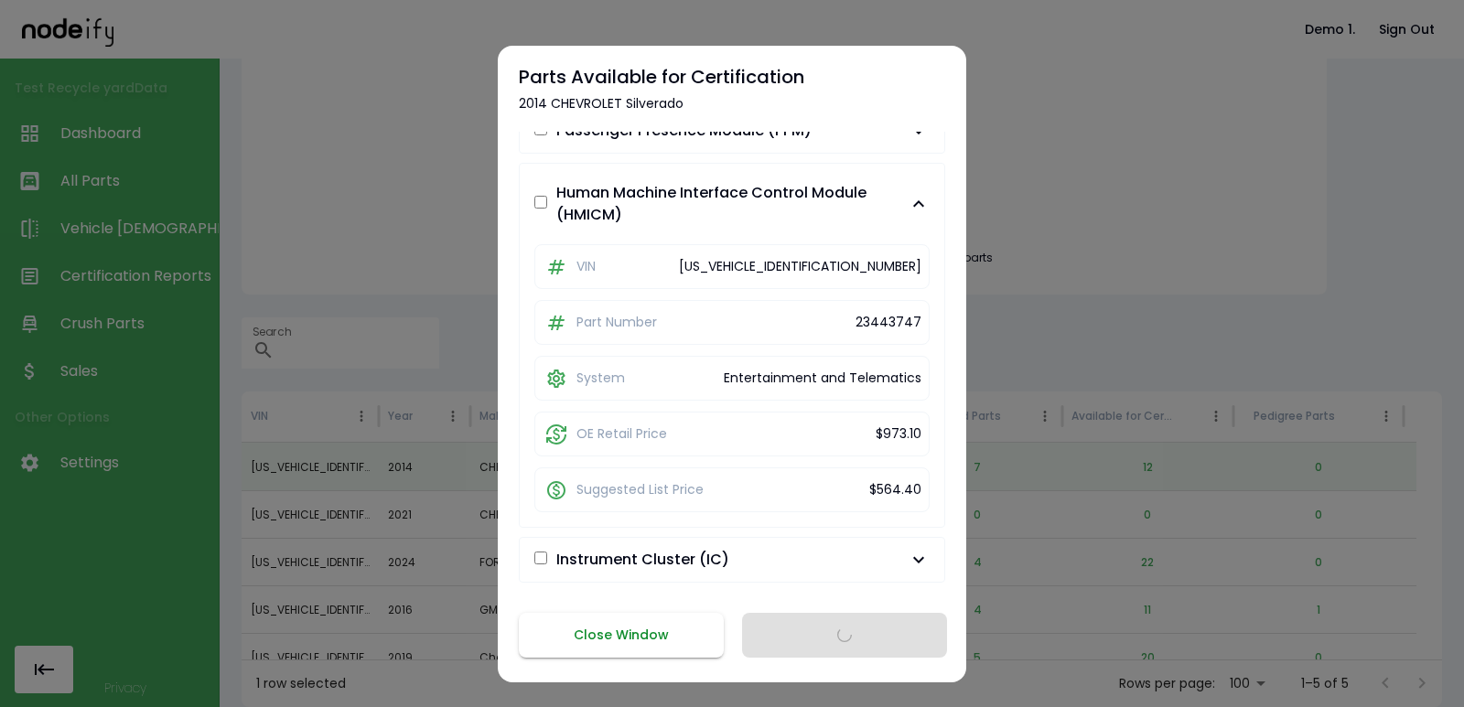
click at [565, 634] on button "Close Window" at bounding box center [621, 635] width 205 height 45
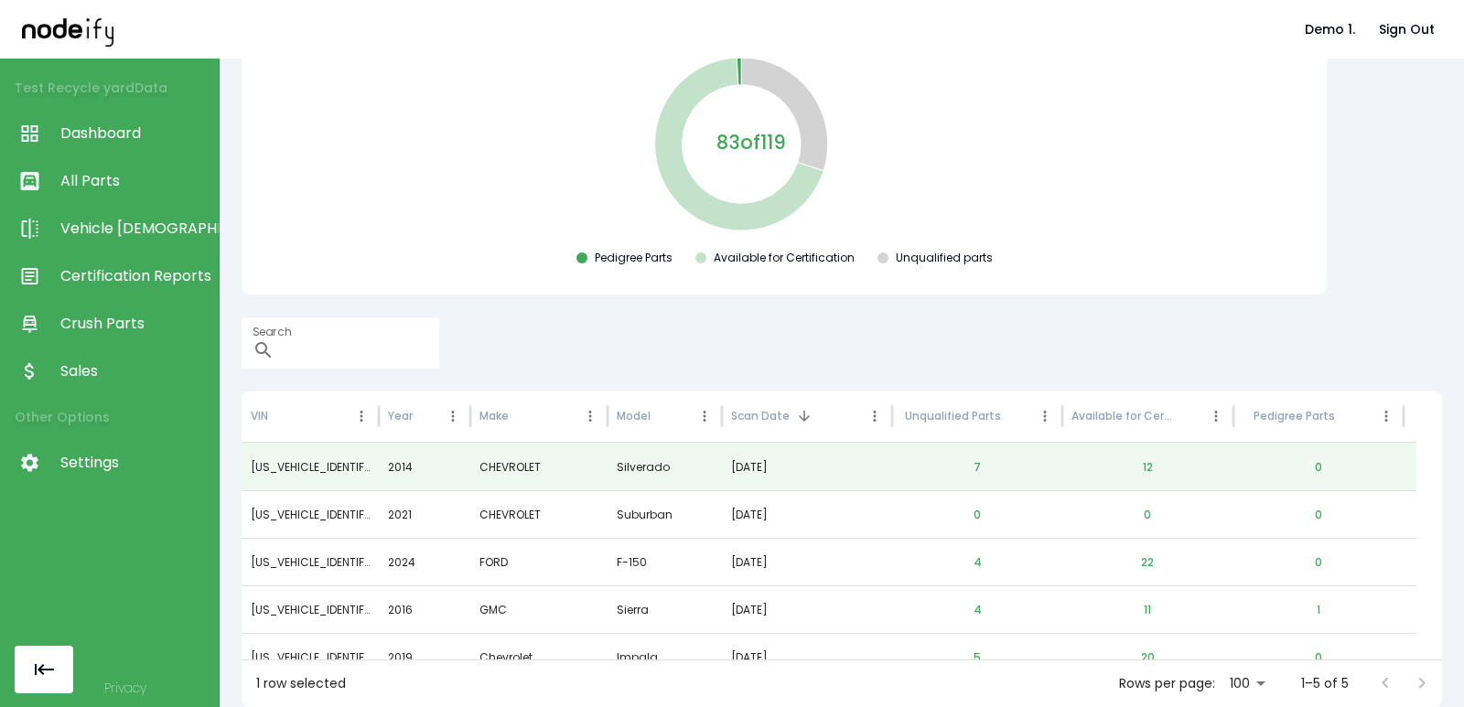
click at [645, 331] on div "Search ​" at bounding box center [842, 342] width 1200 height 51
click at [975, 460] on button "7" at bounding box center [977, 468] width 37 height 44
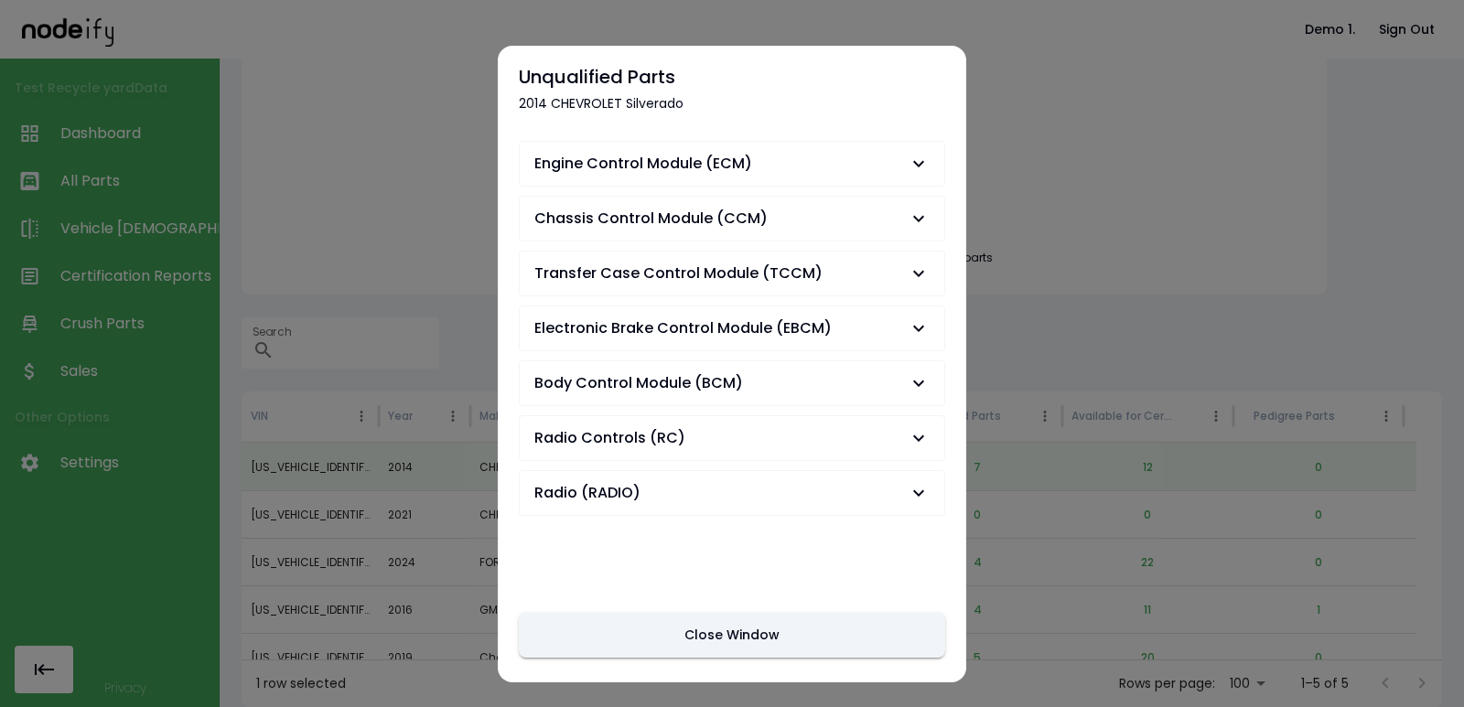
click at [787, 334] on span "Electronic Brake Control Module (EBCM)" at bounding box center [682, 328] width 297 height 22
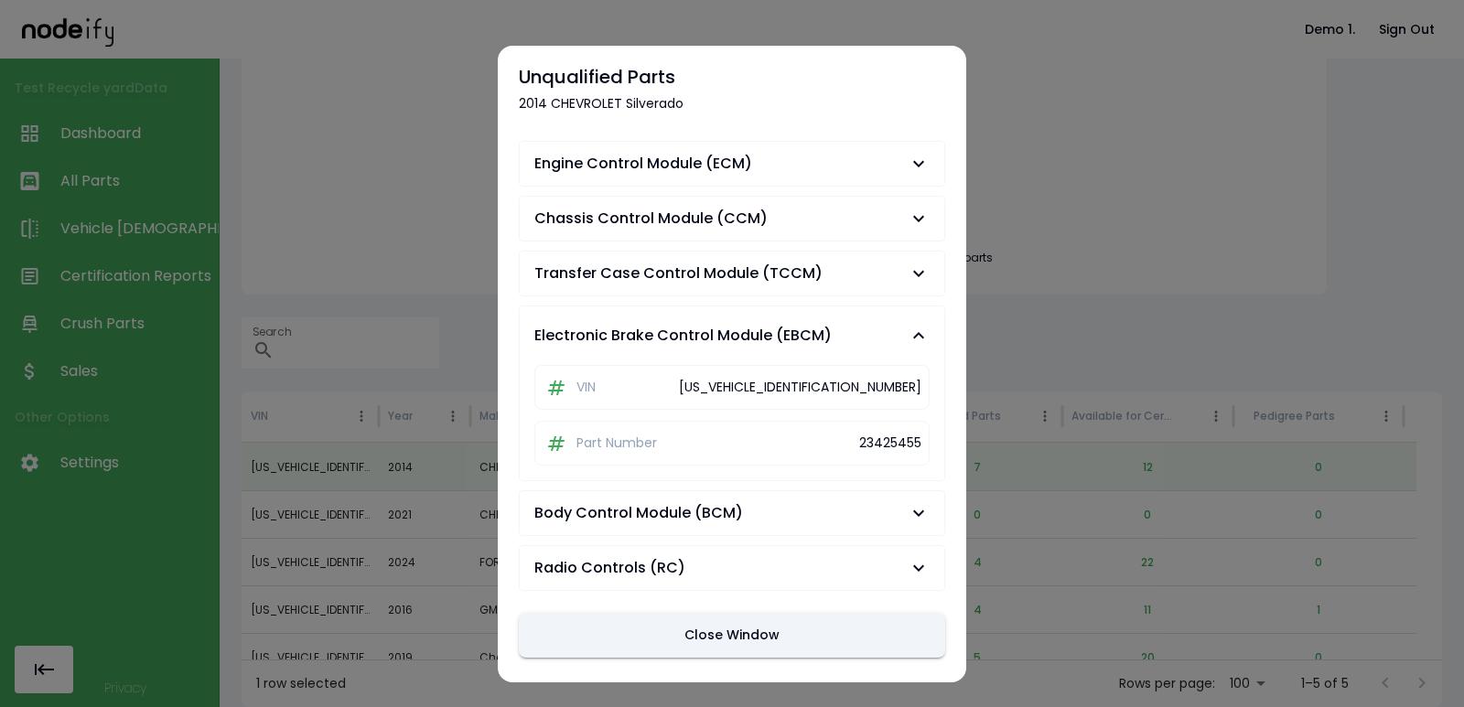
click at [785, 277] on span "Transfer Case Control Module (TCCM)" at bounding box center [678, 274] width 288 height 22
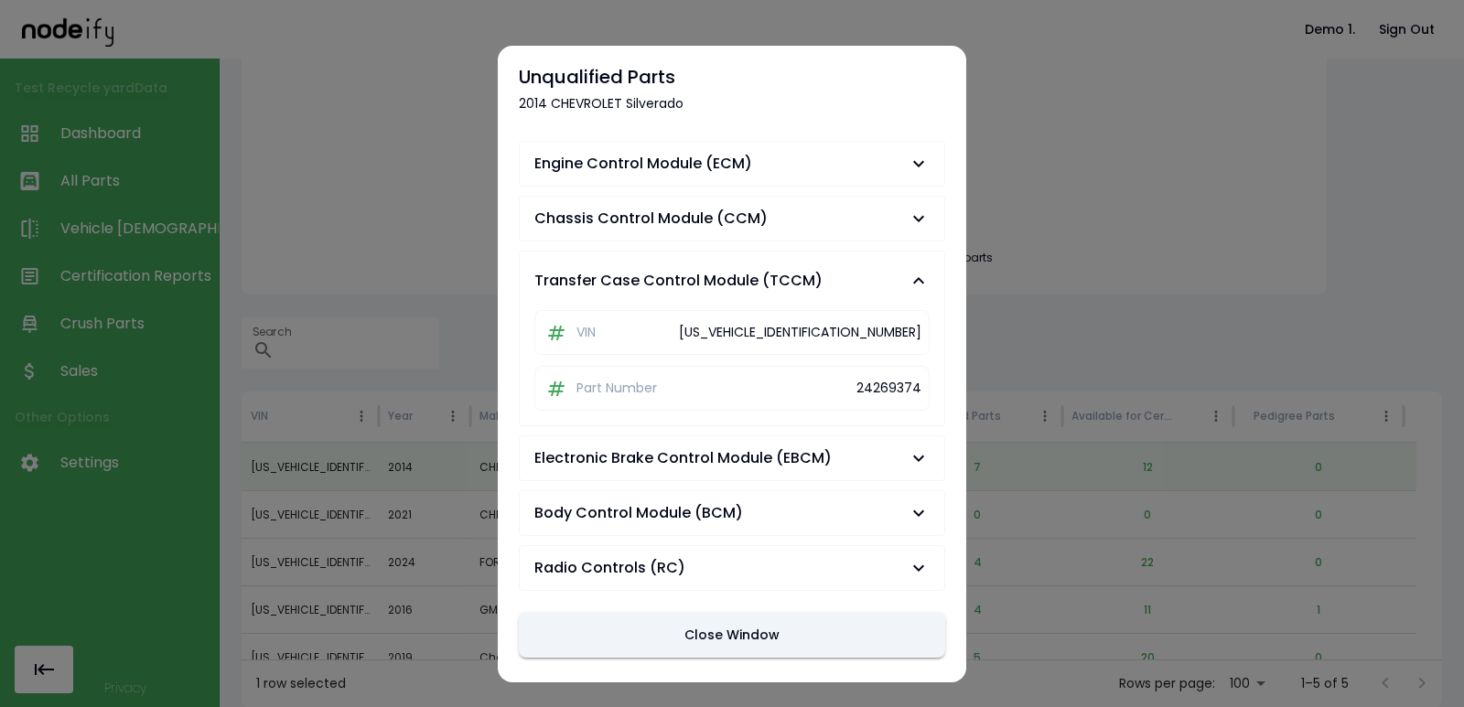
click at [788, 225] on span "Chassis Control Module (CCM)" at bounding box center [720, 219] width 373 height 22
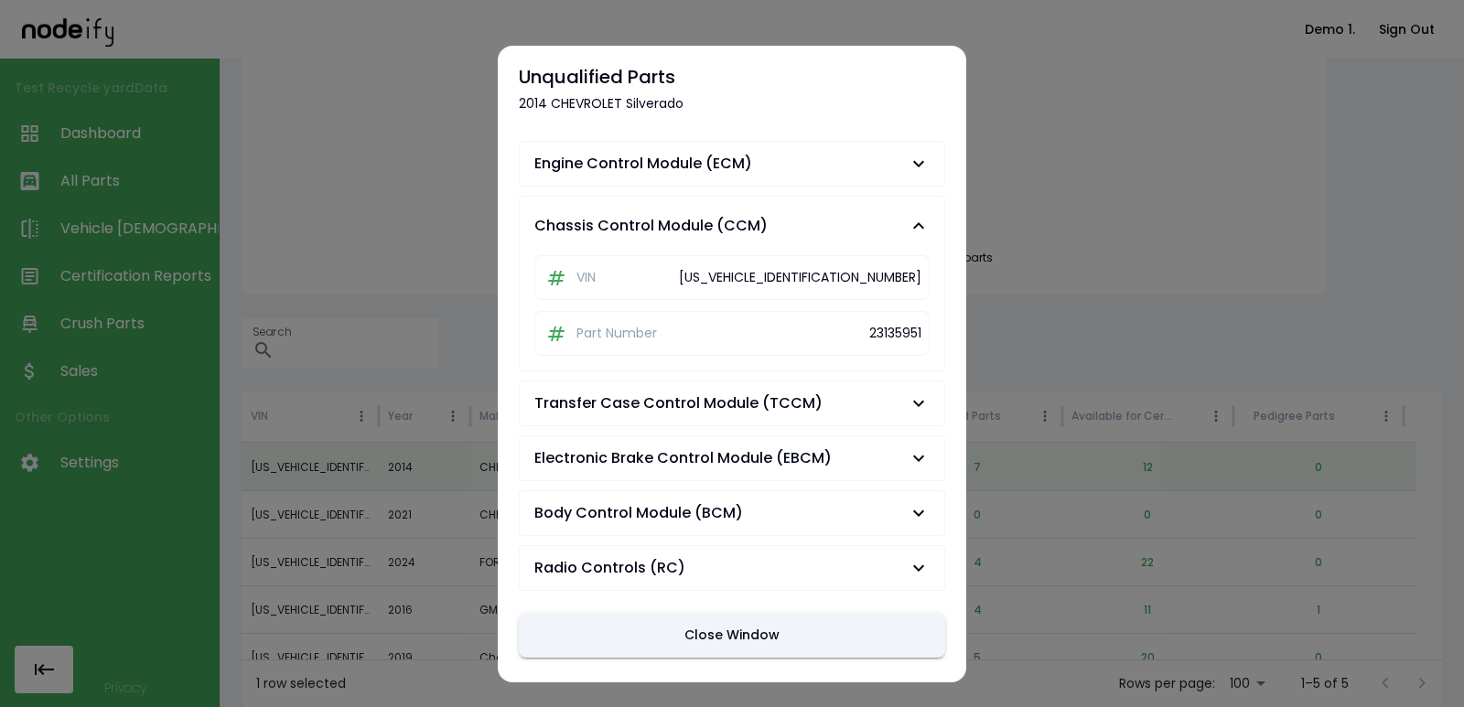
click at [788, 182] on button "Engine Control Module (ECM)" at bounding box center [732, 164] width 425 height 44
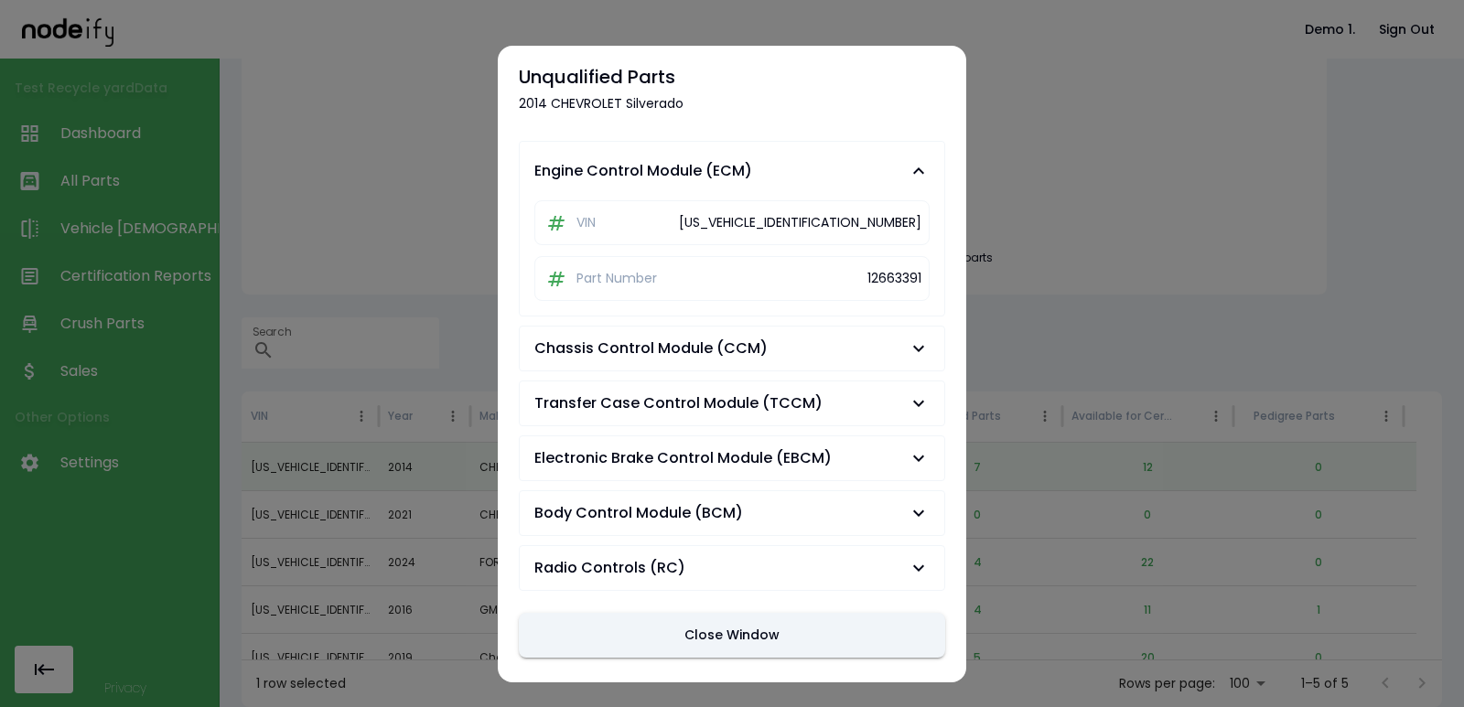
click at [742, 641] on button "Close Window" at bounding box center [732, 635] width 426 height 45
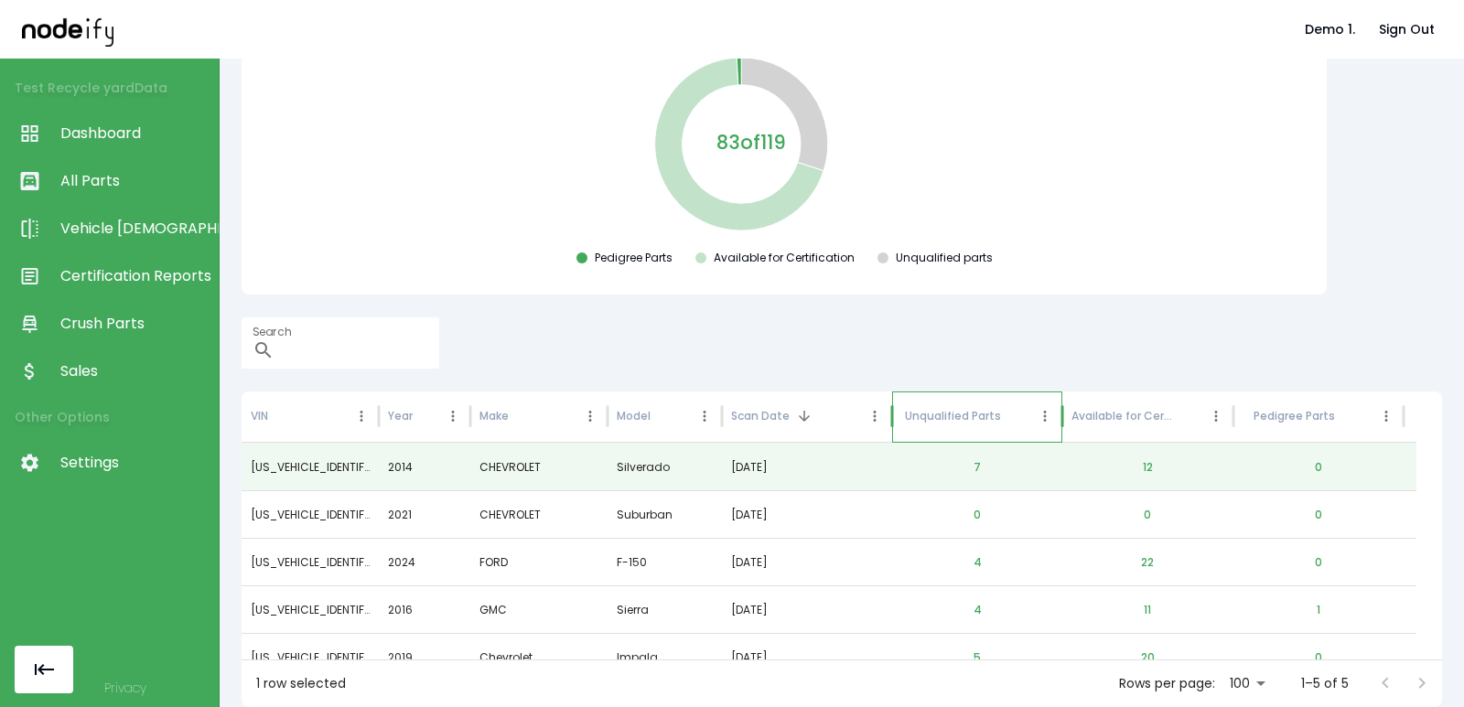
click at [960, 414] on div "Unqualified Parts" at bounding box center [953, 416] width 96 height 16
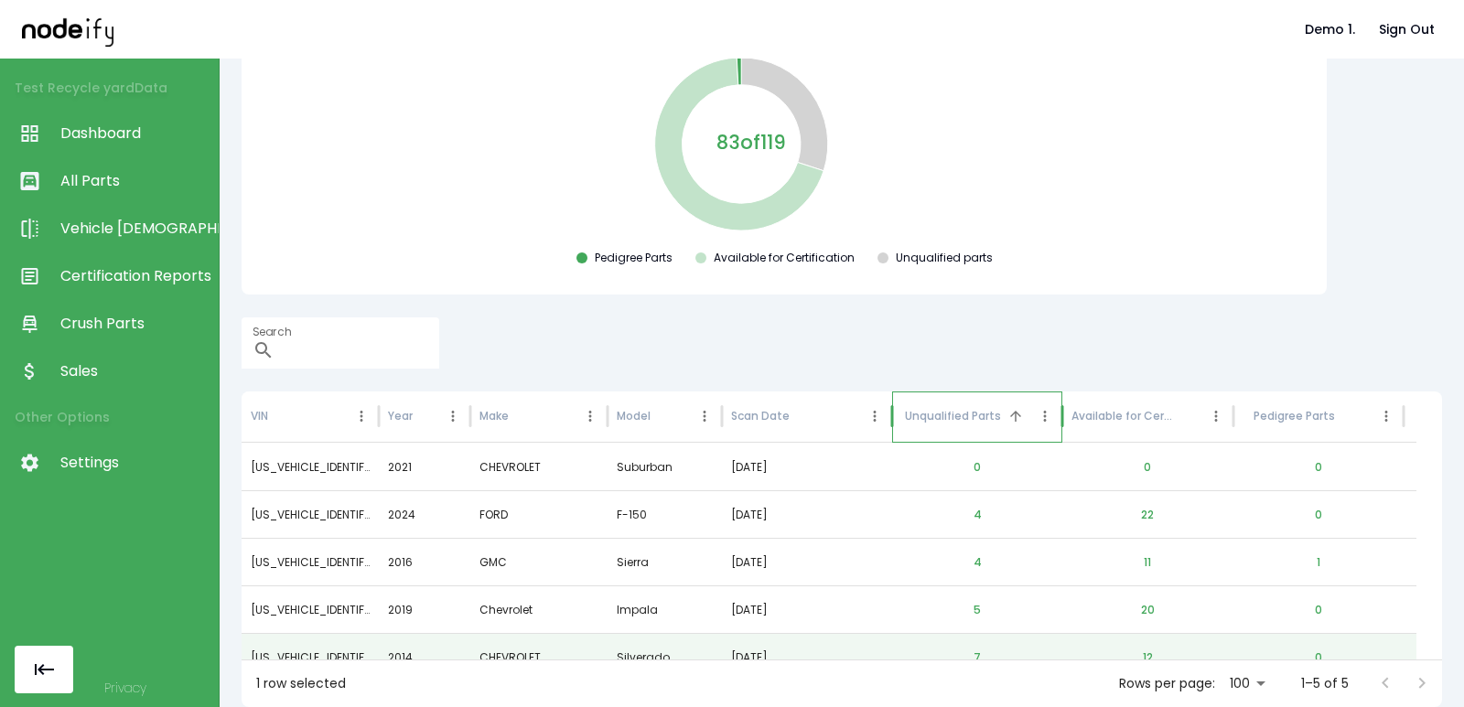
click at [960, 414] on div "Unqualified Parts" at bounding box center [953, 416] width 96 height 16
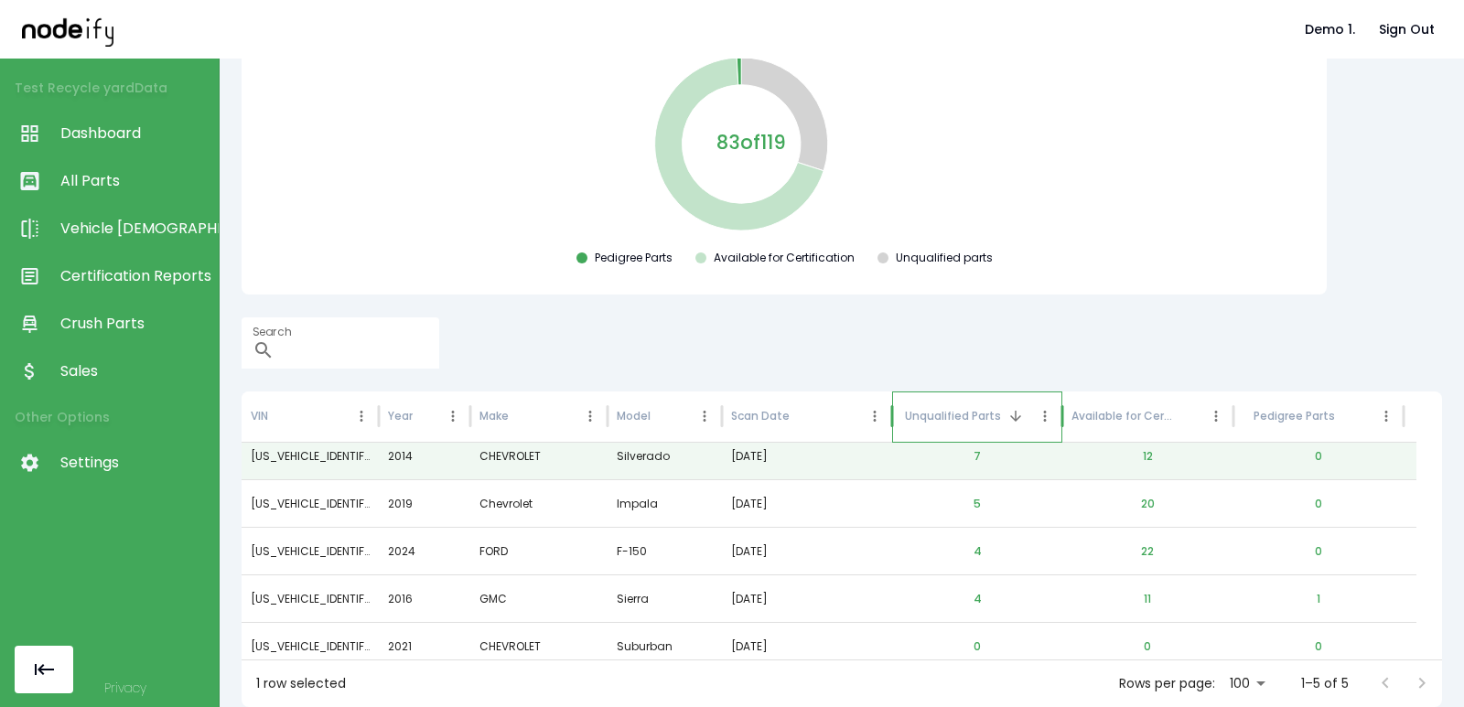
scroll to position [0, 0]
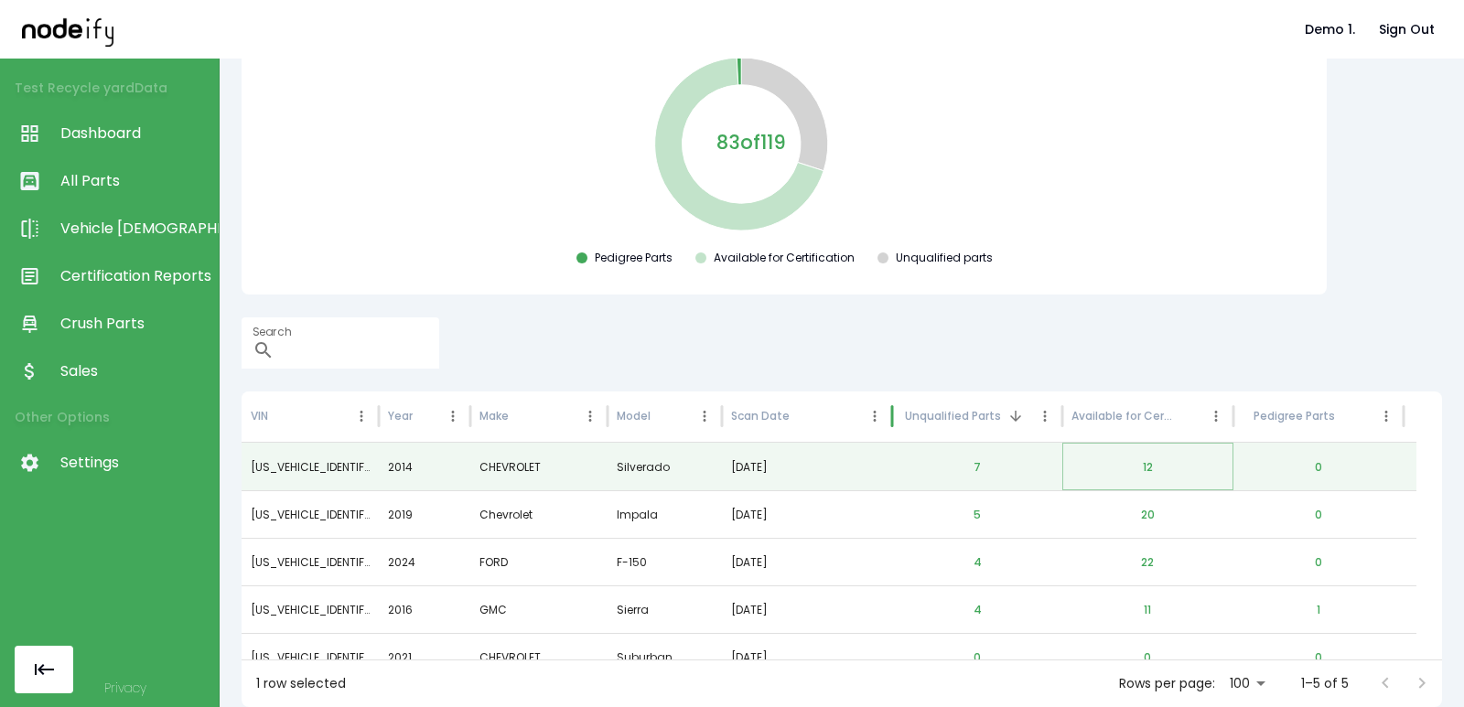
click at [1160, 471] on button "12" at bounding box center [1147, 468] width 39 height 44
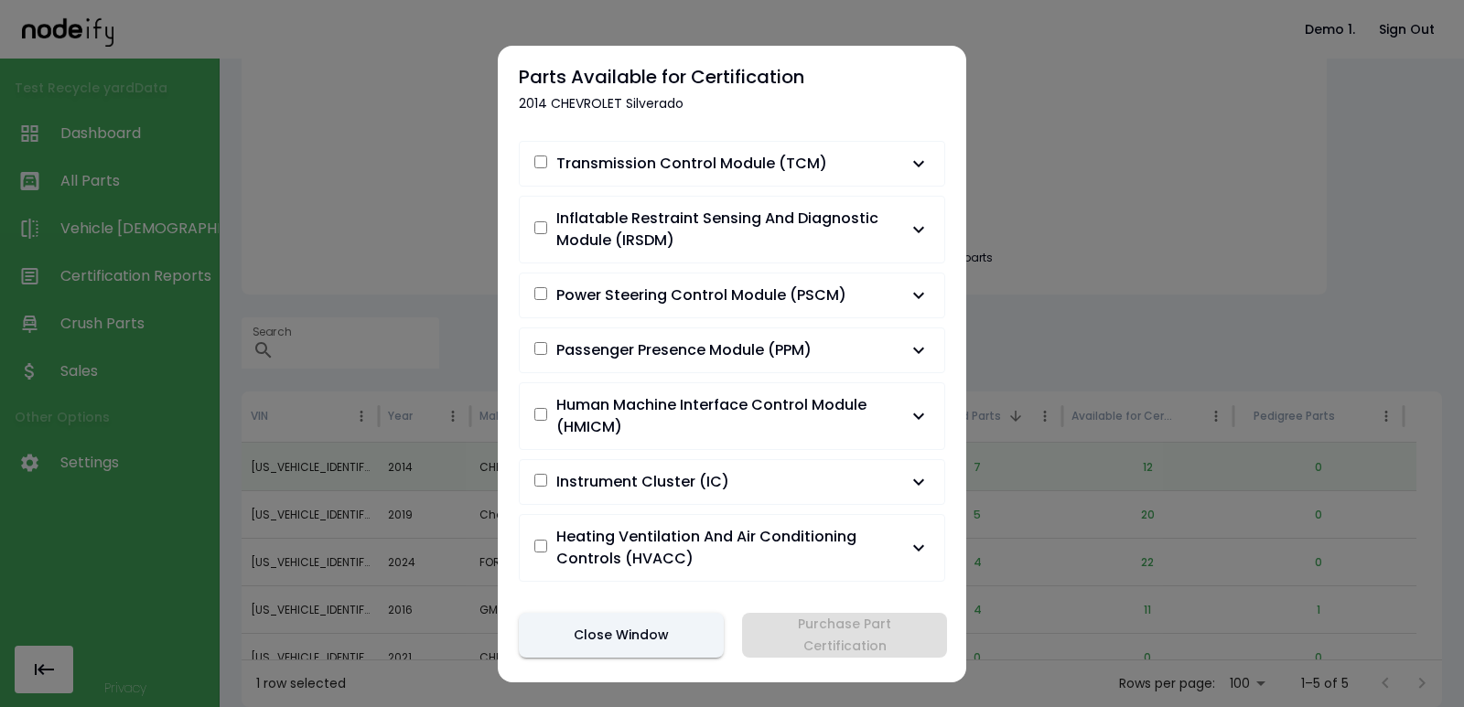
click at [558, 647] on button "Close Window" at bounding box center [621, 635] width 205 height 45
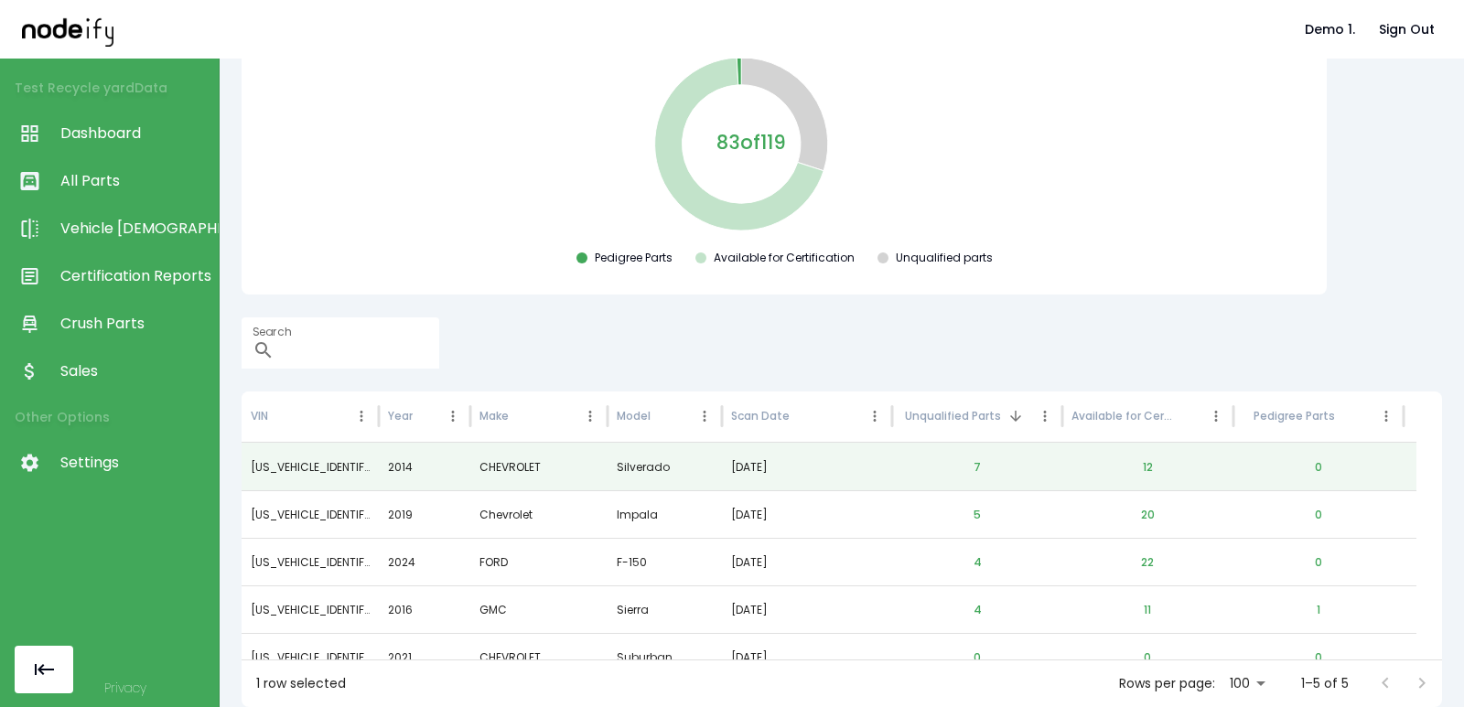
click at [337, 181] on div "83 of 119 Pedigree Parts Available for Certification Unqualified parts" at bounding box center [784, 163] width 1056 height 219
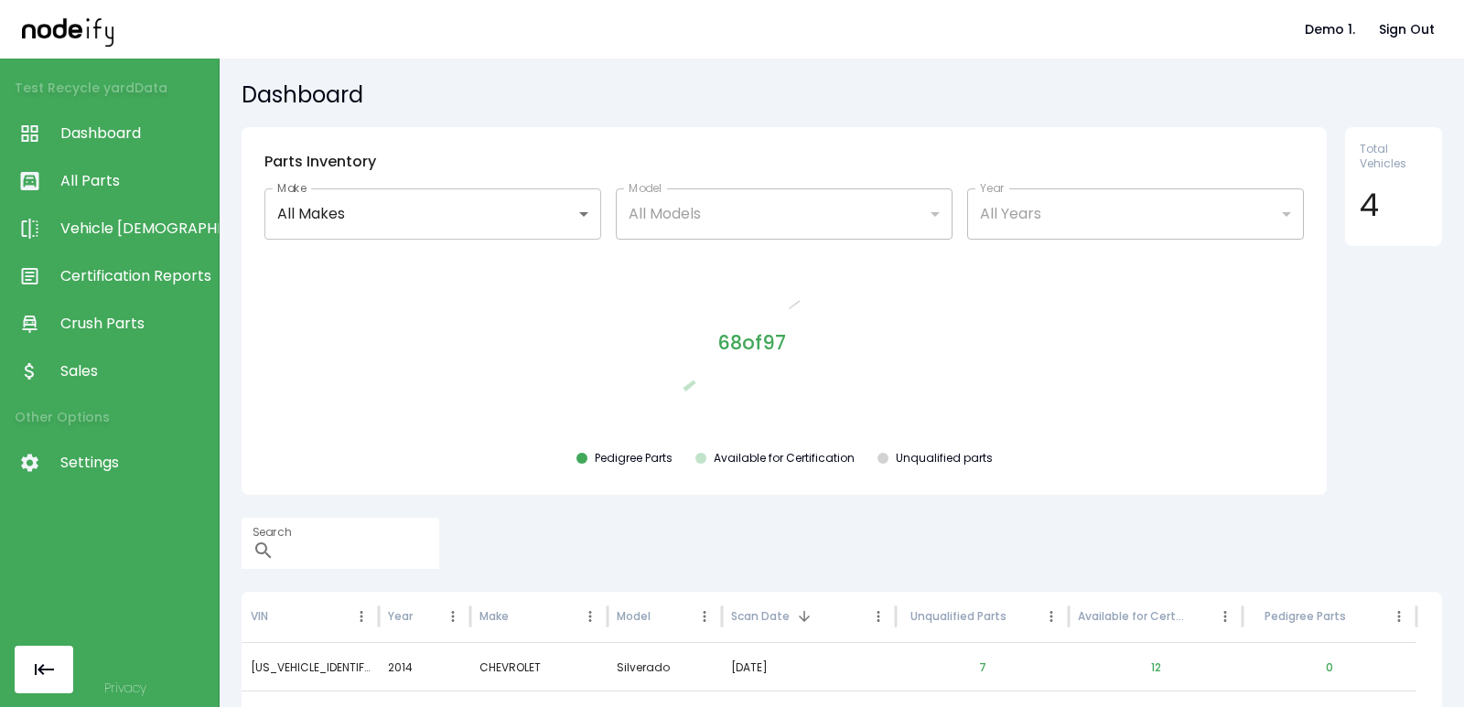
scroll to position [200, 0]
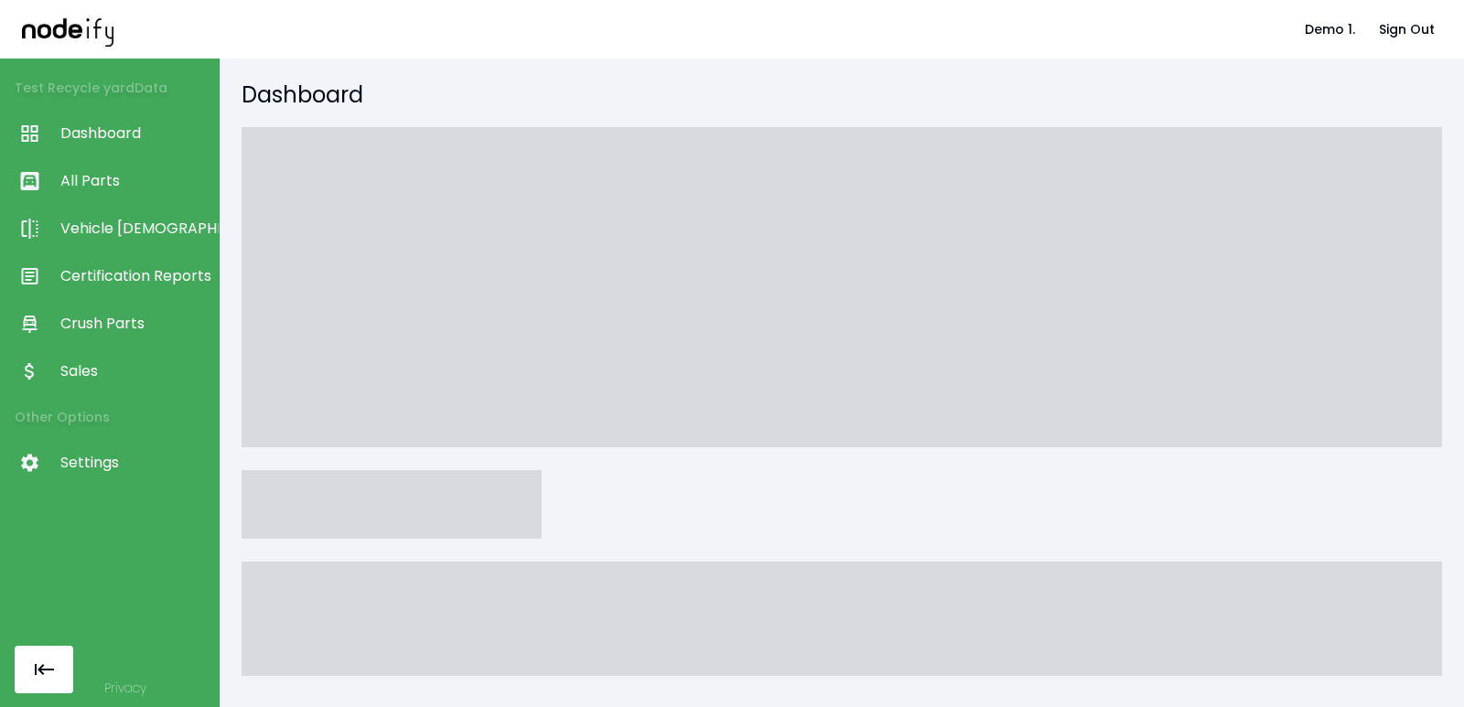
scroll to position [200, 0]
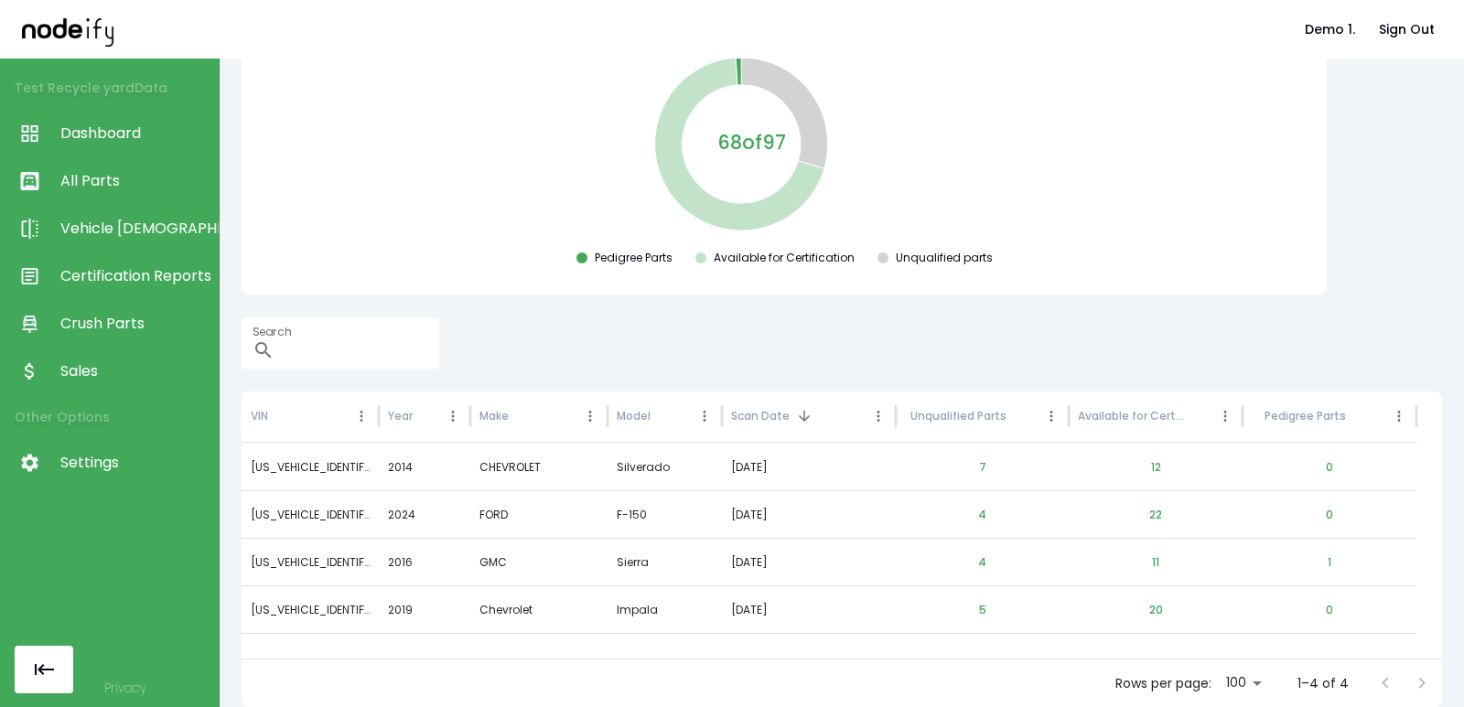
drag, startPoint x: 52, startPoint y: 105, endPoint x: 41, endPoint y: 91, distance: 18.3
click at [473, 196] on div "68 of 97 Pedigree Parts Available for Certification Unqualified parts" at bounding box center [784, 163] width 1056 height 219
click at [286, 475] on div "[US_VEHICLE_IDENTIFICATION_NUMBER]" at bounding box center [310, 467] width 137 height 48
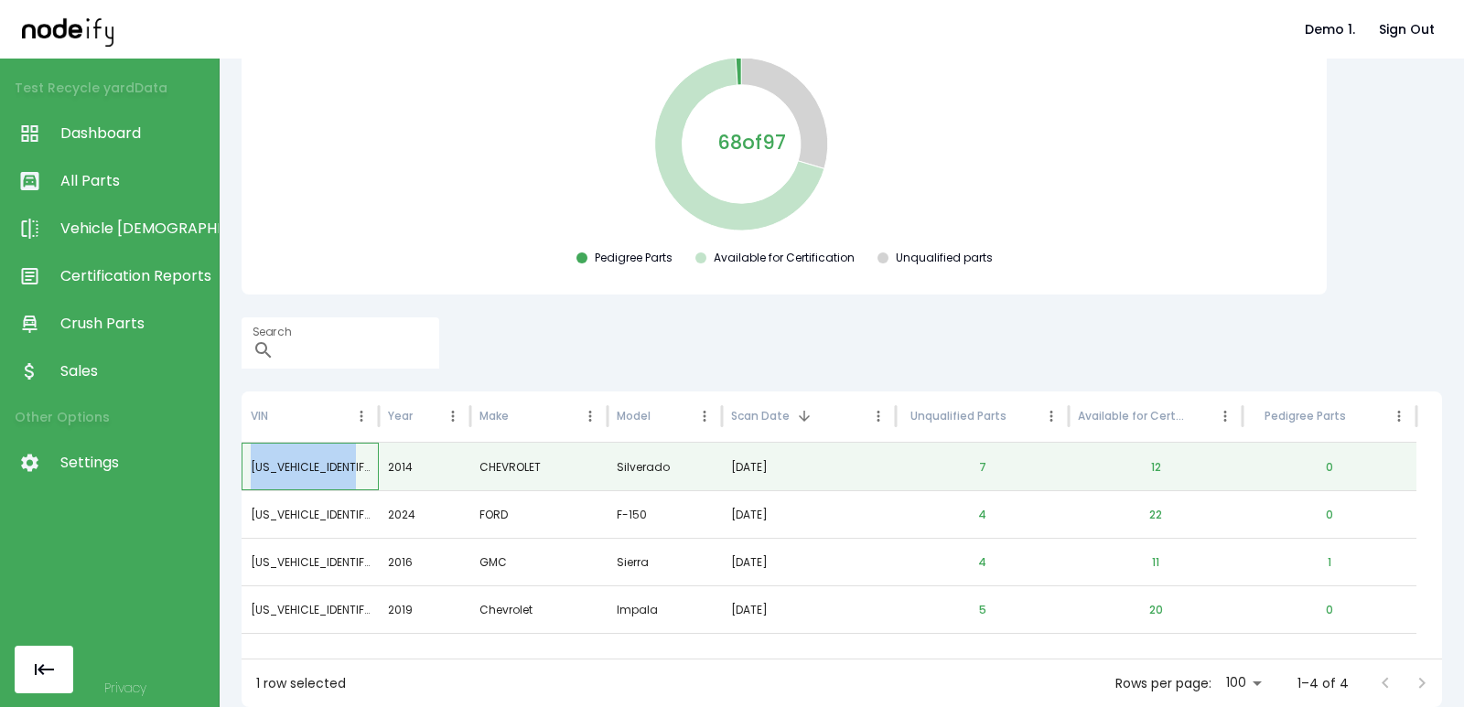
click at [287, 475] on div "[US_VEHICLE_IDENTIFICATION_NUMBER]" at bounding box center [310, 467] width 137 height 48
copy div "[US_VEHICLE_IDENTIFICATION_NUMBER]"
click at [119, 219] on span "Vehicle [DEMOGRAPHIC_DATA]" at bounding box center [134, 229] width 149 height 22
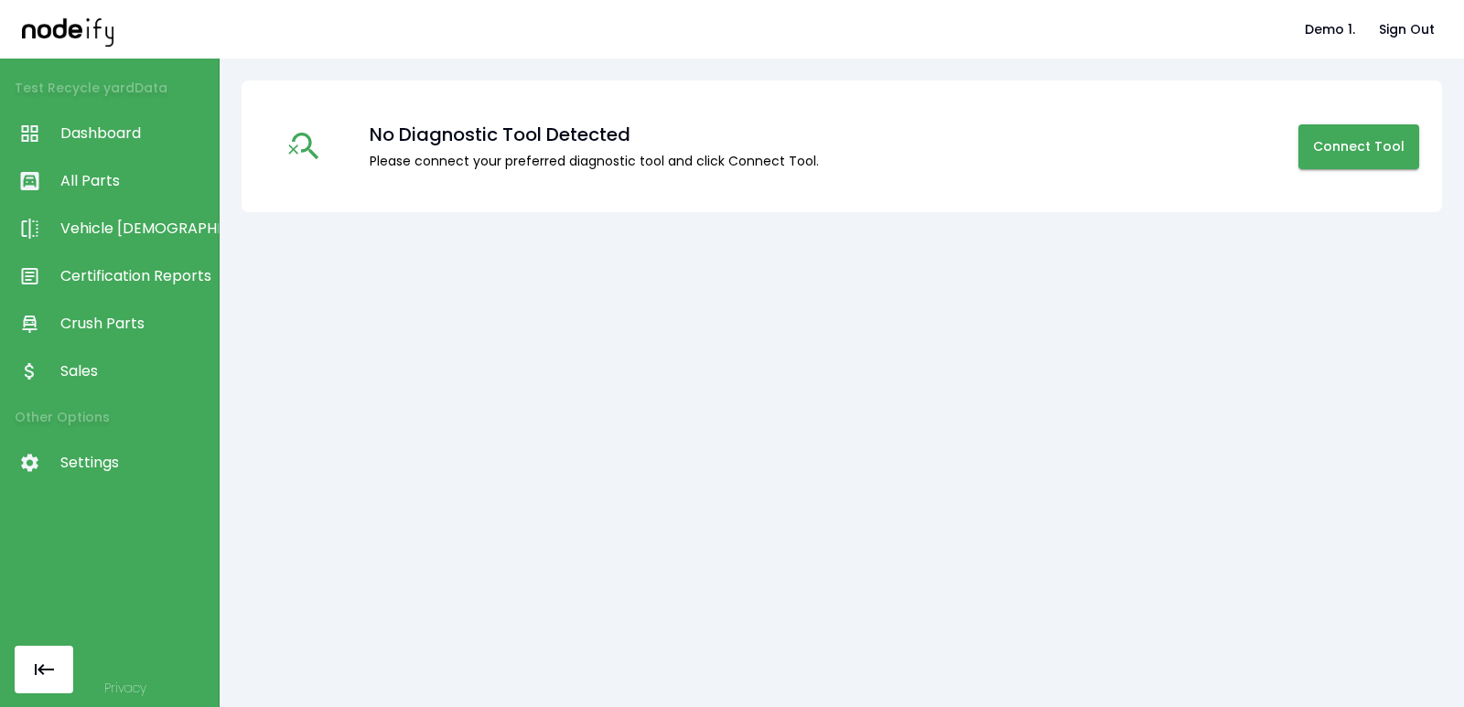
click at [119, 192] on link "All Parts" at bounding box center [109, 181] width 219 height 48
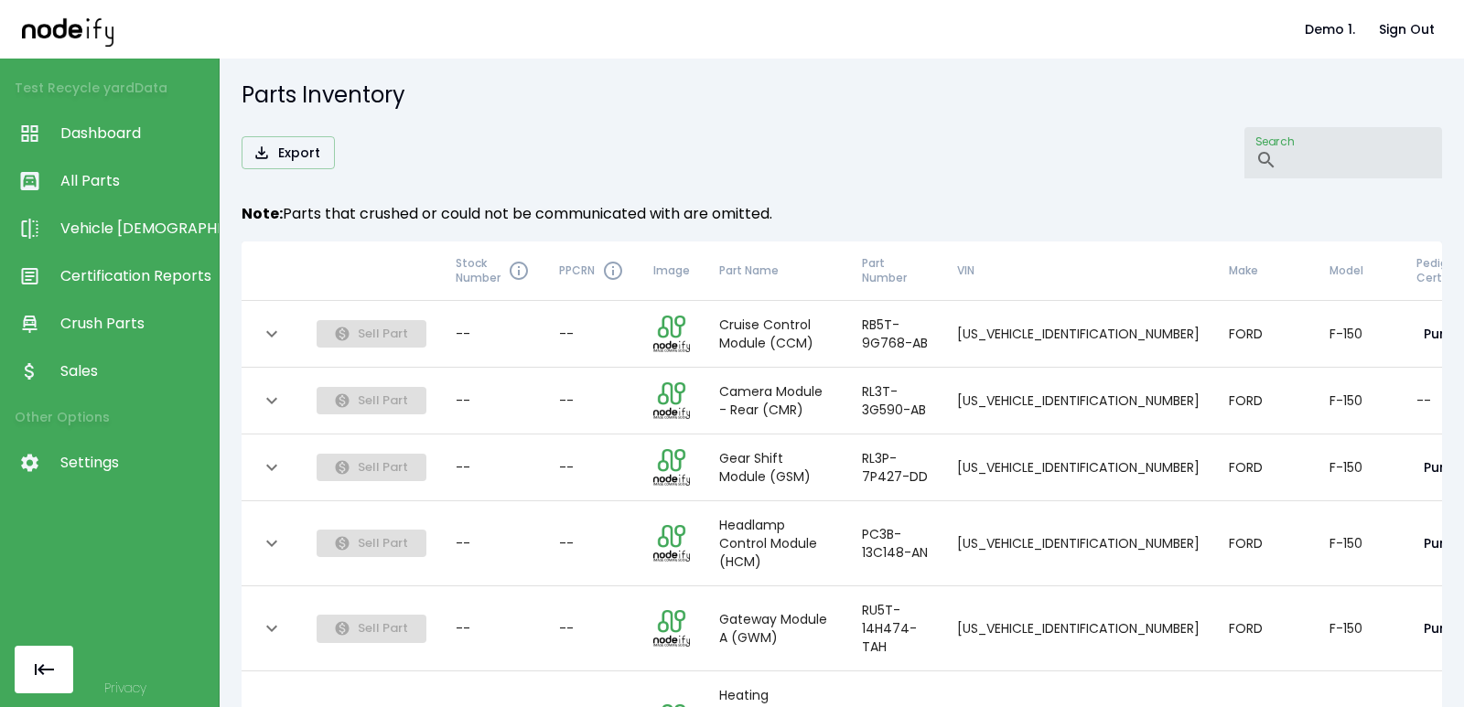
click at [1285, 161] on input "Search" at bounding box center [1363, 152] width 157 height 51
paste input "**********"
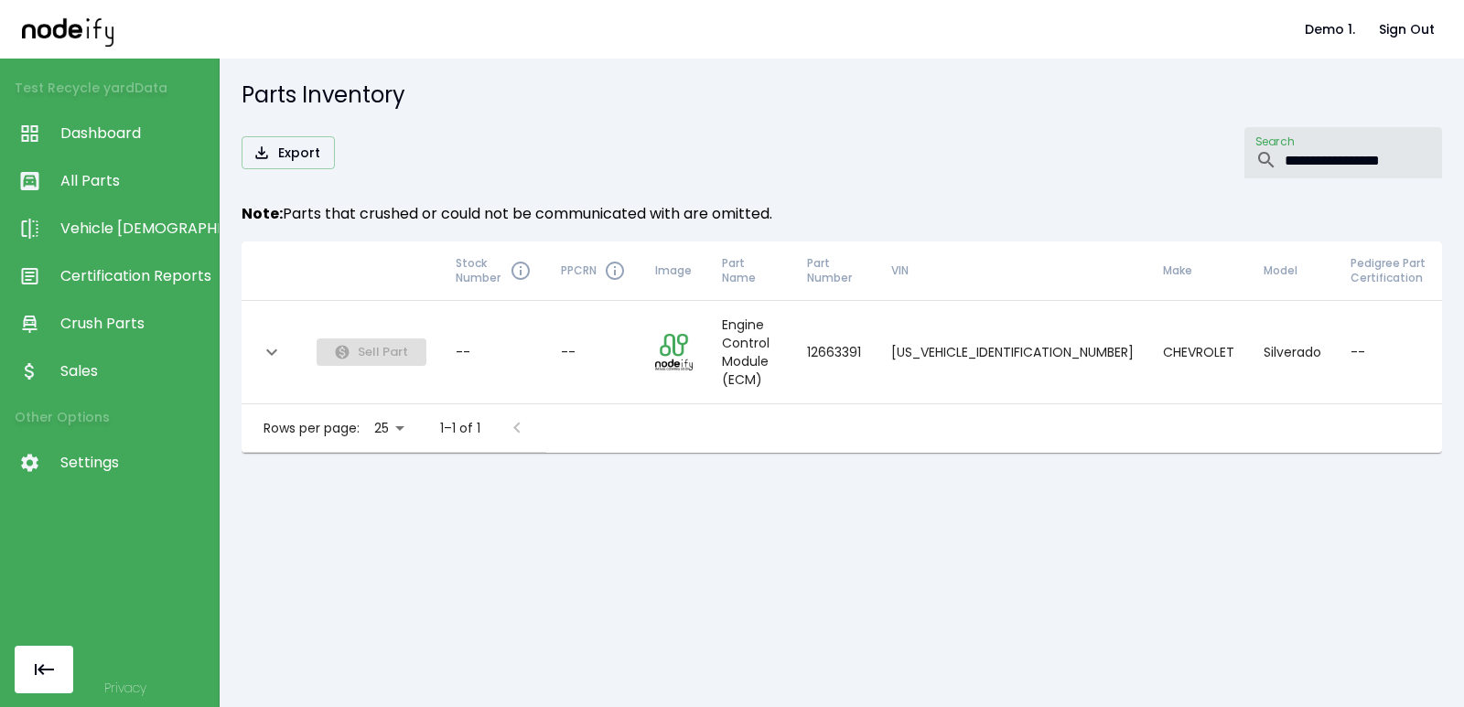
type input "**********"
click at [382, 393] on body "**********" at bounding box center [732, 353] width 1464 height 707
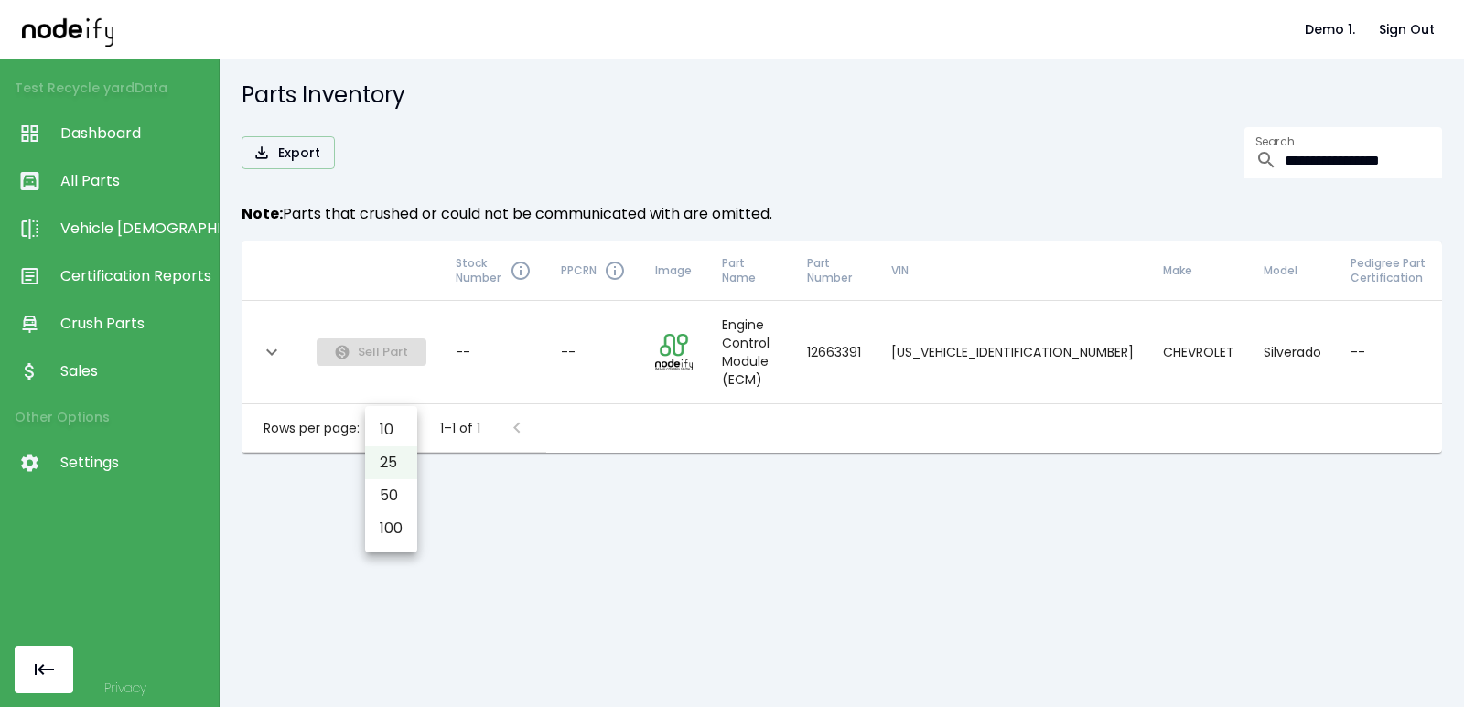
click at [381, 511] on li "50" at bounding box center [391, 495] width 52 height 33
type input "**"
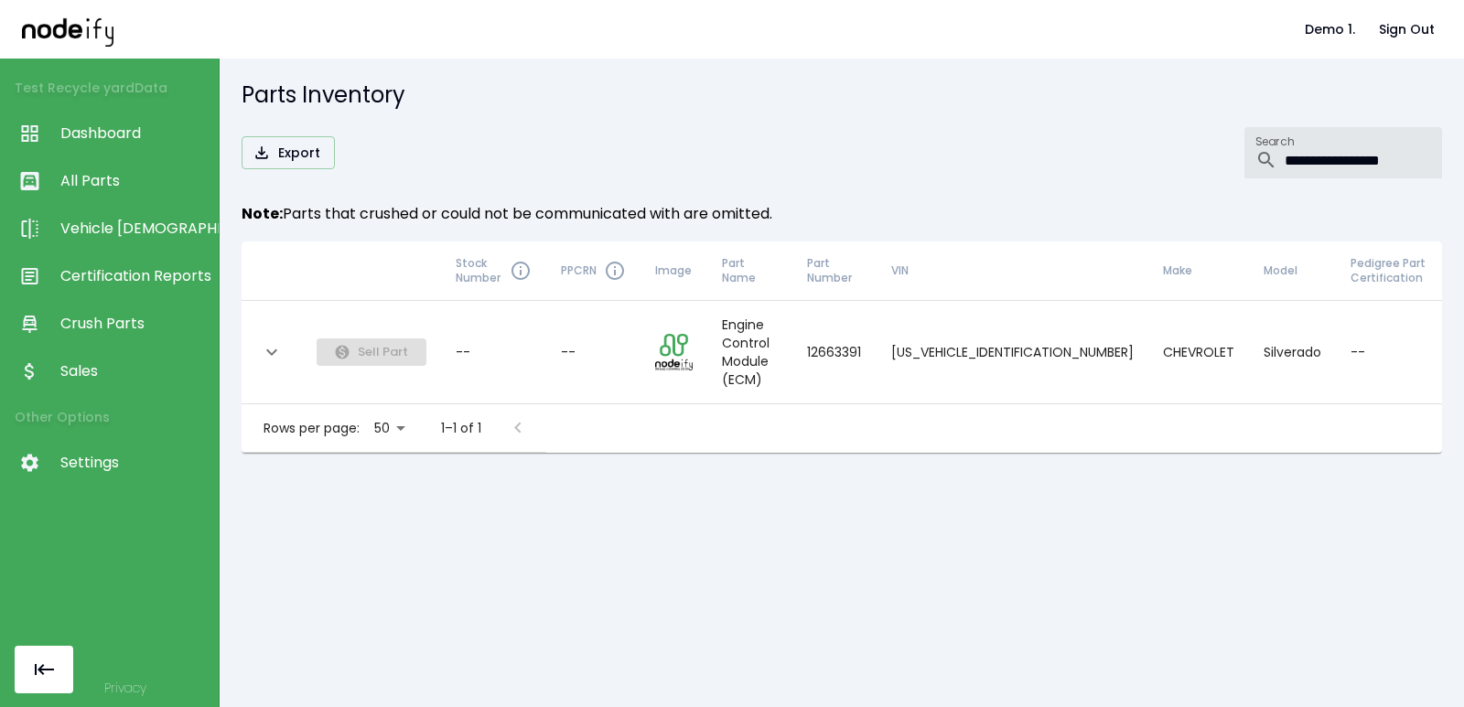
click at [1301, 149] on input "**********" at bounding box center [1363, 152] width 157 height 51
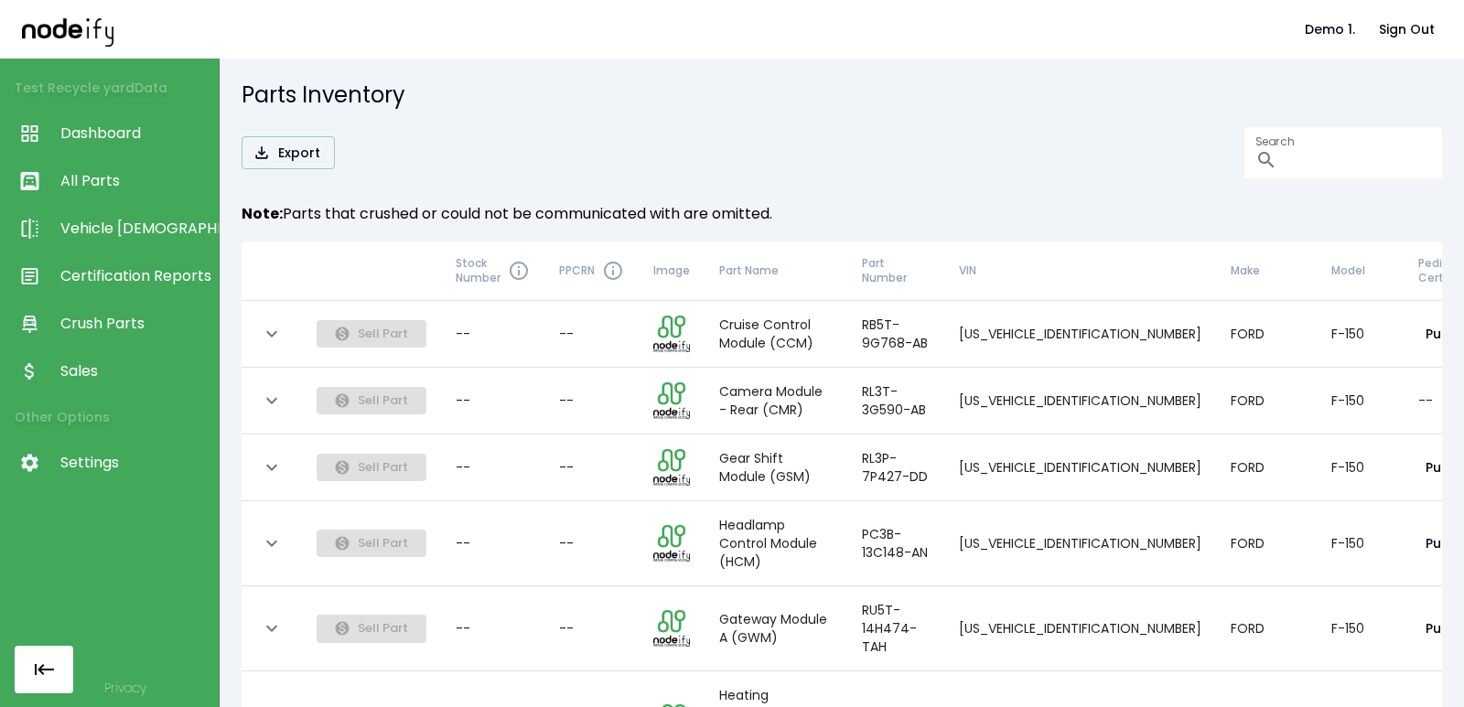
click at [916, 103] on h5 "Parts Inventory" at bounding box center [842, 95] width 1200 height 29
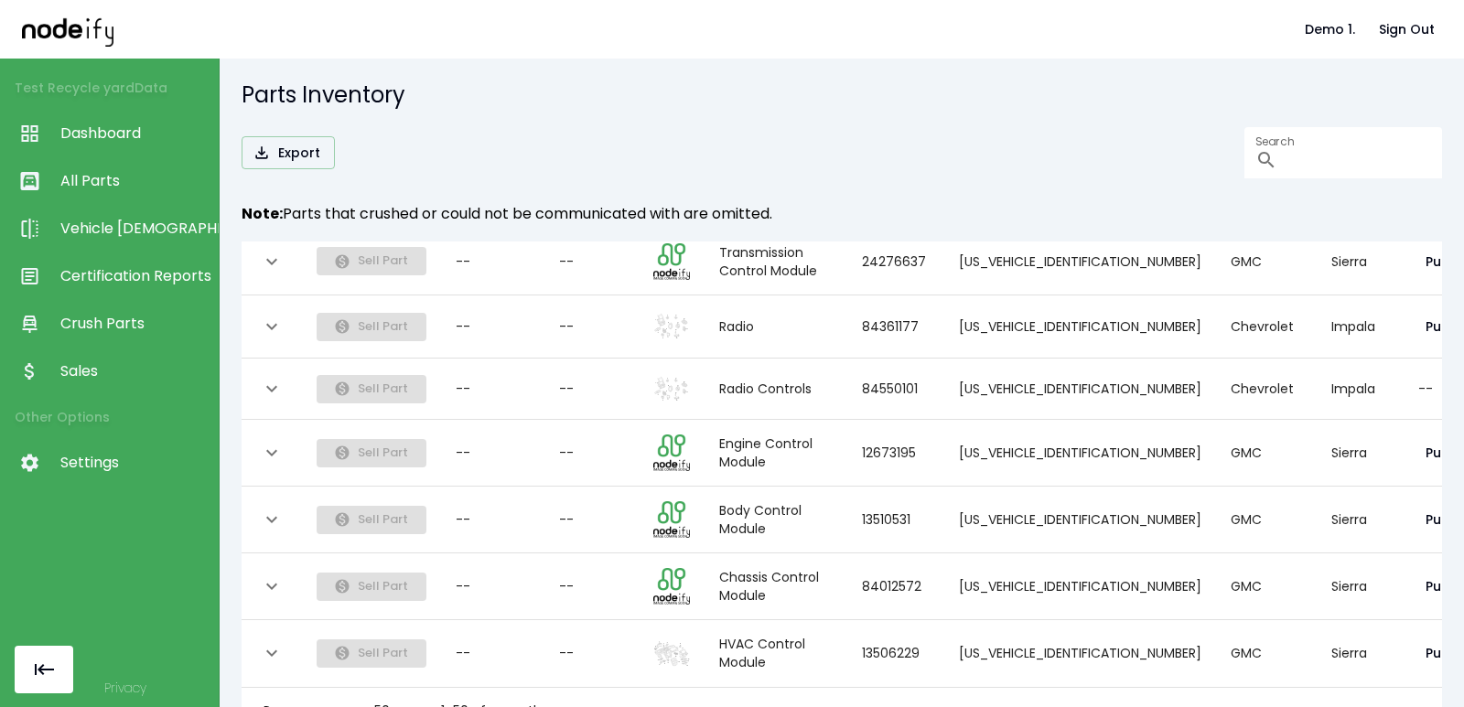
scroll to position [3743, 0]
click at [666, 697] on button "Go to next page" at bounding box center [650, 712] width 37 height 37
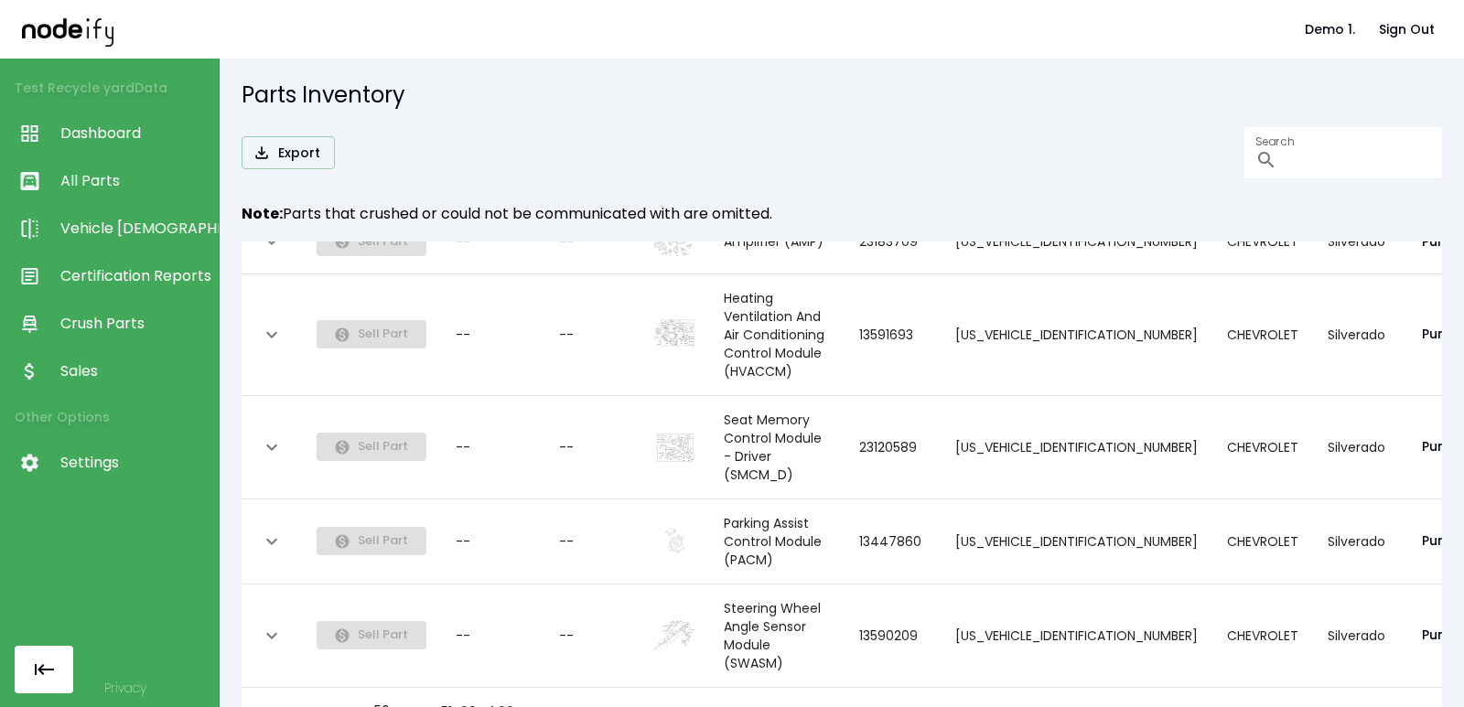
scroll to position [0, 0]
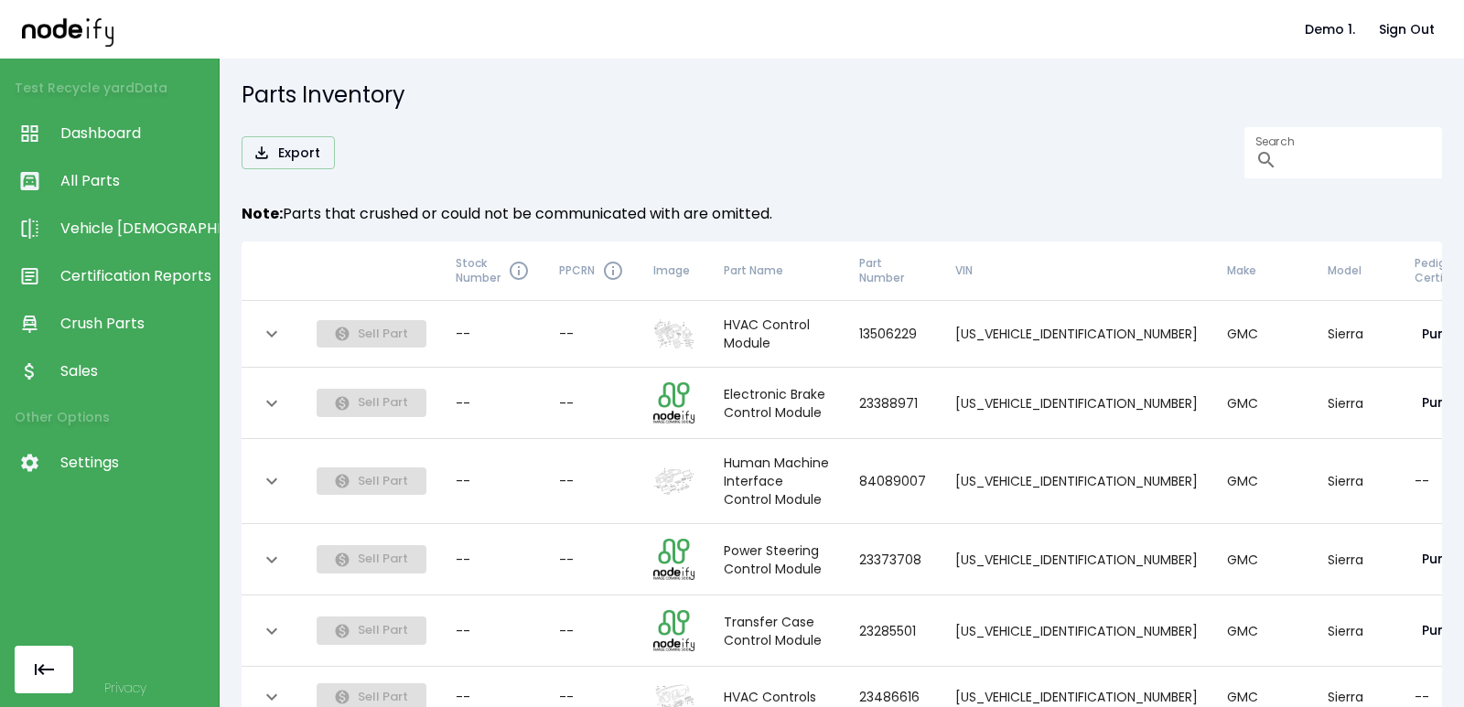
click at [400, 701] on td "Sell Part" at bounding box center [371, 697] width 139 height 61
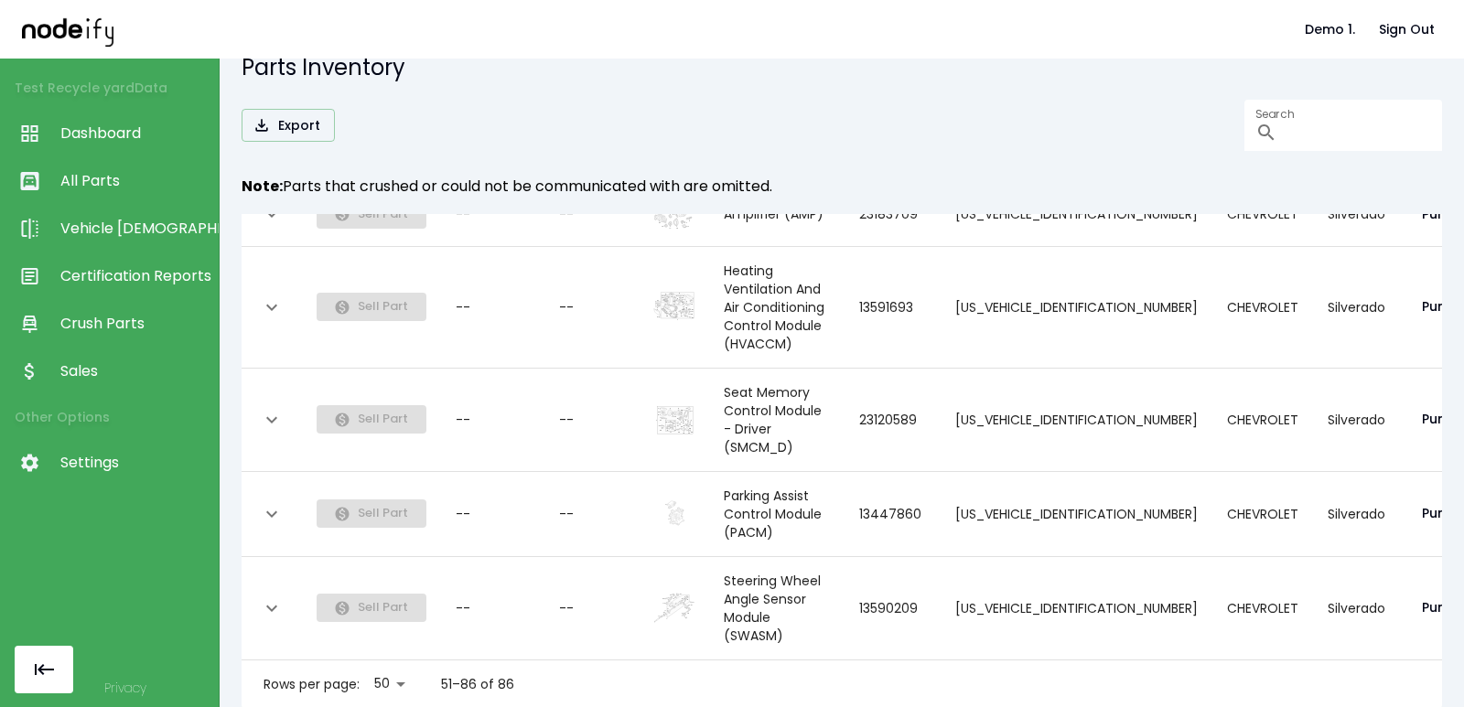
scroll to position [29, 0]
click at [387, 666] on body "Demo 1. Sign Out Test Recycle yard Data Dashboard All Parts Vehicle Scan Certif…" at bounding box center [732, 353] width 1464 height 707
click at [398, 674] on li "100" at bounding box center [391, 668] width 52 height 33
type input "***"
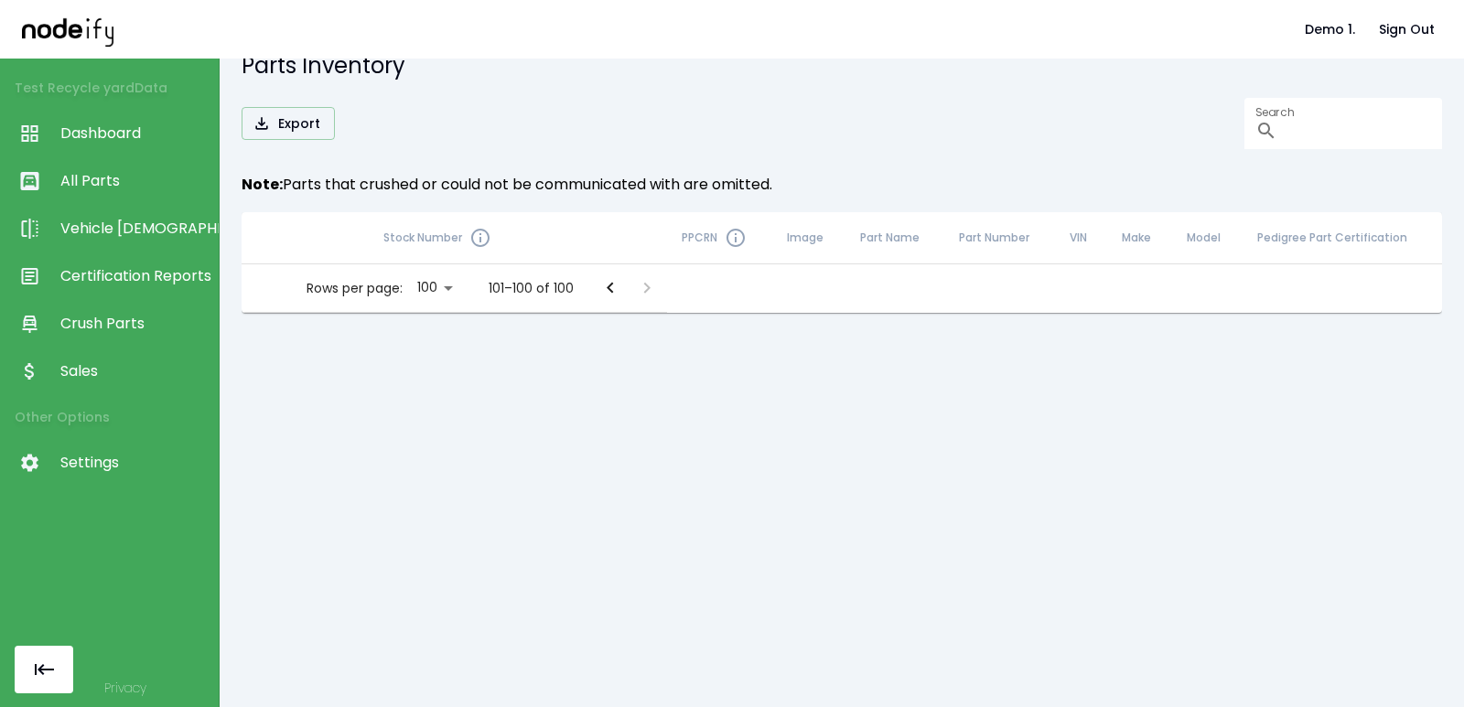
click at [586, 282] on div "Rows per page: 100 *** 101–100 of 100" at bounding box center [454, 288] width 425 height 48
click at [607, 286] on icon "Go to previous page" at bounding box center [610, 288] width 6 height 11
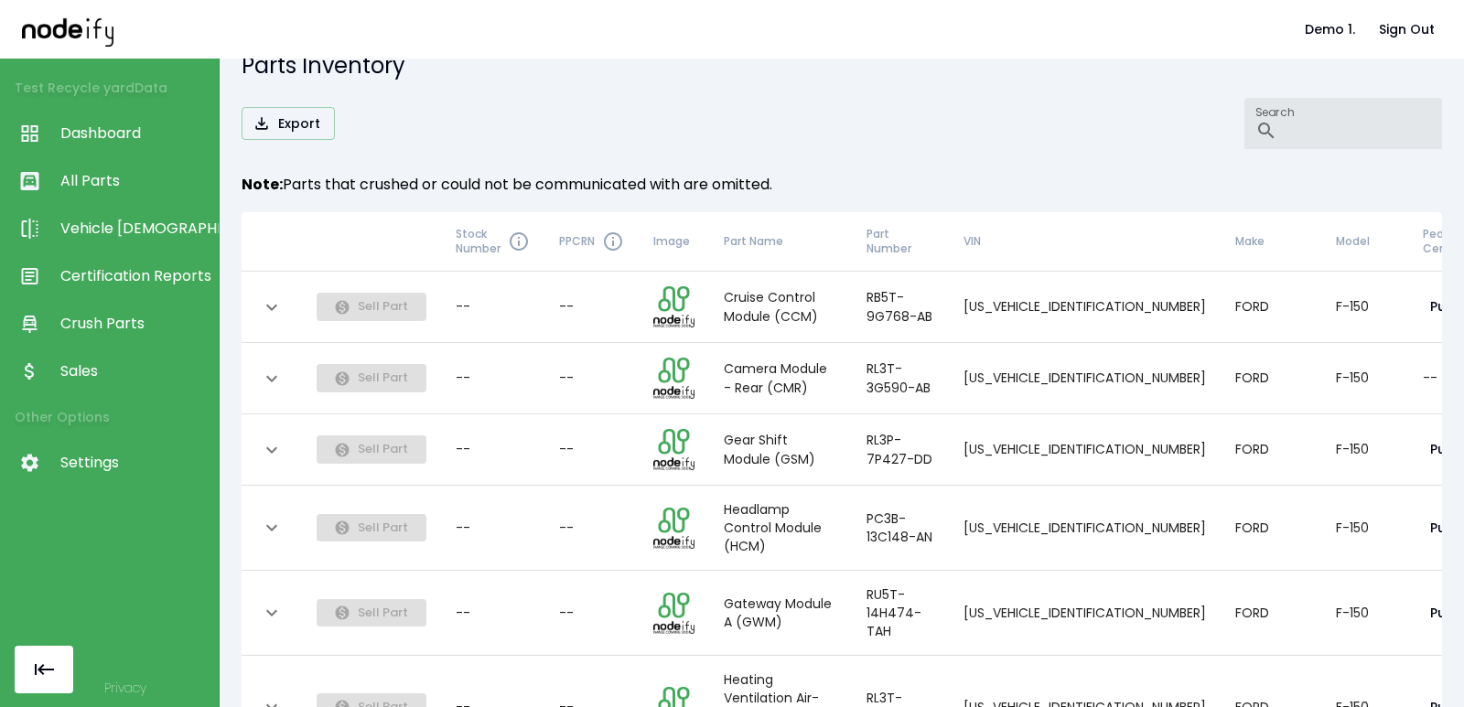
click at [1285, 128] on input "Search" at bounding box center [1363, 123] width 157 height 51
paste input "**********"
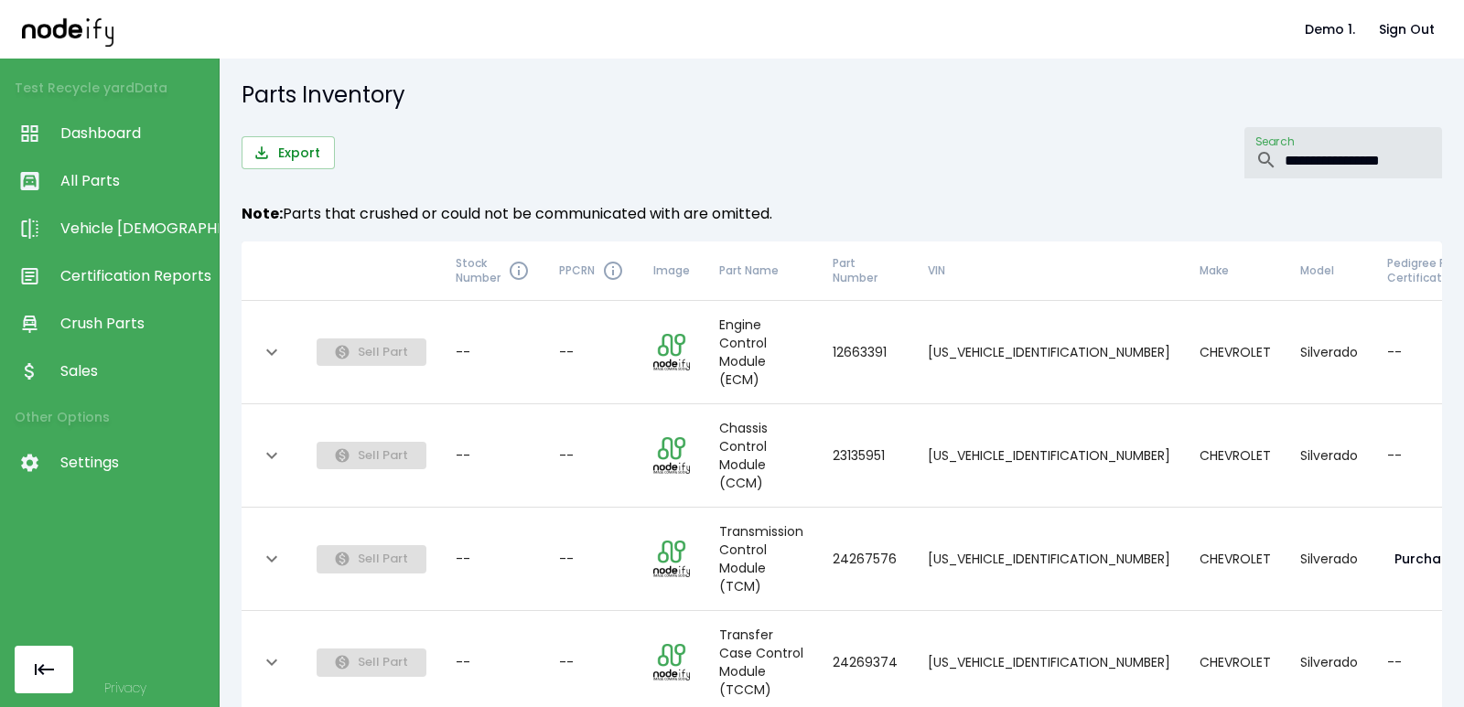
type input "**********"
click at [312, 163] on button "Export" at bounding box center [288, 153] width 93 height 34
click at [1008, 339] on td "[US_VEHICLE_IDENTIFICATION_NUMBER]" at bounding box center [1049, 352] width 272 height 103
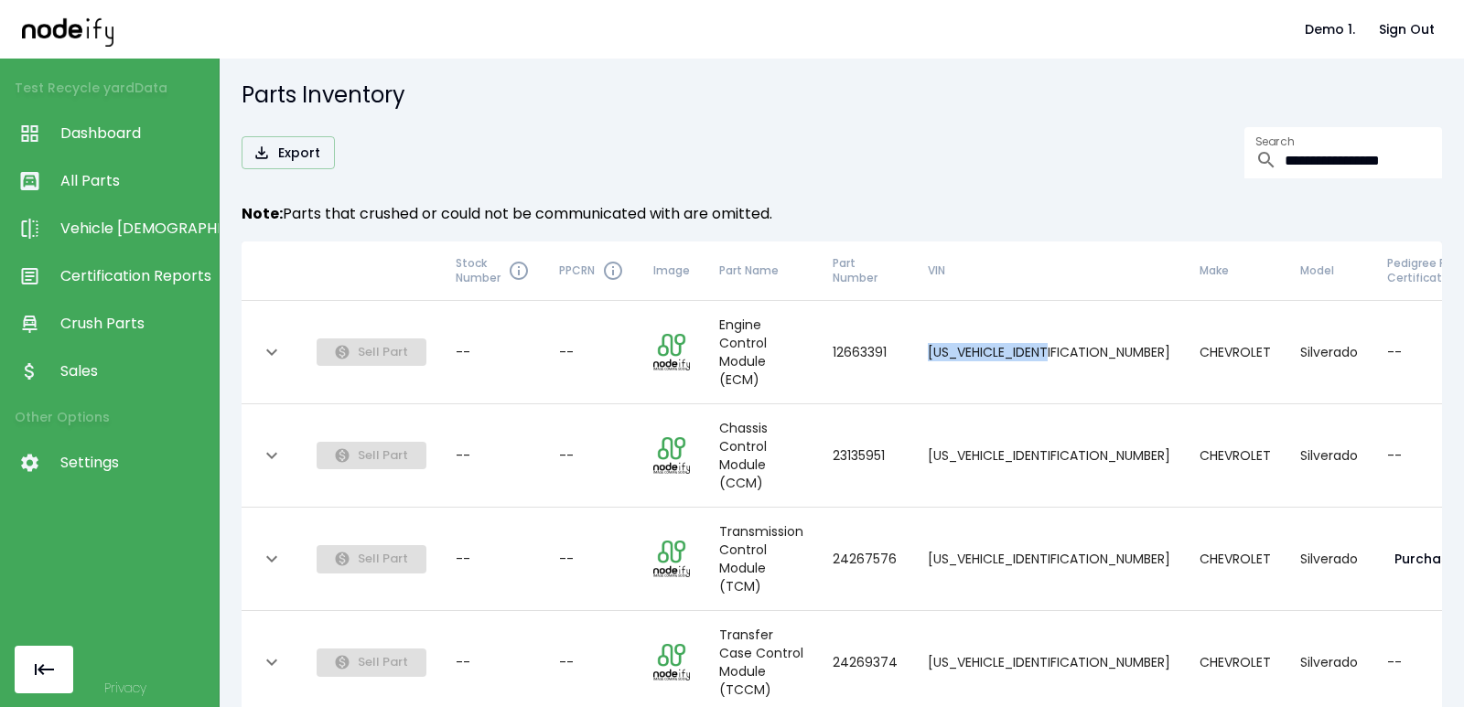
click at [1008, 339] on td "[US_VEHICLE_IDENTIFICATION_NUMBER]" at bounding box center [1049, 352] width 272 height 103
copy td "[US_VEHICLE_IDENTIFICATION_NUMBER]"
click at [643, 117] on div "**********" at bounding box center [842, 383] width 1244 height 649
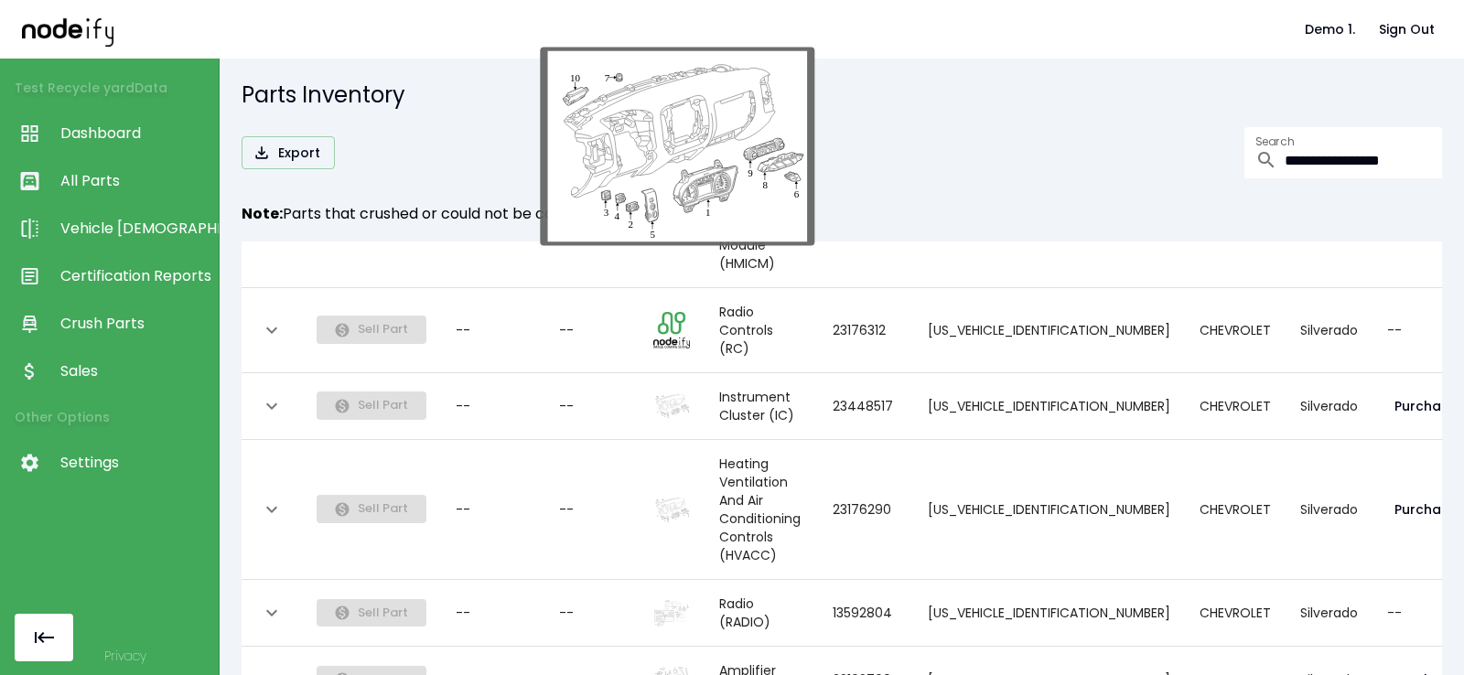
scroll to position [1199, 0]
